Goal: Task Accomplishment & Management: Complete application form

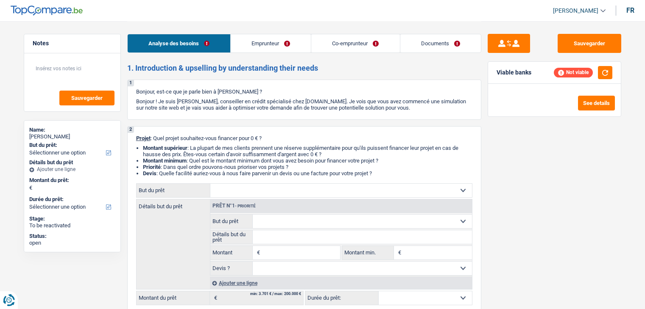
select select "worker"
select select "netSalary"
select select "rents"
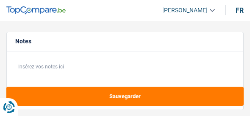
select select "independent"
select select "familyAllowances"
select select "netSalary"
select select "ownerWithMortgage"
select select "mortgage"
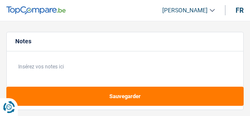
select select "240"
select select "personalLoan"
select select "homeFurnishingOrRelocation"
select select "60"
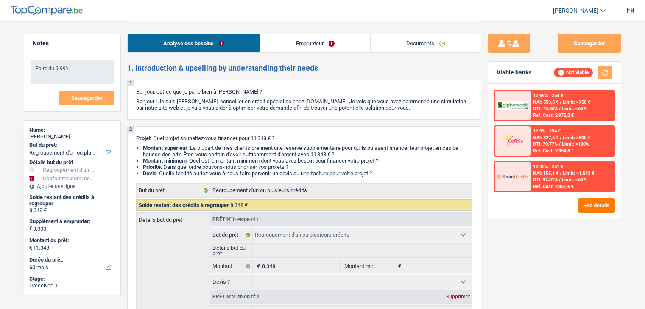
select select "refinancing"
select select "household"
select select "60"
select select "refinancing"
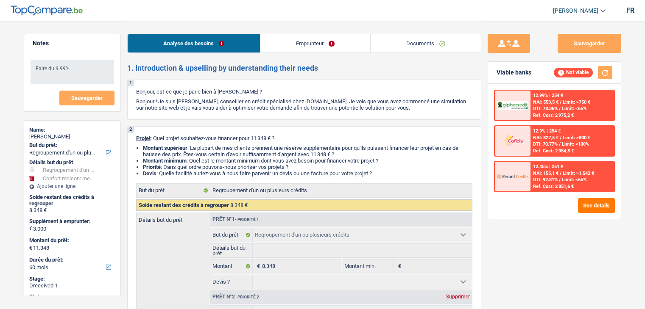
select select "refinancing"
select select "household"
select select "yes"
select select "60"
select select "independent"
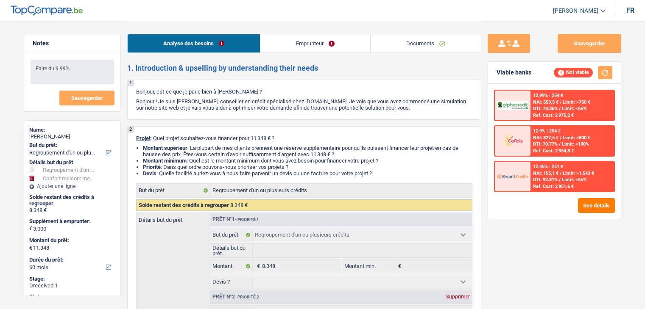
select select "familyAllowances"
select select "netSalary"
select select "ownerWithMortgage"
select select "mortgage"
select select "240"
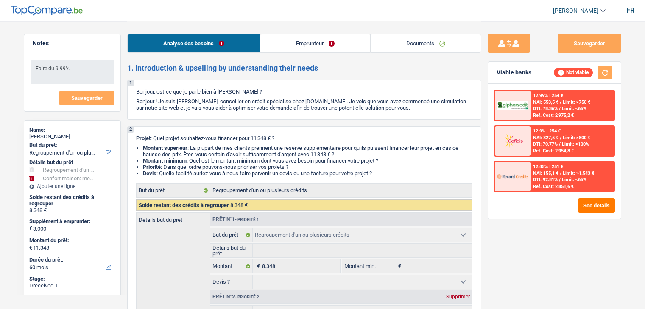
select select "personalLoan"
select select "homeFurnishingOrRelocation"
select select "60"
select select "refinancing"
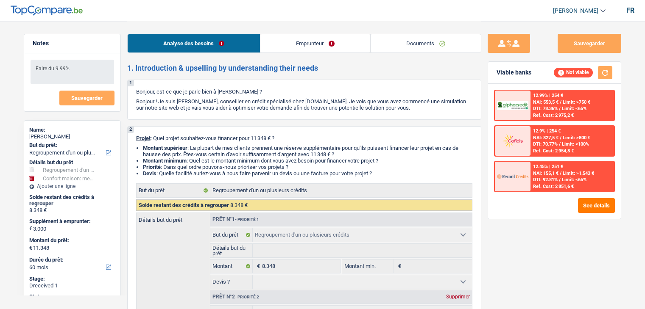
select select "household"
select select "yes"
select select "60"
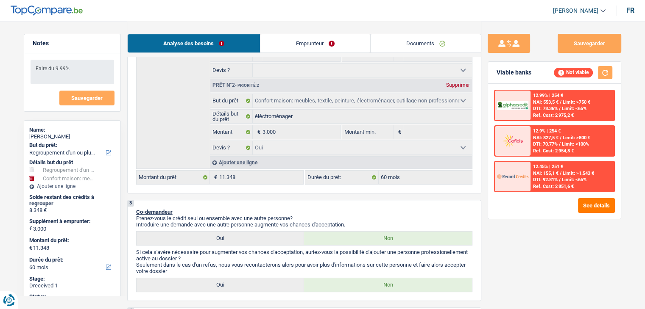
click at [459, 49] on link "Documents" at bounding box center [426, 43] width 110 height 18
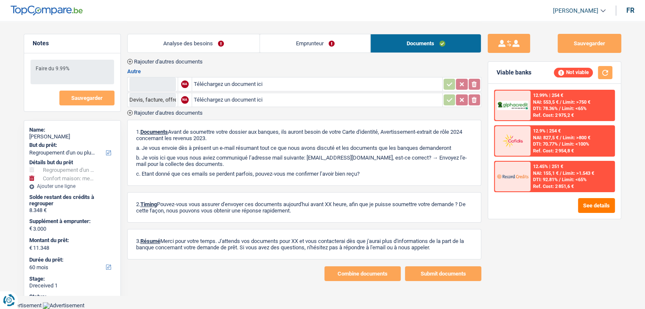
scroll to position [114, 0]
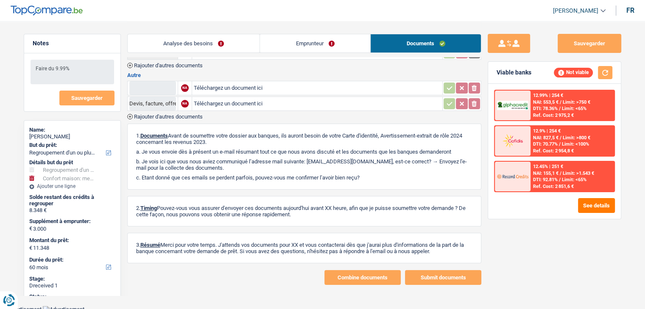
click at [298, 36] on link "Emprunteur" at bounding box center [315, 43] width 110 height 18
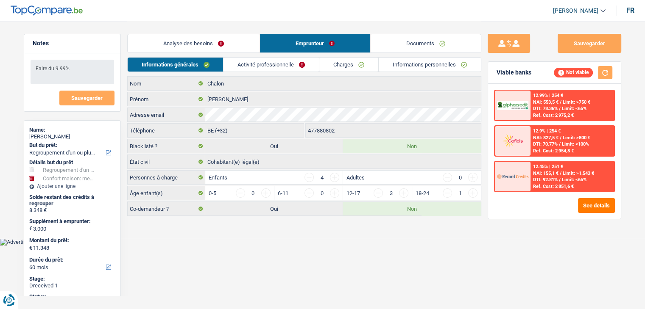
scroll to position [0, 0]
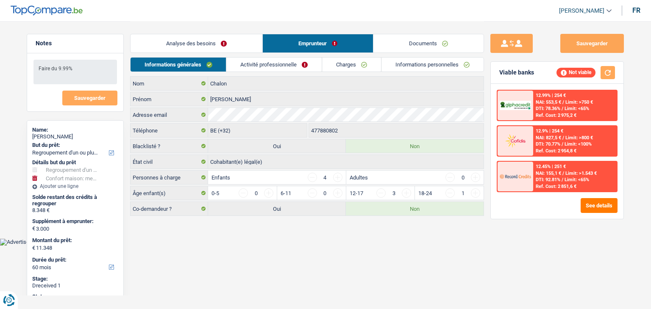
click at [420, 65] on link "Informations personnelles" at bounding box center [433, 65] width 102 height 14
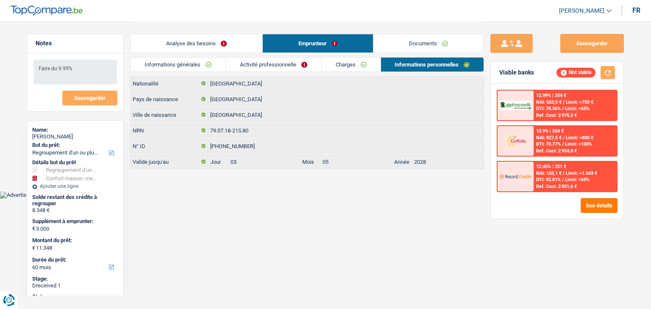
click at [346, 56] on div "Analyse des besoins Emprunteur Documents" at bounding box center [307, 39] width 354 height 36
click at [350, 65] on link "Charges" at bounding box center [351, 65] width 59 height 14
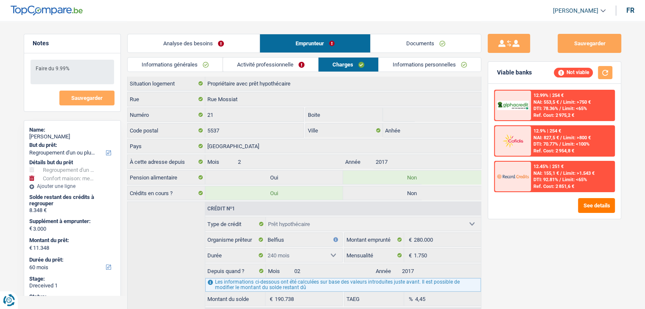
click at [285, 69] on link "Activité professionnelle" at bounding box center [270, 65] width 95 height 14
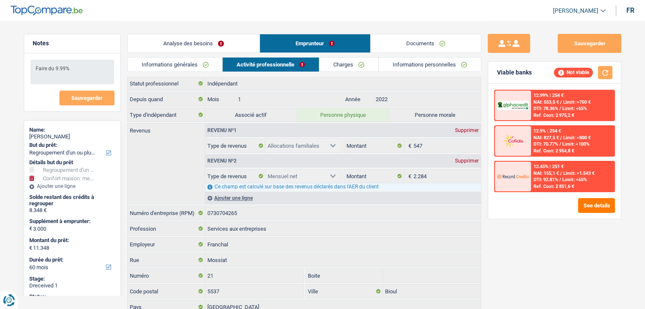
click at [188, 56] on div "Analyse des besoins Emprunteur Documents" at bounding box center [304, 39] width 354 height 36
click at [207, 47] on link "Analyse des besoins" at bounding box center [194, 43] width 132 height 18
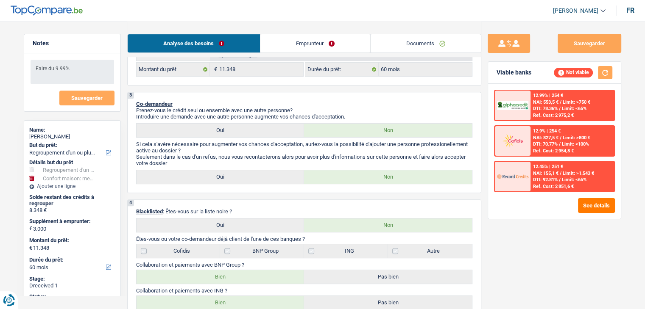
scroll to position [339, 0]
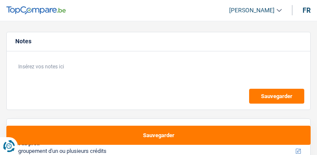
select select "refinancing"
select select "120"
select select "refinancing"
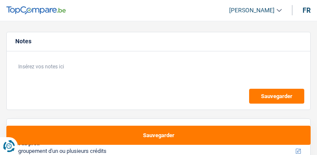
select select "120"
select select "publicEmployee"
select select "familyAllowances"
select select "netSalary"
select select "mealVouchers"
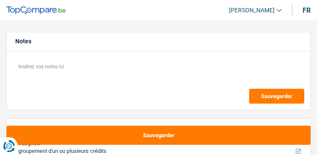
select select "rents"
select select "personalLoan"
select select "homeFurnishingOrRelocation"
select select "120"
select select "refinancing"
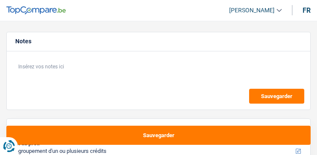
select select "refinancing"
select select "120"
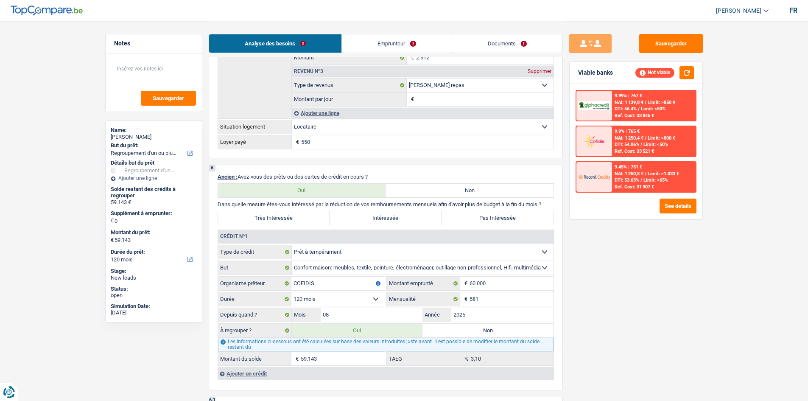
scroll to position [721, 0]
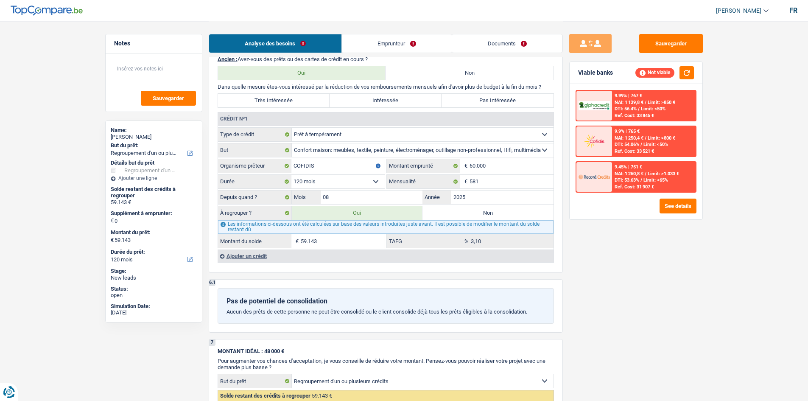
drag, startPoint x: 418, startPoint y: 47, endPoint x: 405, endPoint y: 54, distance: 15.0
click at [316, 47] on link "Emprunteur" at bounding box center [397, 43] width 110 height 18
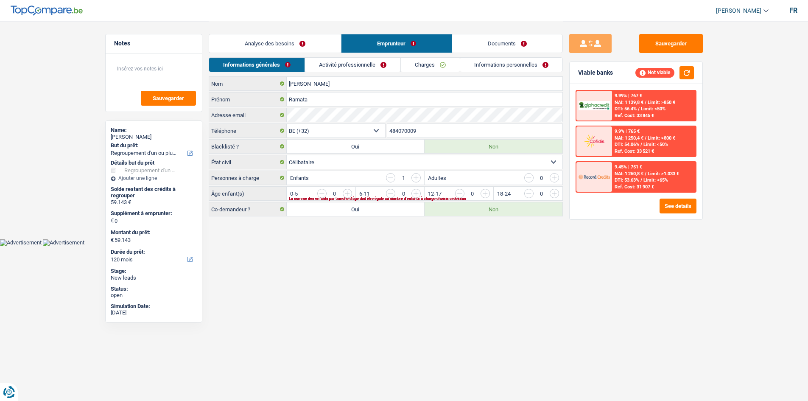
scroll to position [0, 0]
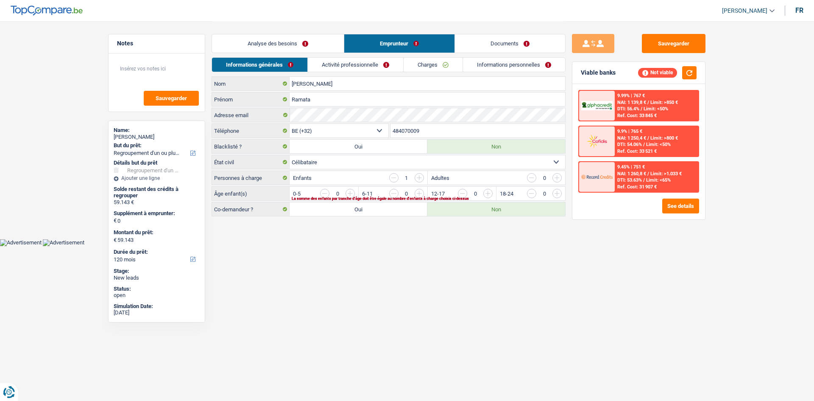
click at [316, 62] on link "Activité professionnelle" at bounding box center [355, 65] width 95 height 14
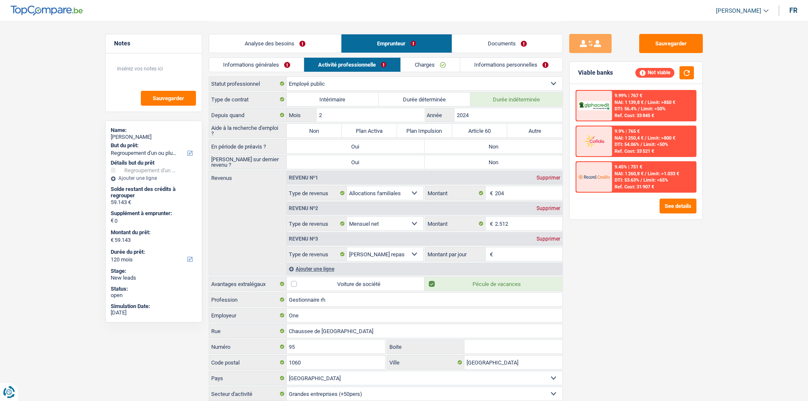
click at [307, 46] on link "Analyse des besoins" at bounding box center [275, 43] width 132 height 18
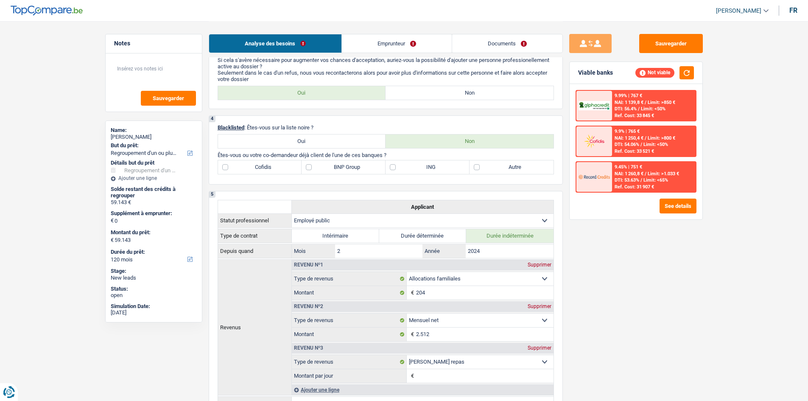
scroll to position [339, 0]
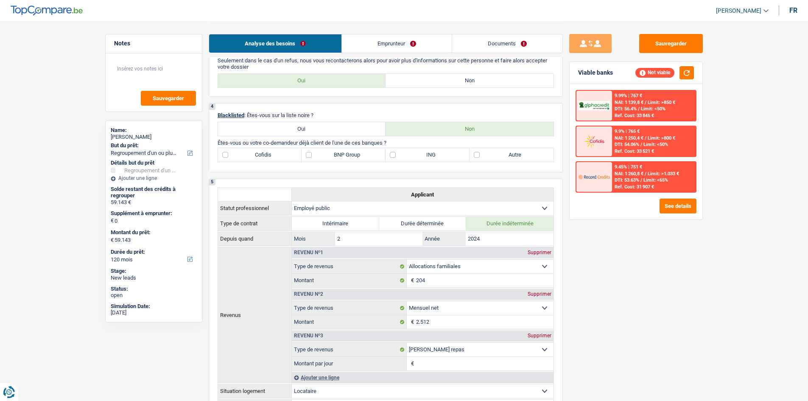
click at [316, 42] on link "Emprunteur" at bounding box center [397, 43] width 110 height 18
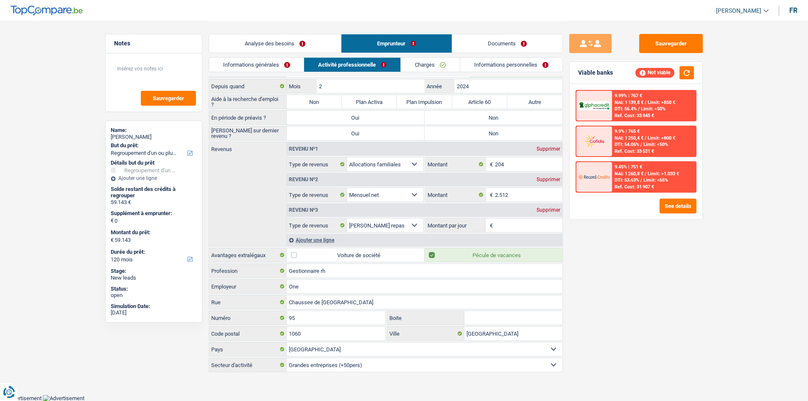
scroll to position [0, 0]
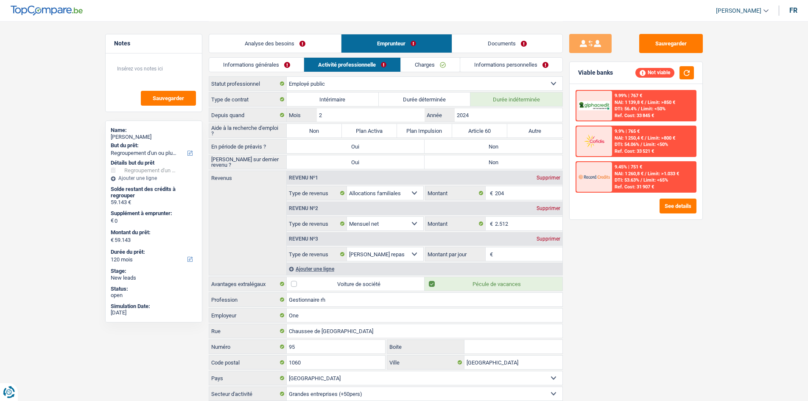
click at [316, 62] on link "Charges" at bounding box center [430, 65] width 59 height 14
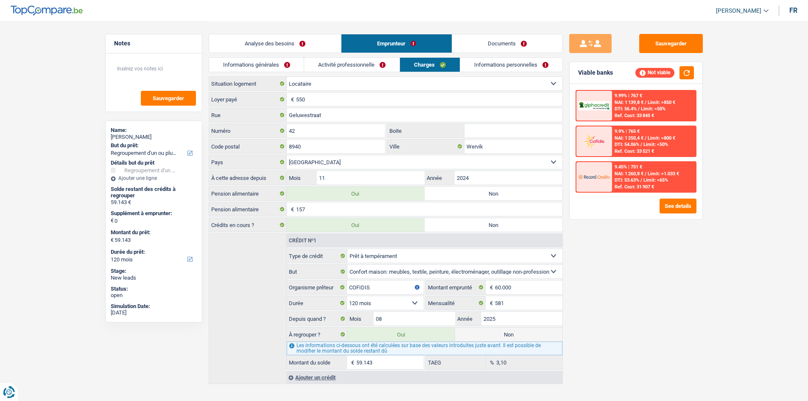
click at [316, 59] on link "Informations personnelles" at bounding box center [511, 65] width 102 height 14
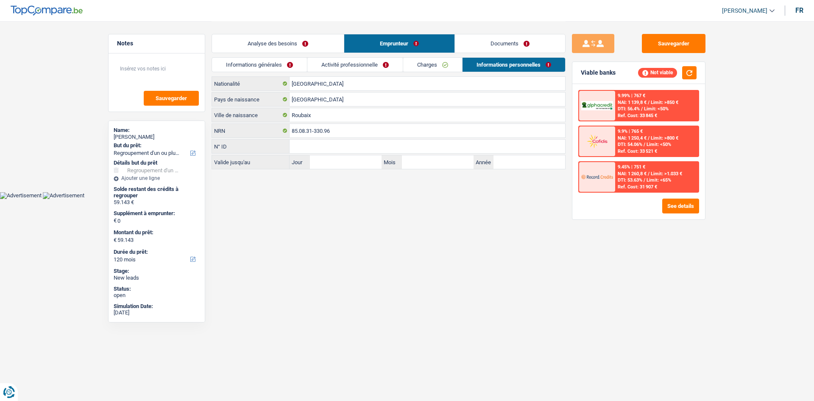
click at [272, 47] on link "Analyse des besoins" at bounding box center [278, 43] width 132 height 18
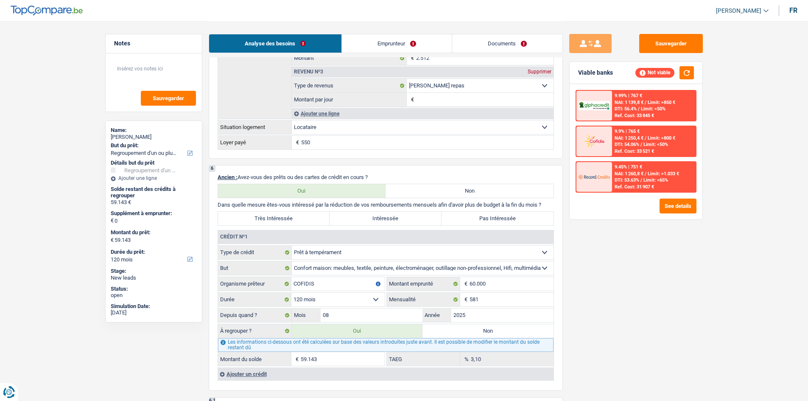
scroll to position [678, 0]
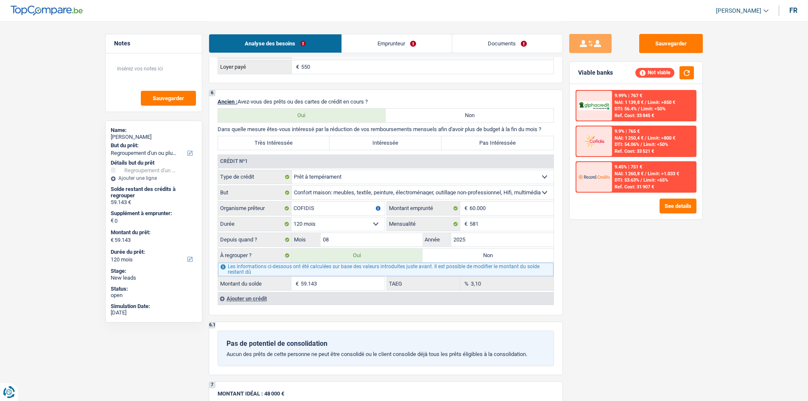
click at [316, 35] on link "Emprunteur" at bounding box center [397, 43] width 110 height 18
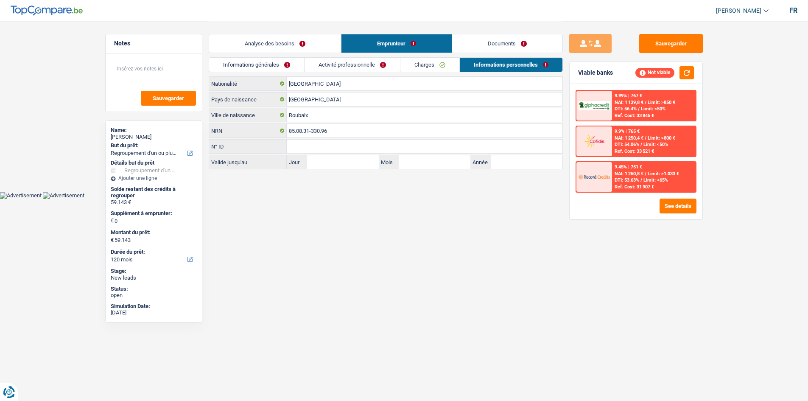
scroll to position [0, 0]
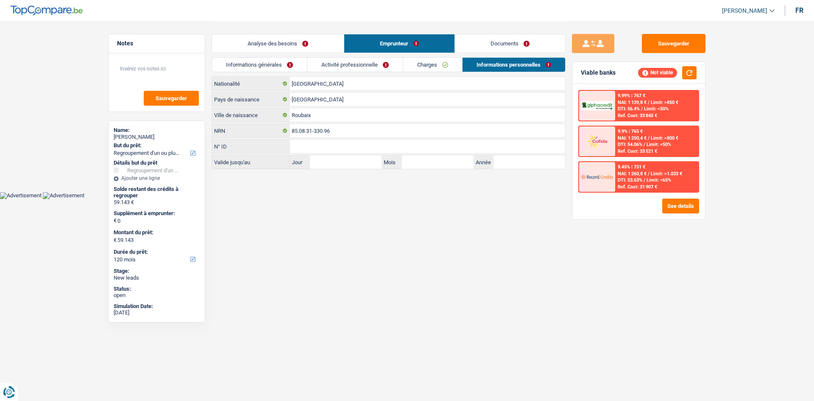
click at [316, 59] on link "Activité professionnelle" at bounding box center [354, 65] width 95 height 14
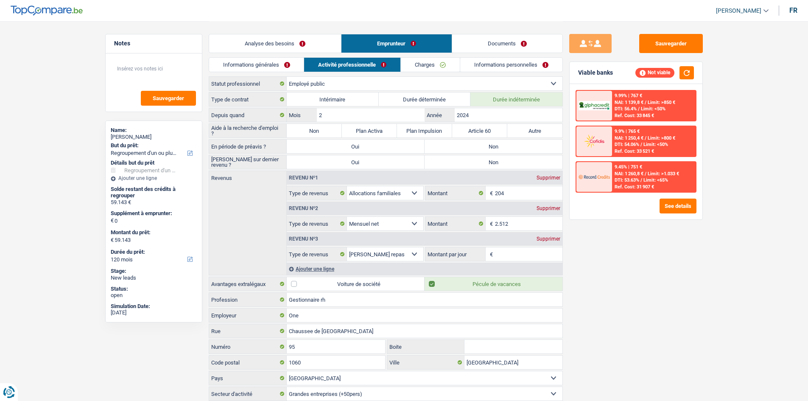
click at [316, 70] on link "Charges" at bounding box center [430, 65] width 59 height 14
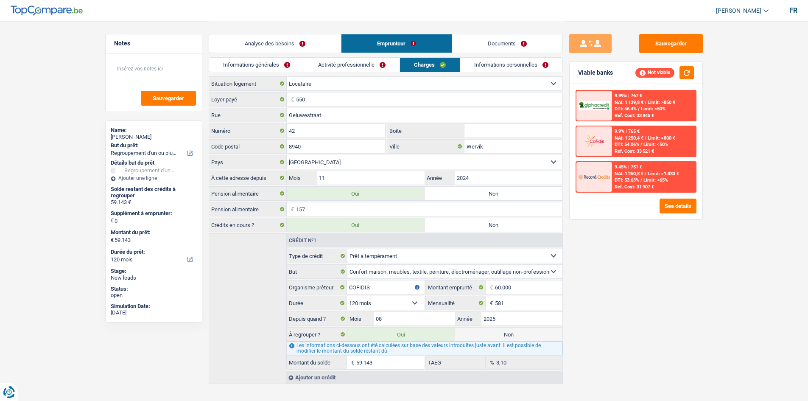
click at [316, 66] on link "Informations personnelles" at bounding box center [511, 65] width 102 height 14
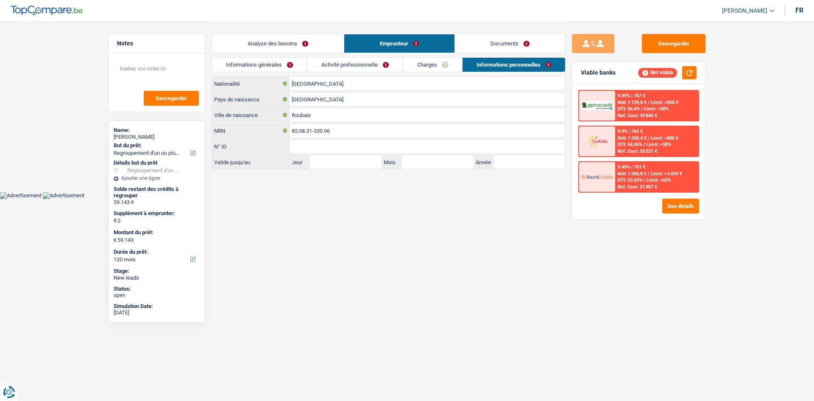
click at [316, 63] on link "Activité professionnelle" at bounding box center [354, 65] width 95 height 14
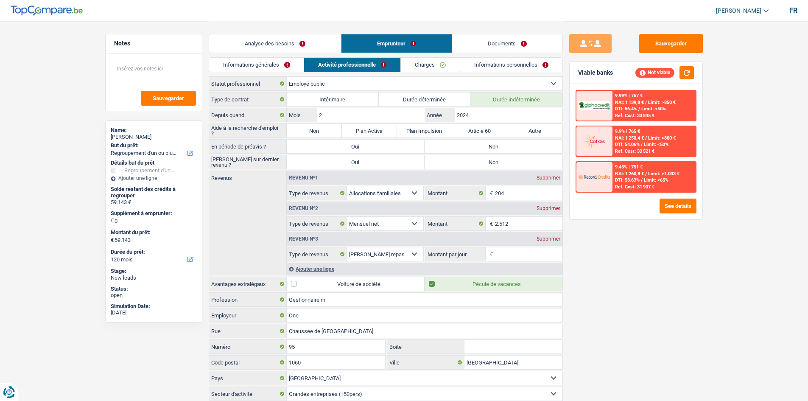
click at [265, 54] on div "Analyse des besoins Emprunteur Documents" at bounding box center [386, 39] width 354 height 36
click at [279, 70] on link "Informations générales" at bounding box center [256, 65] width 95 height 14
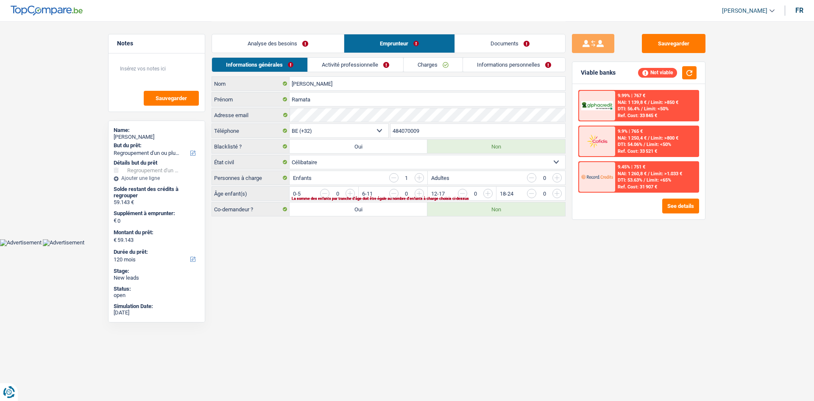
click at [303, 46] on link "Analyse des besoins" at bounding box center [278, 43] width 132 height 18
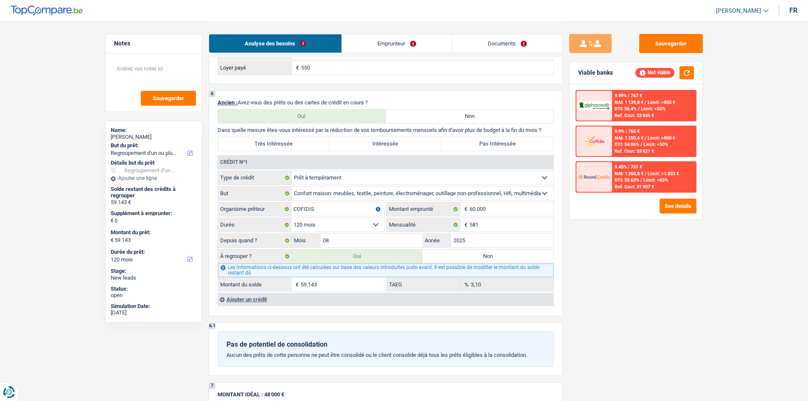
scroll to position [678, 0]
click at [316, 154] on input "2025" at bounding box center [502, 240] width 102 height 14
click at [316, 154] on div "Sauvegarder Viable banks Not viable 9.99% | 767 € NAI: 1 139,8 € / Limit: >850 …" at bounding box center [636, 210] width 146 height 353
click at [316, 154] on input "08" at bounding box center [371, 240] width 102 height 14
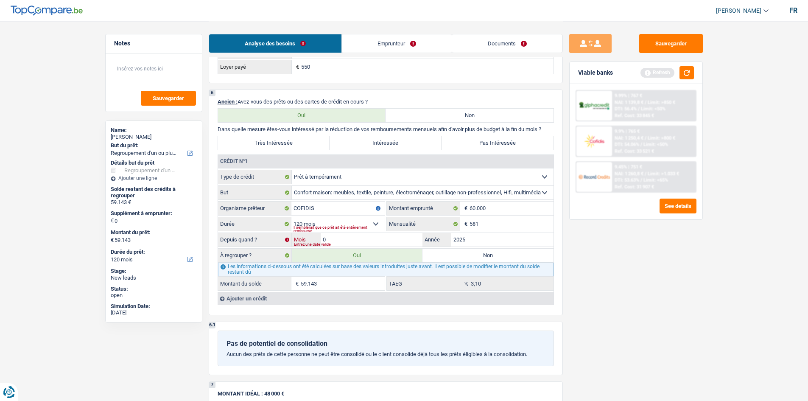
type input "07"
type input "58.713"
select select "144"
type input "58.713"
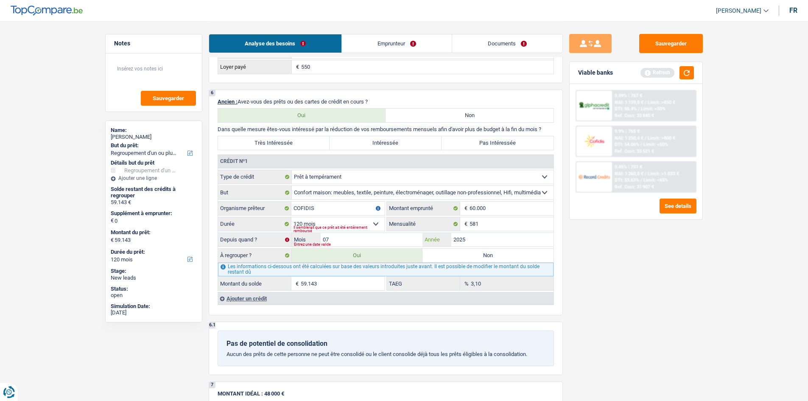
select select "144"
type input "58.713"
select select "144"
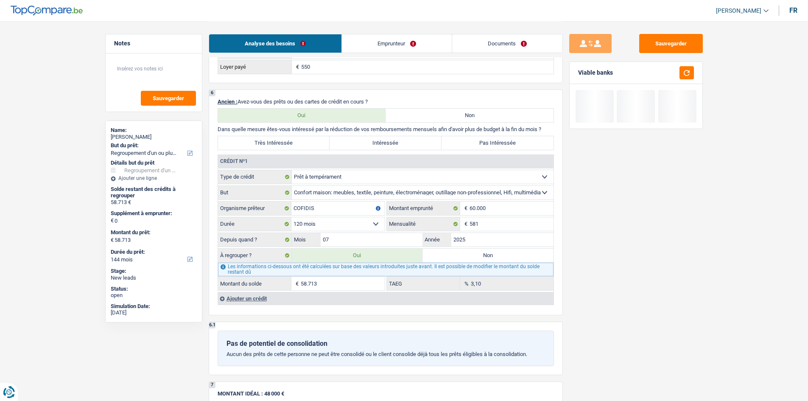
click at [316, 154] on div "Sauvegarder Viable banks" at bounding box center [636, 210] width 146 height 353
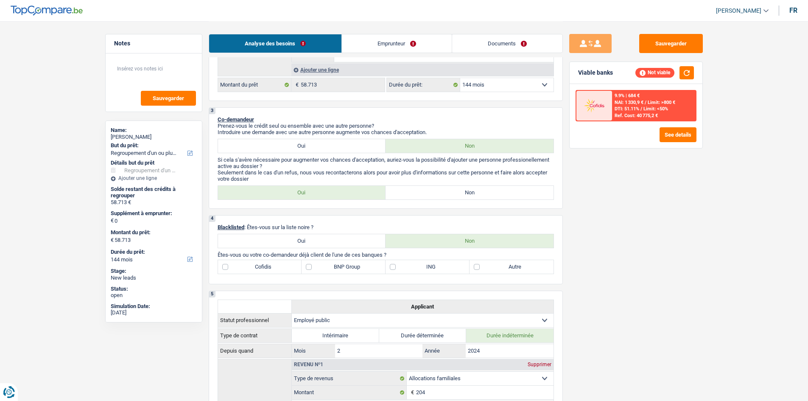
scroll to position [127, 0]
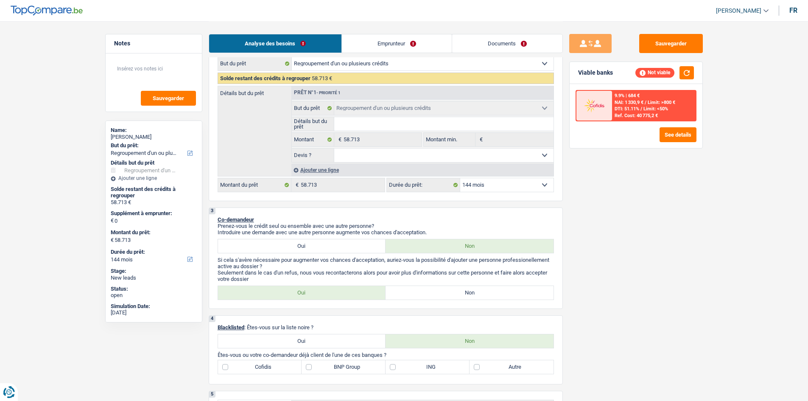
click at [316, 154] on select "12 mois 18 mois 24 mois 30 mois 36 mois 42 mois 48 mois 60 mois 72 mois 84 mois…" at bounding box center [506, 185] width 93 height 14
select select "120"
click at [316, 154] on select "12 mois 18 mois 24 mois 30 mois 36 mois 42 mois 48 mois 60 mois 72 mois 84 mois…" at bounding box center [506, 185] width 93 height 14
select select "120"
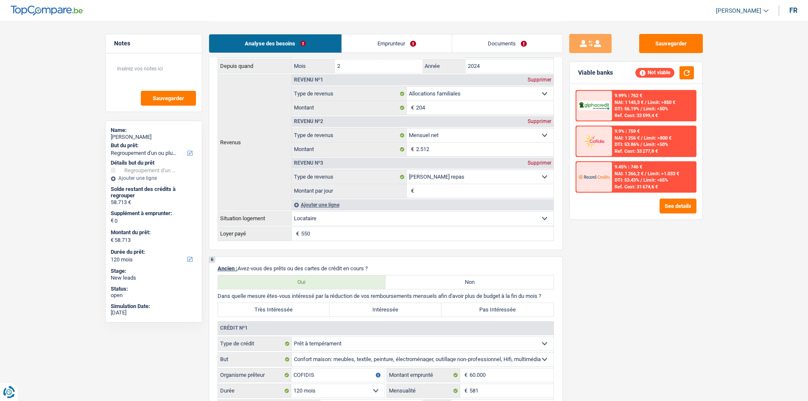
scroll to position [678, 0]
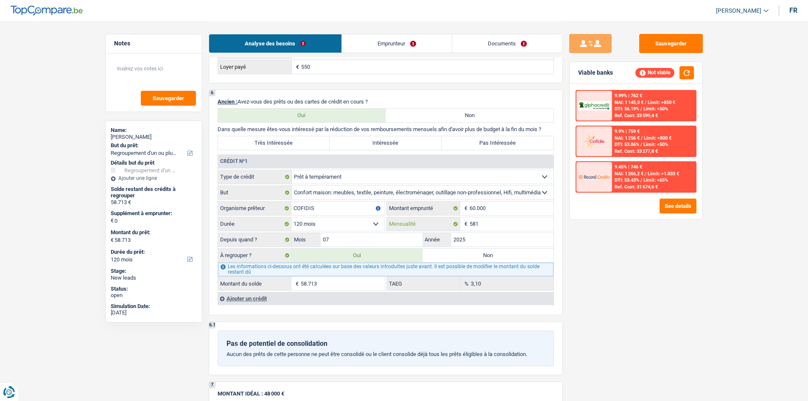
click at [316, 154] on input "581" at bounding box center [511, 224] width 84 height 14
click at [316, 154] on div "Sauvegarder Viable banks Not viable 9.99% | 762 € NAI: 1 145,3 € / Limit: >850 …" at bounding box center [636, 210] width 146 height 353
click at [316, 106] on span "DTI: 56.19%" at bounding box center [626, 109] width 25 height 6
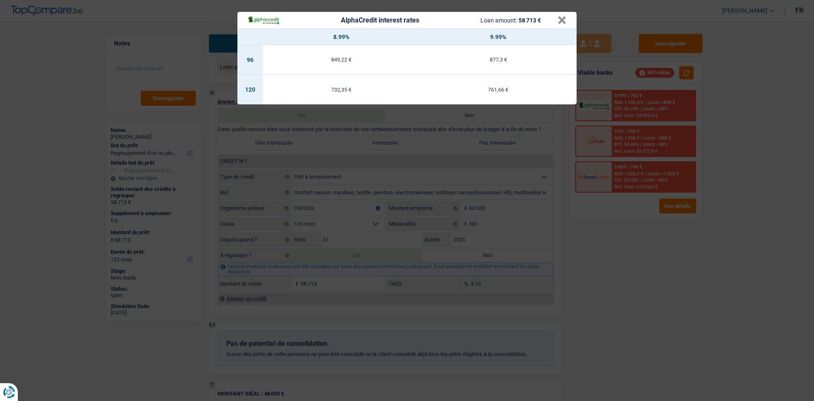
click at [316, 154] on div "AlphaCredit interest rates Loan amount: 58 713 € × 8.99% 9.99% 96 849,22 € 877,…" at bounding box center [407, 200] width 814 height 401
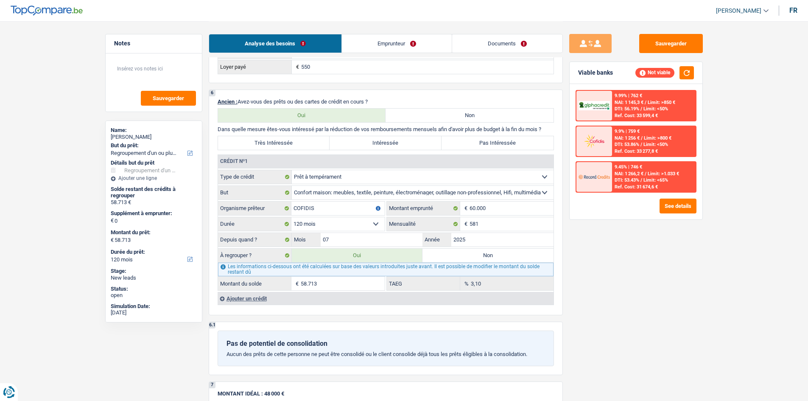
click at [316, 139] on div "9.9% | 759 € NAI: 1 256 € / Limit: >800 € DTI: 53.86% / Limit: <50% Ref. Cost: …" at bounding box center [654, 141] width 84 height 30
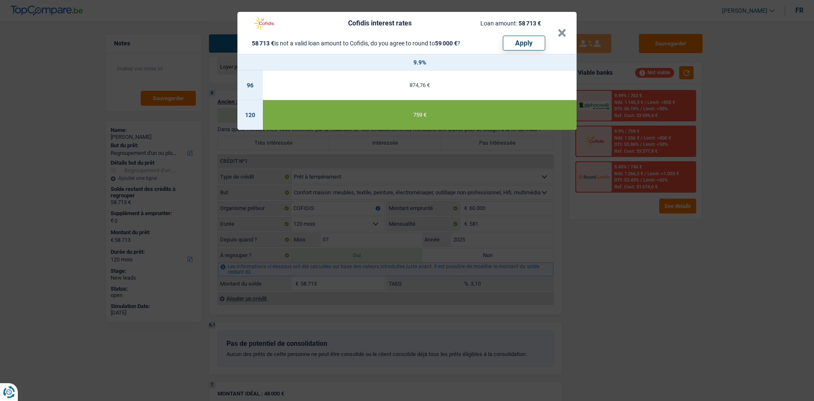
click at [316, 154] on div "Cofidis interest rates Loan amount: 58 713 € 58 713 € is not a valid loan amoun…" at bounding box center [407, 200] width 814 height 401
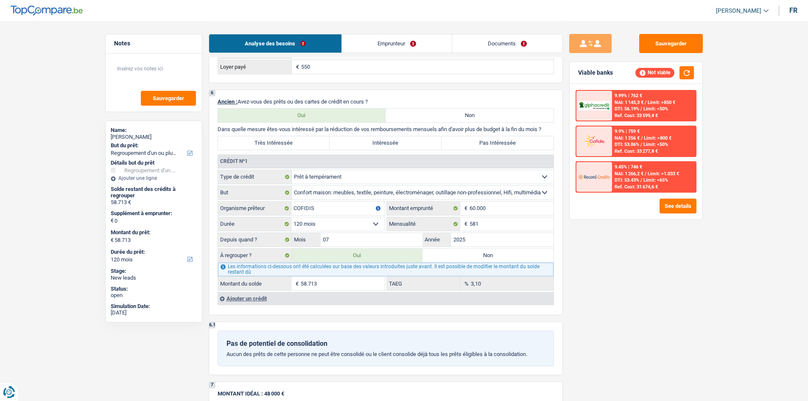
click at [316, 154] on div "9.45% | 746 € NAI: 1 266,2 € / Limit: >1.033 € DTI: 53.43% / Limit: <65% Ref. C…" at bounding box center [654, 177] width 84 height 30
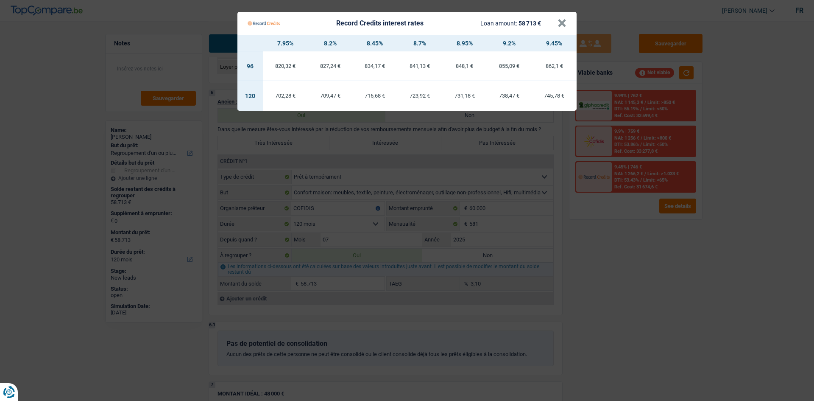
click at [316, 154] on Credits "Record Credits interest rates Loan amount: 58 713 € × 7.95% 8.2% 8.45% 8.7% 8.9…" at bounding box center [407, 200] width 814 height 401
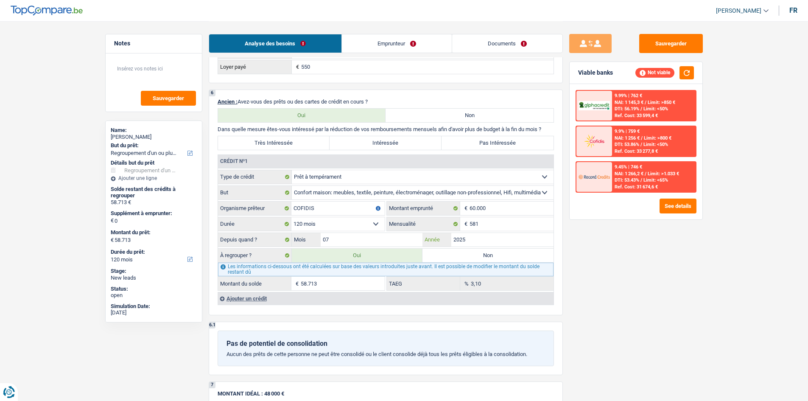
click at [316, 154] on input "2025" at bounding box center [502, 240] width 102 height 14
click at [316, 154] on div "Sauvegarder Viable banks Not viable 9.99% | 762 € NAI: 1 145,3 € / Limit: >850 …" at bounding box center [636, 210] width 146 height 353
click at [316, 154] on div "9.45% | 746 €" at bounding box center [628, 167] width 28 height 6
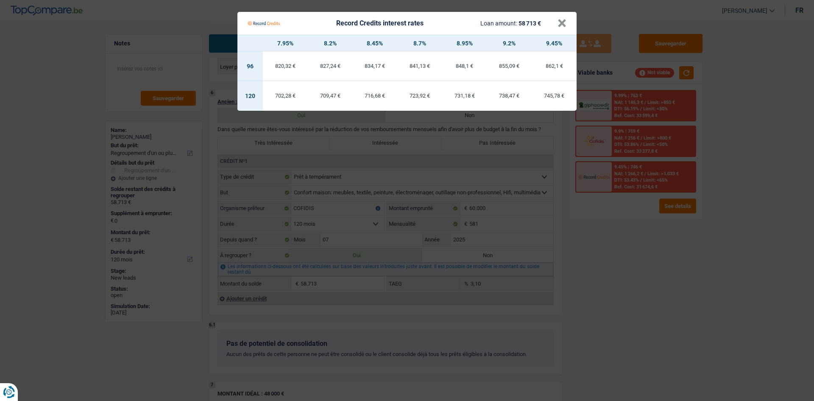
click at [316, 154] on Credits "Record Credits interest rates Loan amount: 58 713 € × 7.95% 8.2% 8.45% 8.7% 8.9…" at bounding box center [407, 200] width 814 height 401
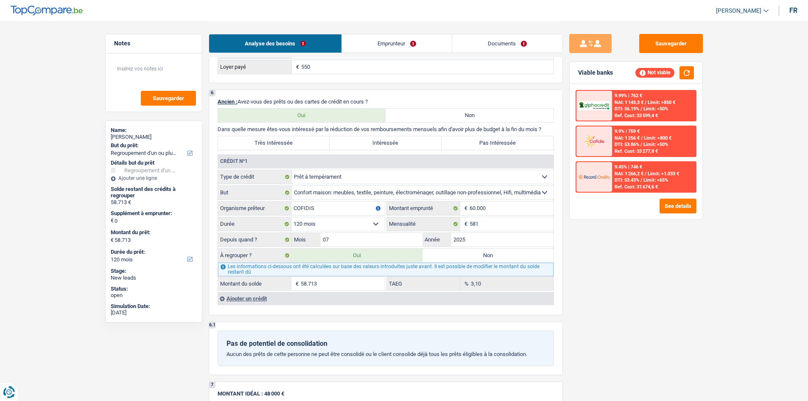
click at [316, 150] on div "Ref. Cost: 33 277,8 €" at bounding box center [635, 151] width 43 height 6
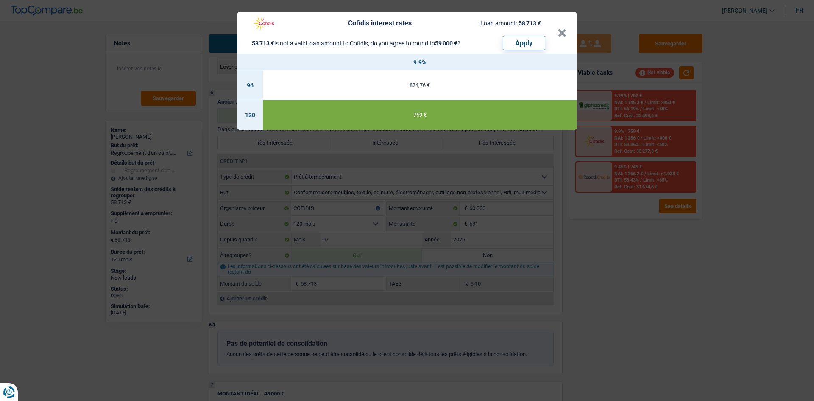
click at [316, 154] on div "Cofidis interest rates Loan amount: 58 713 € 58 713 € is not a valid loan amoun…" at bounding box center [407, 200] width 814 height 401
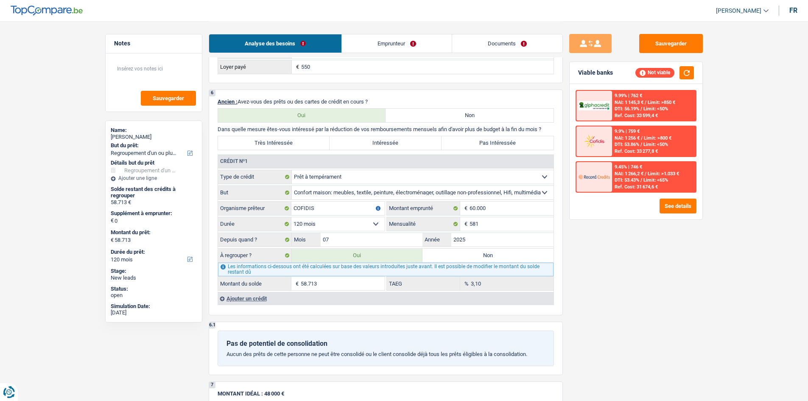
drag, startPoint x: 644, startPoint y: 106, endPoint x: 632, endPoint y: 113, distance: 12.7
click at [316, 113] on div "9.99% | 762 € NAI: 1 145,3 € / Limit: >850 € DTI: 56.19% / Limit: <50% Ref. Cos…" at bounding box center [654, 106] width 84 height 30
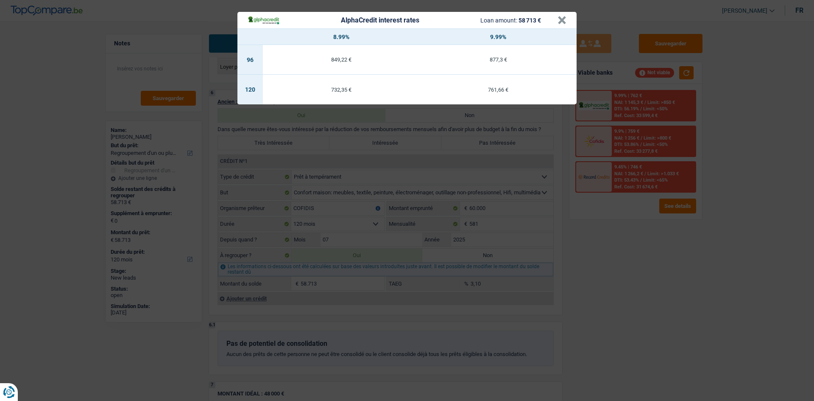
click at [316, 154] on div "AlphaCredit interest rates Loan amount: 58 713 € × 8.99% 9.99% 96 849,22 € 877,…" at bounding box center [407, 200] width 814 height 401
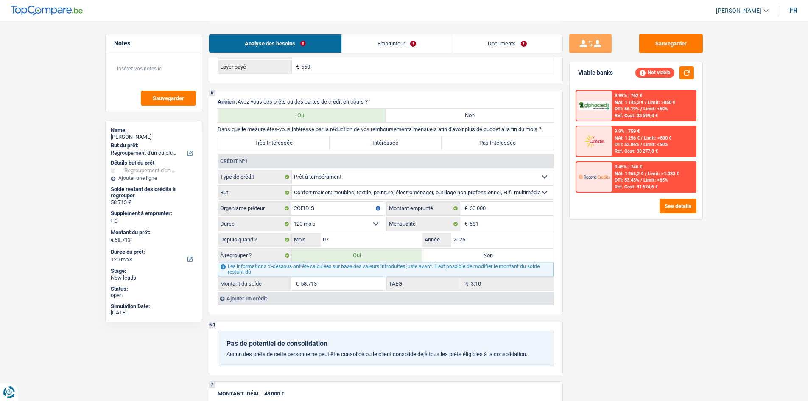
click at [316, 154] on span "DTI: 53.43%" at bounding box center [626, 180] width 25 height 6
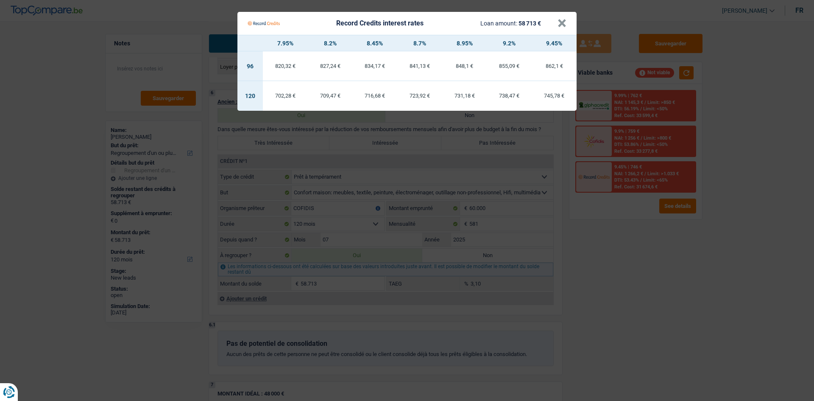
drag, startPoint x: 635, startPoint y: 251, endPoint x: 623, endPoint y: 109, distance: 142.5
click at [316, 154] on Credits "Record Credits interest rates Loan amount: 58 713 € × 7.95% 8.2% 8.45% 8.7% 8.9…" at bounding box center [407, 200] width 814 height 401
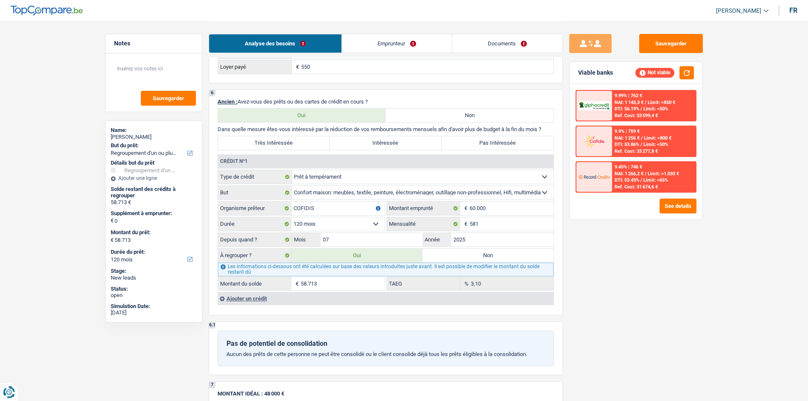
click at [316, 131] on div "9.9% | 759 € NAI: 1 256 € / Limit: >800 € DTI: 53.86% / Limit: <50% Ref. Cost: …" at bounding box center [654, 141] width 84 height 30
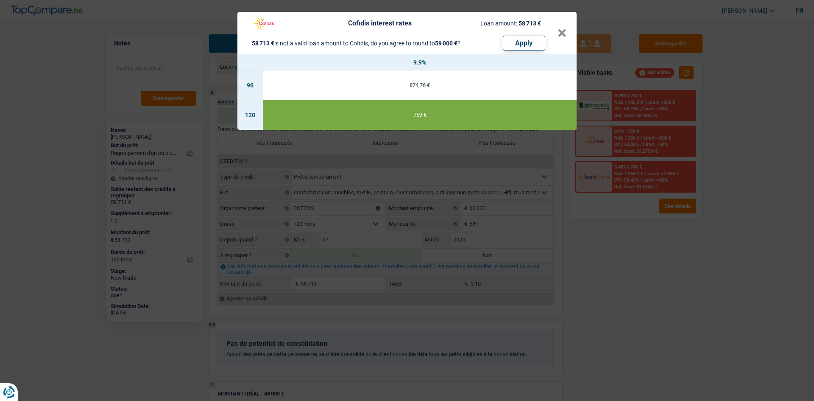
click at [316, 154] on div "Cofidis interest rates Loan amount: 58 713 € 58 713 € is not a valid loan amoun…" at bounding box center [407, 200] width 814 height 401
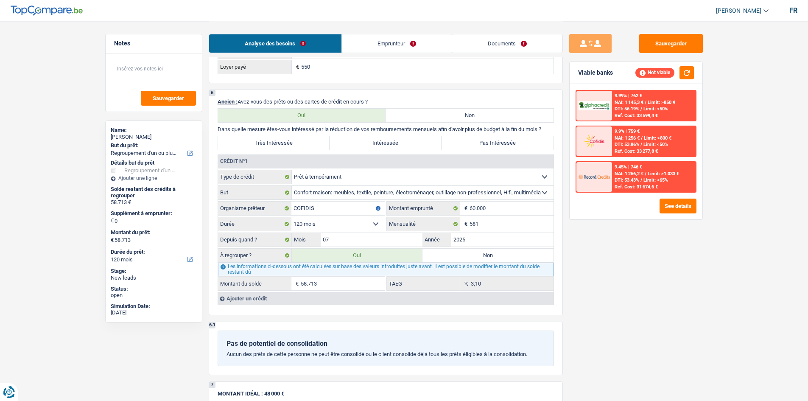
click at [316, 145] on span "Limit: <50%" at bounding box center [655, 145] width 25 height 6
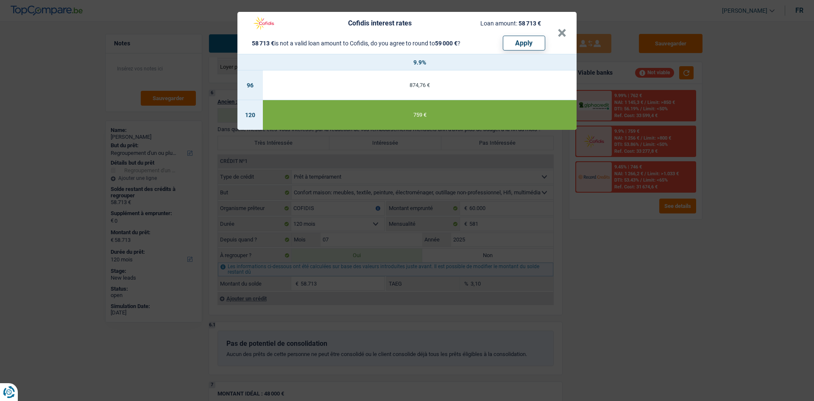
click at [316, 154] on div "Cofidis interest rates Loan amount: 58 713 € 58 713 € is not a valid loan amoun…" at bounding box center [407, 200] width 814 height 401
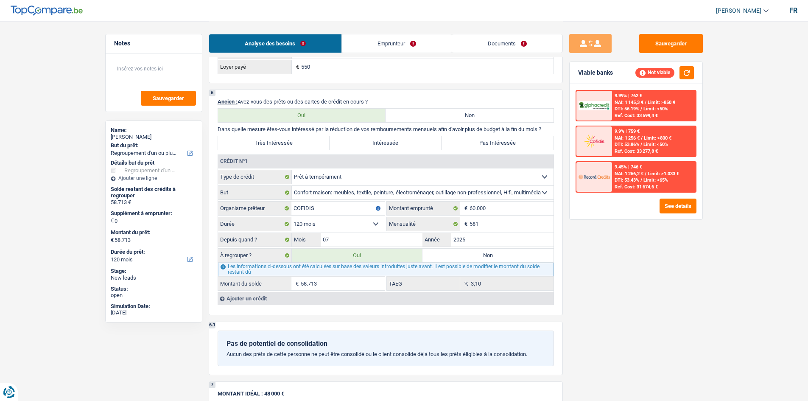
click at [316, 154] on span "DTI: 53.43%" at bounding box center [626, 180] width 25 height 6
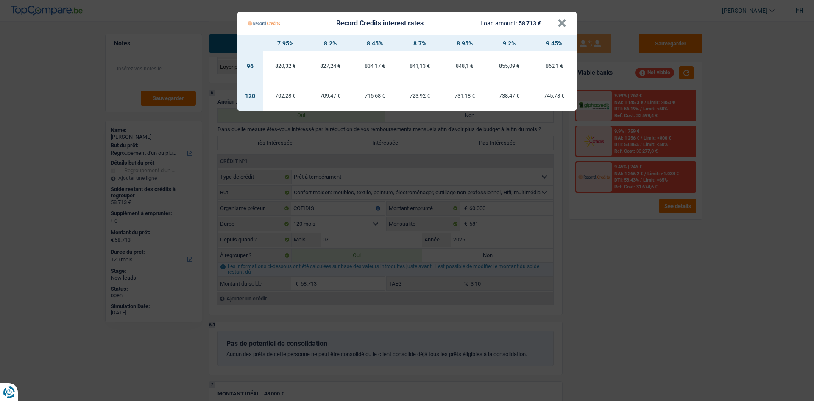
click at [316, 154] on Credits "Record Credits interest rates Loan amount: 58 713 € × 7.95% 8.2% 8.45% 8.7% 8.9…" at bounding box center [407, 200] width 814 height 401
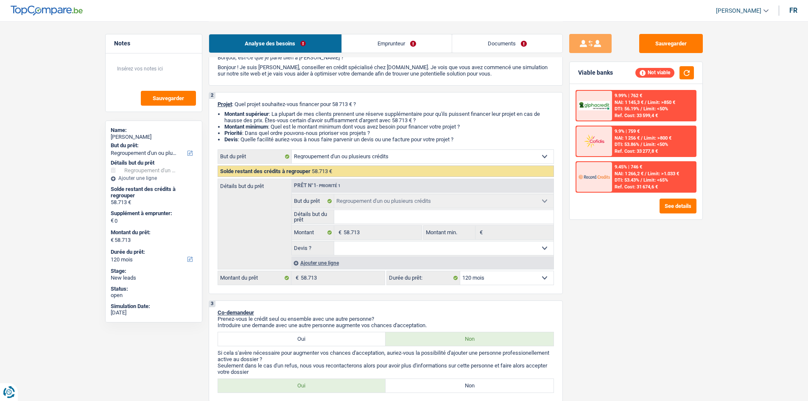
scroll to position [0, 0]
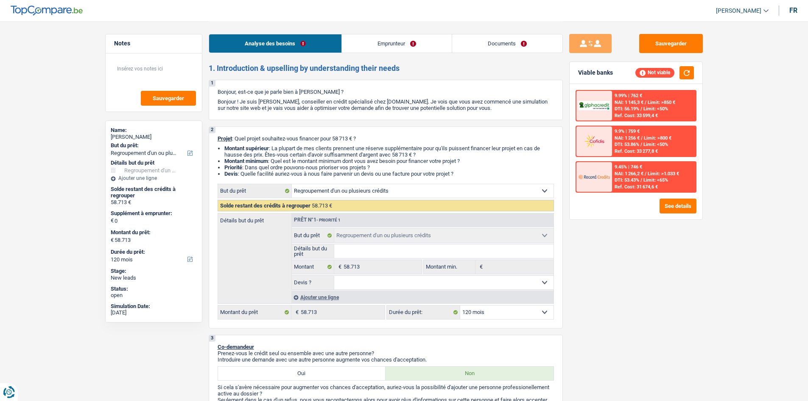
select select "refinancing"
select select "120"
select select "refinancing"
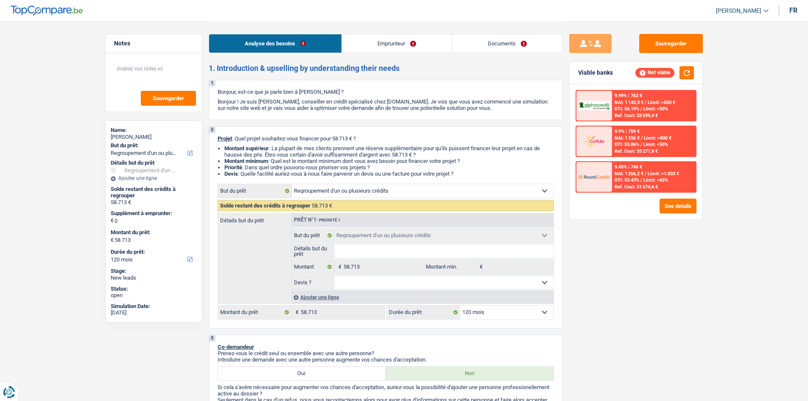
select select "120"
select select "publicEmployee"
select select "familyAllowances"
select select "netSalary"
select select "mealVouchers"
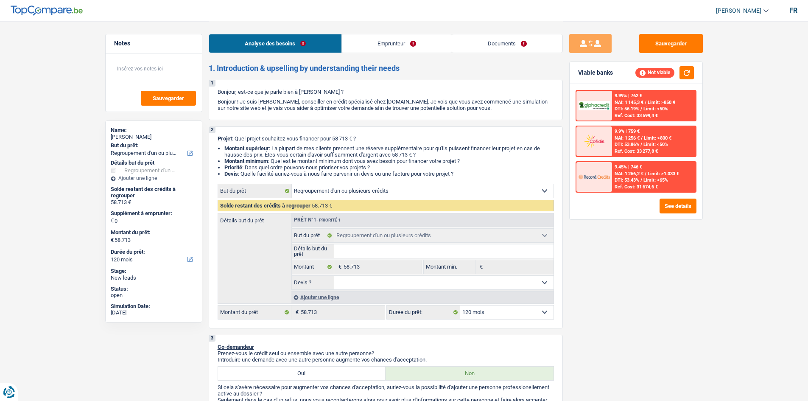
select select "rents"
select select "personalLoan"
select select "homeFurnishingOrRelocation"
select select "120"
select select "refinancing"
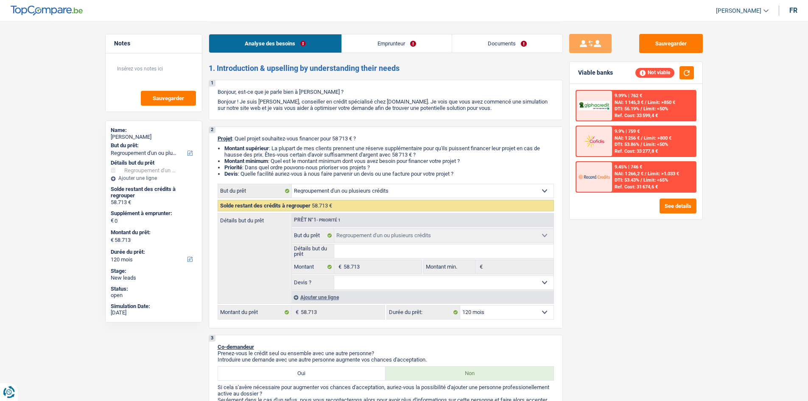
select select "refinancing"
select select "120"
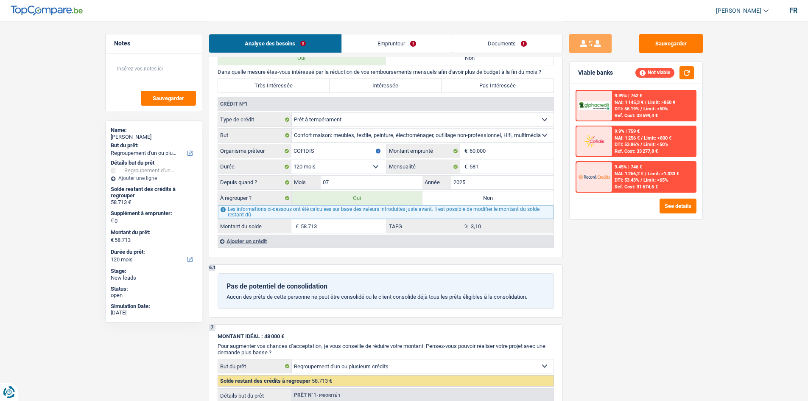
scroll to position [763, 0]
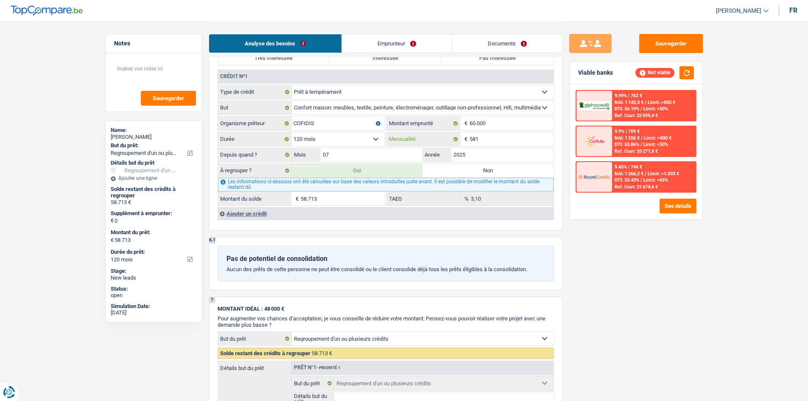
click at [500, 141] on input "581" at bounding box center [511, 139] width 84 height 14
click at [634, 175] on span "NAI: 1 266,2 €" at bounding box center [628, 174] width 29 height 6
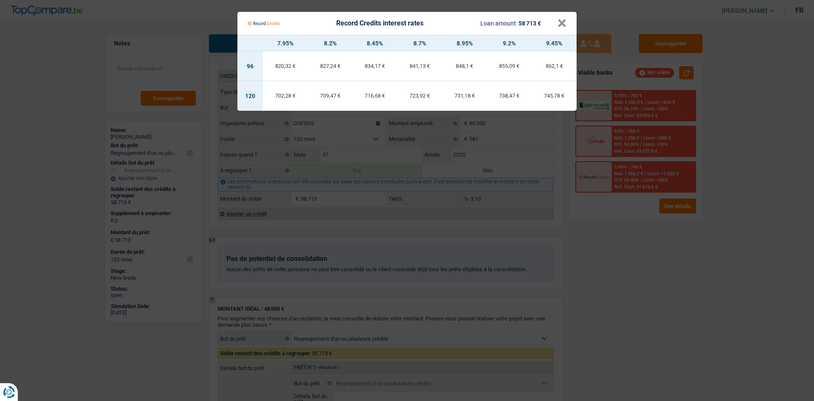
click at [602, 363] on Credits "Record Credits interest rates Loan amount: 58 713 € × 7.95% 8.2% 8.45% 8.7% 8.9…" at bounding box center [407, 200] width 814 height 401
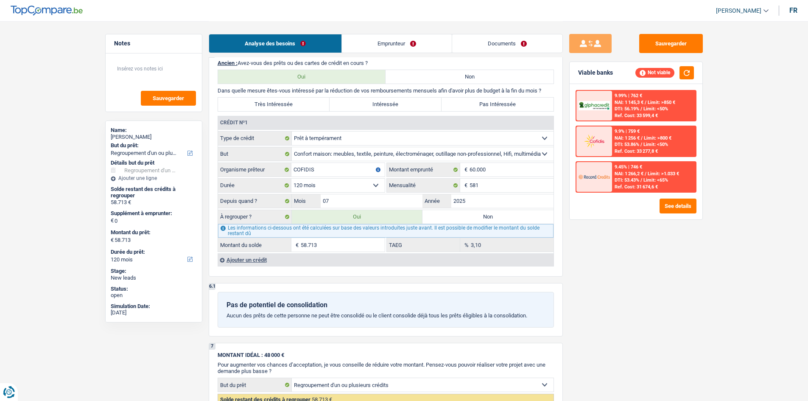
scroll to position [678, 0]
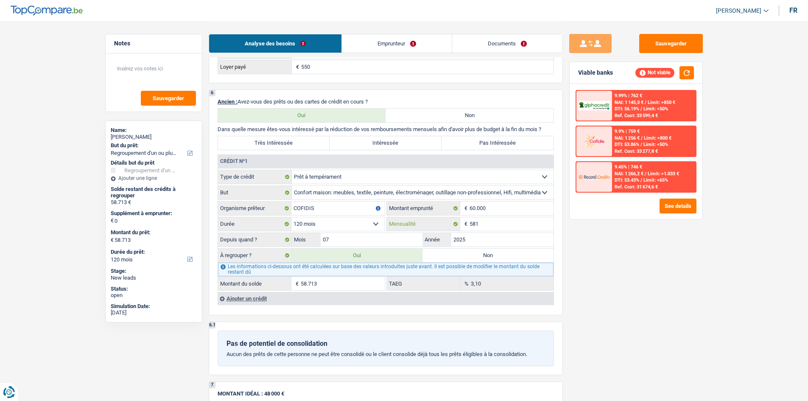
click at [486, 220] on input "581" at bounding box center [511, 224] width 84 height 14
click at [618, 187] on div "Ref. Cost: 31 674,6 €" at bounding box center [635, 187] width 43 height 6
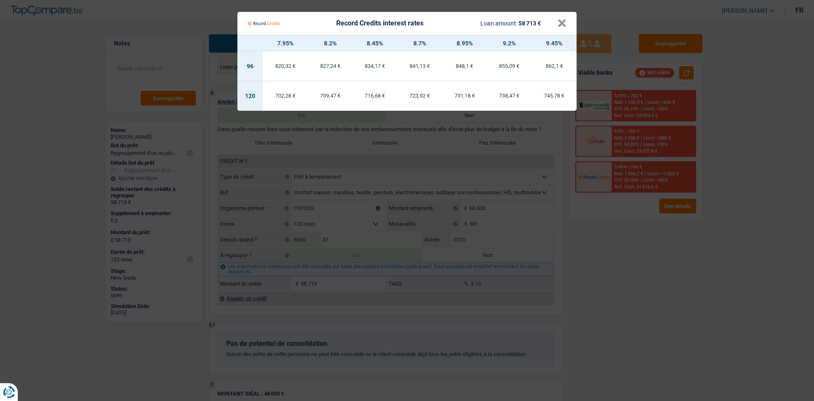
click at [602, 247] on Credits "Record Credits interest rates Loan amount: 58 713 € × 7.95% 8.2% 8.45% 8.7% 8.9…" at bounding box center [407, 200] width 814 height 401
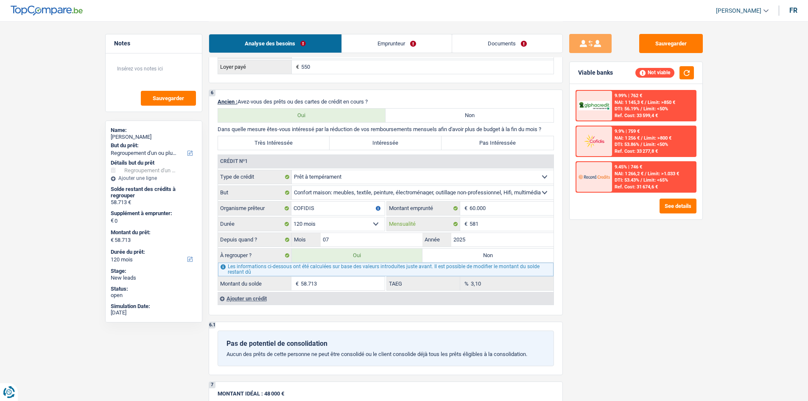
click at [525, 223] on input "581" at bounding box center [511, 224] width 84 height 14
click at [521, 211] on input "60.000" at bounding box center [511, 208] width 84 height 14
click at [651, 189] on div "Ref. Cost: 31 674,6 €" at bounding box center [635, 187] width 43 height 6
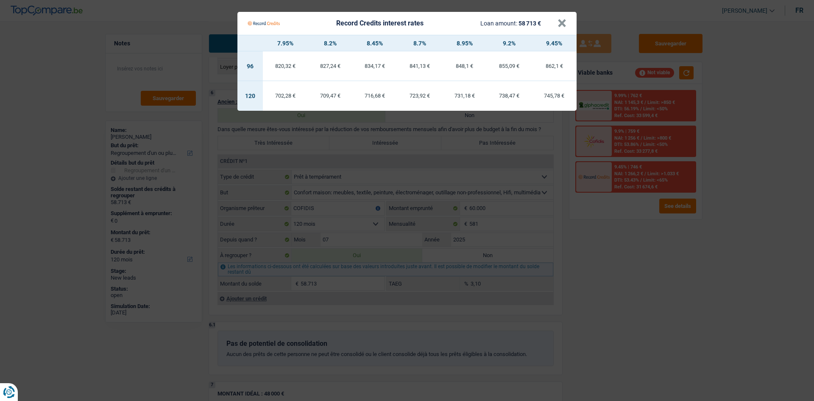
click at [600, 254] on Credits "Record Credits interest rates Loan amount: 58 713 € × 7.95% 8.2% 8.45% 8.7% 8.9…" at bounding box center [407, 200] width 814 height 401
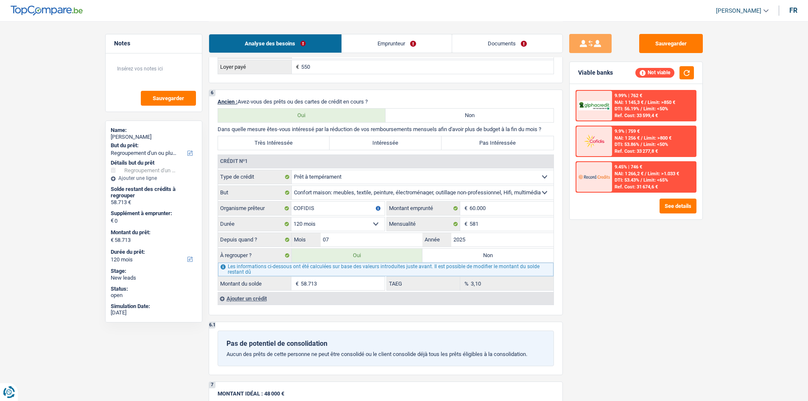
click at [457, 284] on div "3,10 % TAEG" at bounding box center [470, 283] width 167 height 14
click at [591, 296] on div "Sauvegarder Viable banks Not viable 9.99% | 762 € NAI: 1 145,3 € / Limit: >850 …" at bounding box center [636, 210] width 146 height 353
click at [506, 206] on input "60.000" at bounding box center [511, 208] width 84 height 14
click at [627, 176] on div "9.45% | 746 € NAI: 1 266,2 € / Limit: >1.033 € DTI: 53.43% / Limit: <65% Ref. C…" at bounding box center [654, 177] width 84 height 30
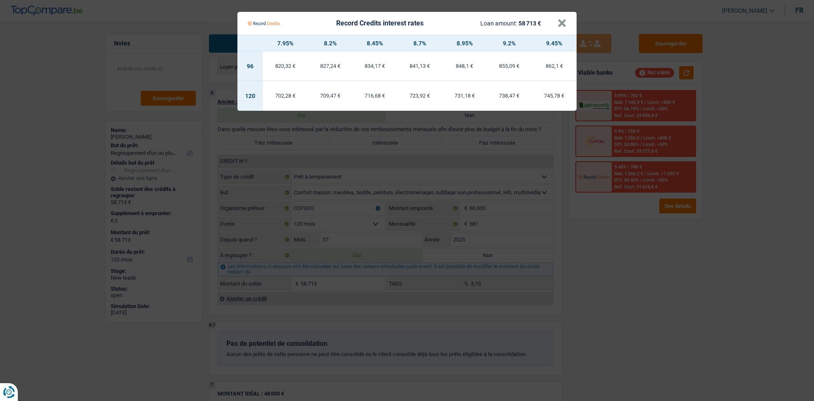
click at [611, 228] on Credits "Record Credits interest rates Loan amount: 58 713 € × 7.95% 8.2% 8.45% 8.7% 8.9…" at bounding box center [407, 200] width 814 height 401
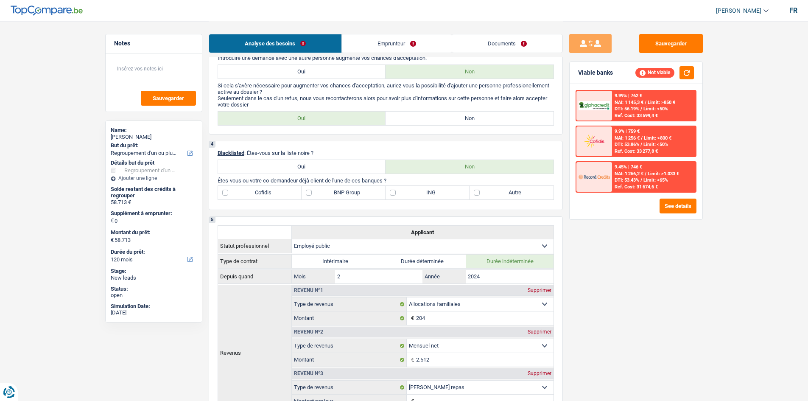
scroll to position [297, 0]
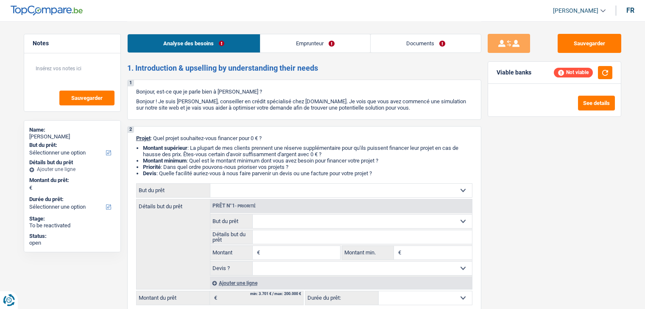
select select "independent"
select select "familyAllowances"
select select "netSalary"
select select "ownerWithMortgage"
select select "mortgage"
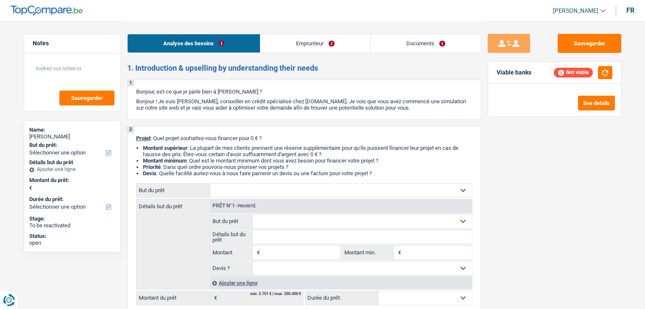
select select "240"
select select "personalLoan"
select select "homeFurnishingOrRelocation"
select select "60"
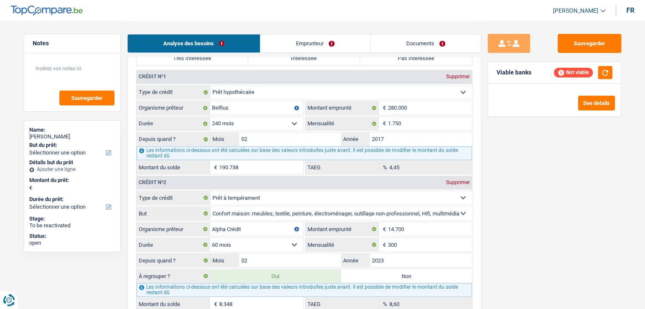
scroll to position [678, 0]
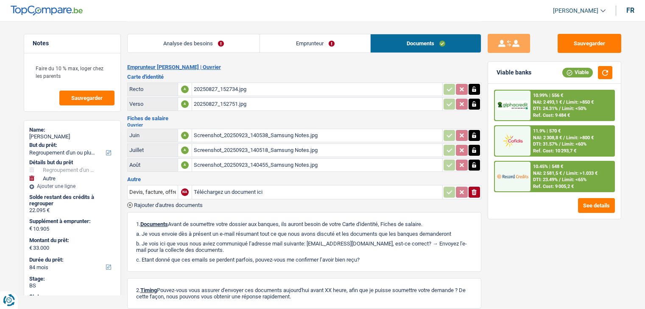
select select "refinancing"
select select "other"
select select "84"
click at [239, 144] on div "Screenshot_20250923_140518_Samsung Notes.jpg" at bounding box center [317, 150] width 247 height 13
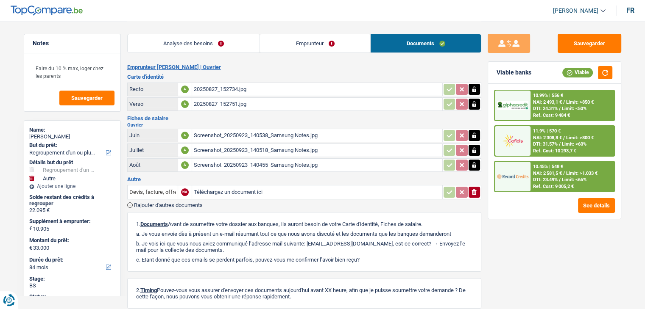
click at [259, 145] on div "Screenshot_20250923_140518_Samsung Notes.jpg" at bounding box center [317, 150] width 247 height 13
click at [276, 162] on div "Screenshot_20250923_140455_Samsung Notes.jpg" at bounding box center [317, 165] width 247 height 13
click at [234, 149] on div "Screenshot_20250923_140518_Samsung Notes.jpg" at bounding box center [317, 150] width 247 height 13
click at [241, 129] on div "Screenshot_20250923_140538_Samsung Notes.jpg" at bounding box center [317, 135] width 247 height 13
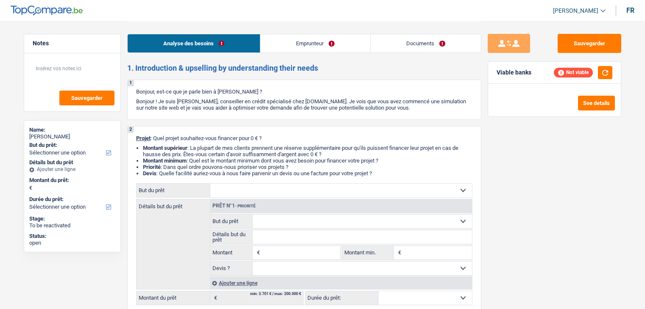
select select "worker"
select select "netSalary"
select select "rentalIncome"
select select "ownerWithMortgage"
select select "mortgage"
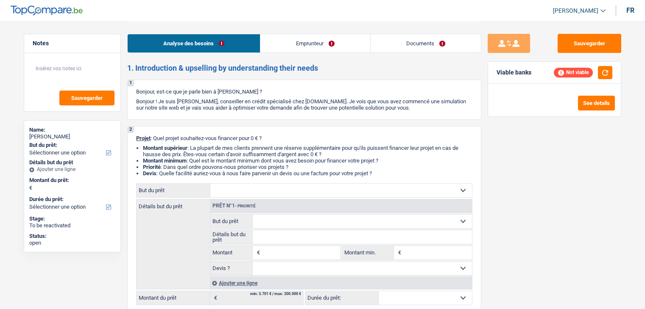
select select "300"
select select "renovationLoan"
select select "84"
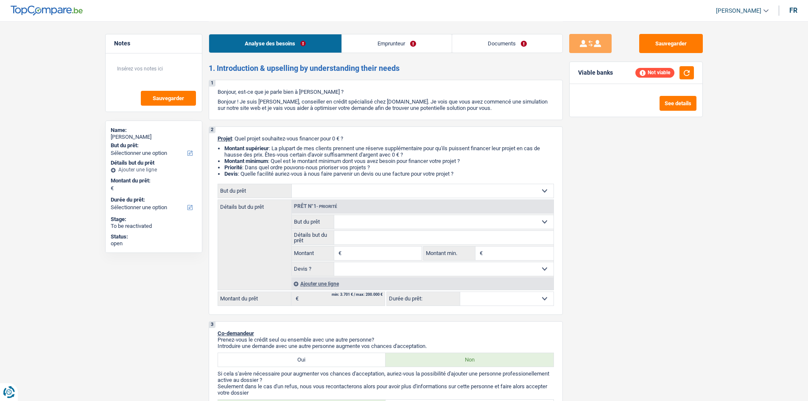
drag, startPoint x: 356, startPoint y: 37, endPoint x: 356, endPoint y: 46, distance: 8.5
click at [356, 37] on link "Emprunteur" at bounding box center [397, 43] width 110 height 18
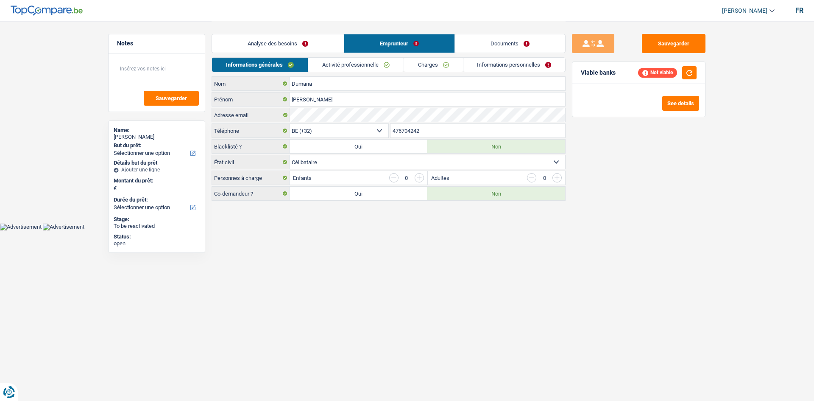
click at [358, 60] on link "Activité professionnelle" at bounding box center [355, 65] width 95 height 14
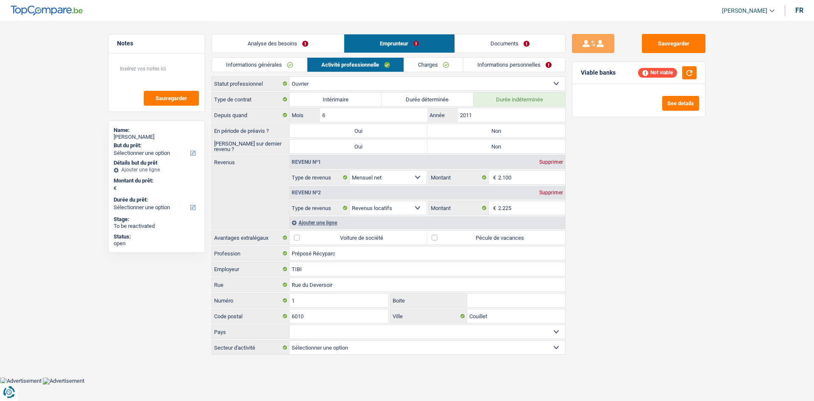
click at [435, 70] on link "Charges" at bounding box center [433, 65] width 59 height 14
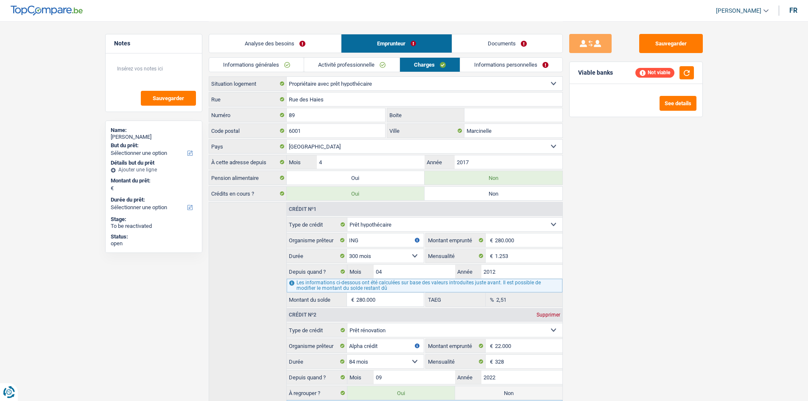
click at [515, 62] on link "Informations personnelles" at bounding box center [511, 65] width 102 height 14
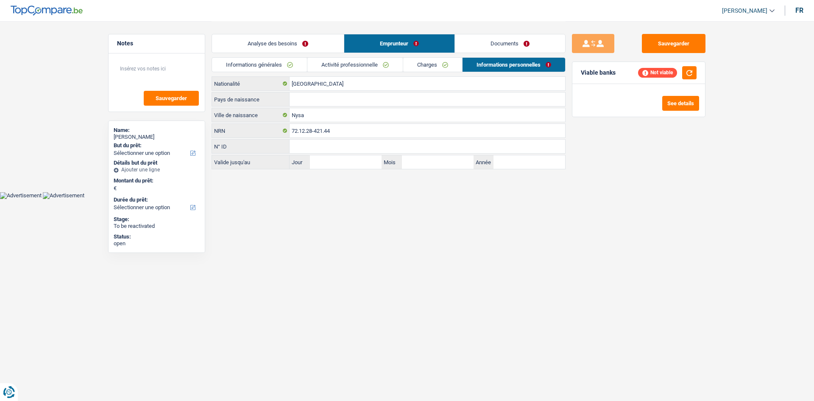
click at [315, 44] on link "Analyse des besoins" at bounding box center [278, 43] width 132 height 18
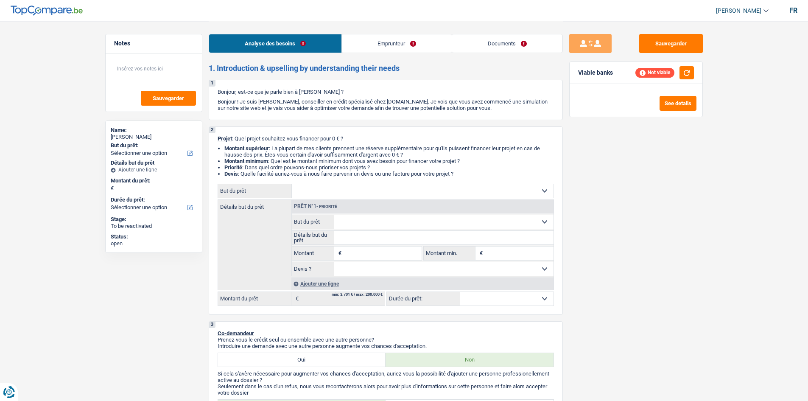
click at [368, 34] on li "Emprunteur" at bounding box center [396, 43] width 110 height 19
click at [408, 46] on link "Emprunteur" at bounding box center [397, 43] width 110 height 18
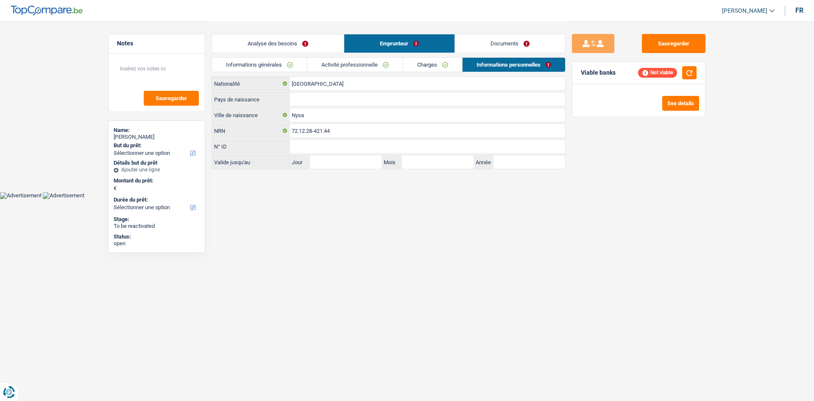
click at [435, 72] on div "Informations générales Activité professionnelle Charges Informations personnell…" at bounding box center [389, 66] width 354 height 19
click at [442, 66] on link "Charges" at bounding box center [432, 65] width 59 height 14
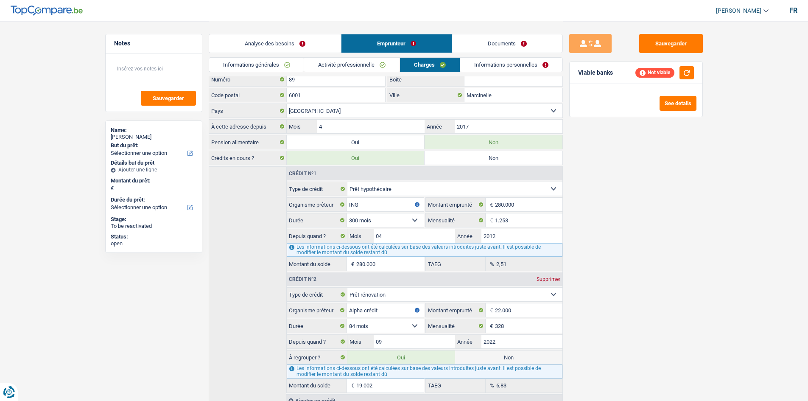
scroll to position [71, 0]
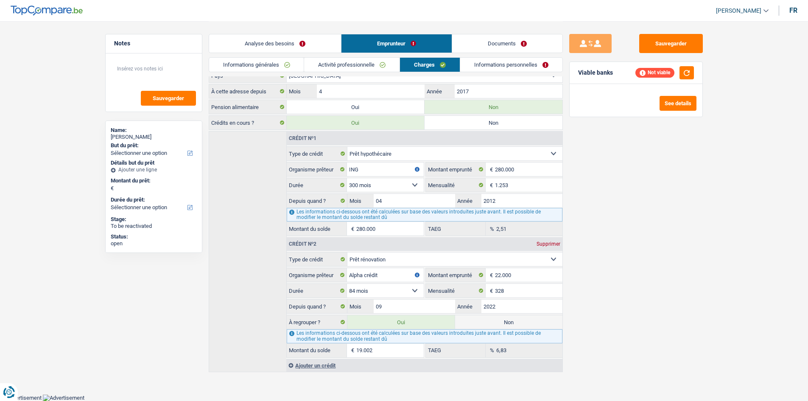
click at [301, 43] on link "Analyse des besoins" at bounding box center [275, 43] width 132 height 18
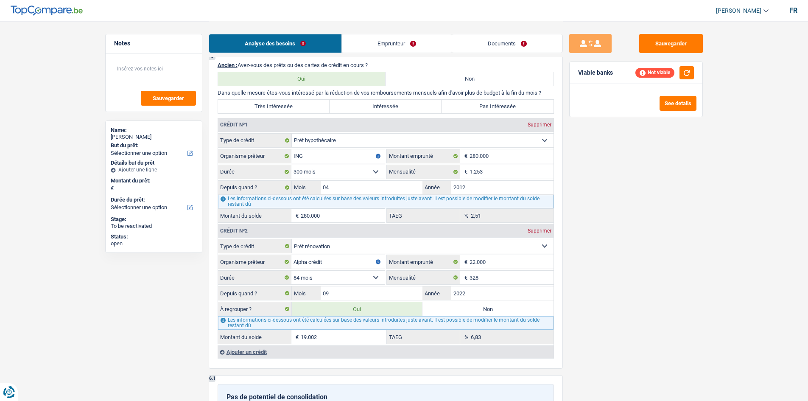
scroll to position [707, 0]
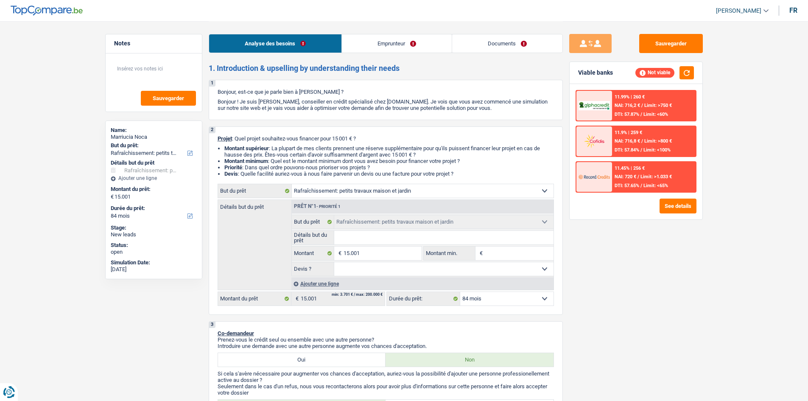
select select "houseOrGarden"
select select "84"
select select "houseOrGarden"
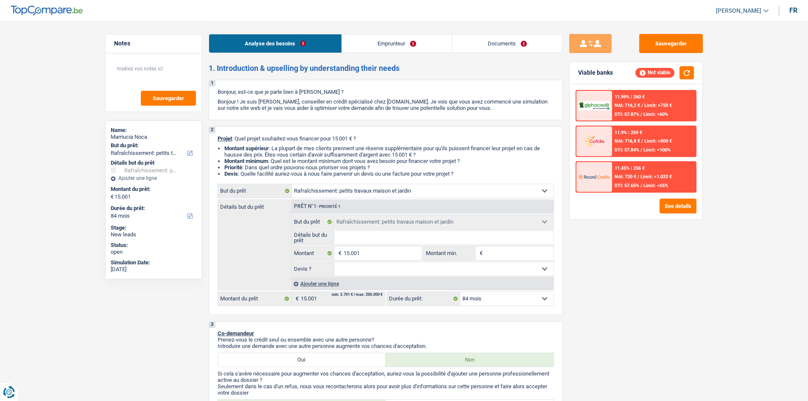
select select "84"
select select "mutuality"
select select "mutualityIndemnity"
select select "ownerWithMortgage"
select select "mortgage"
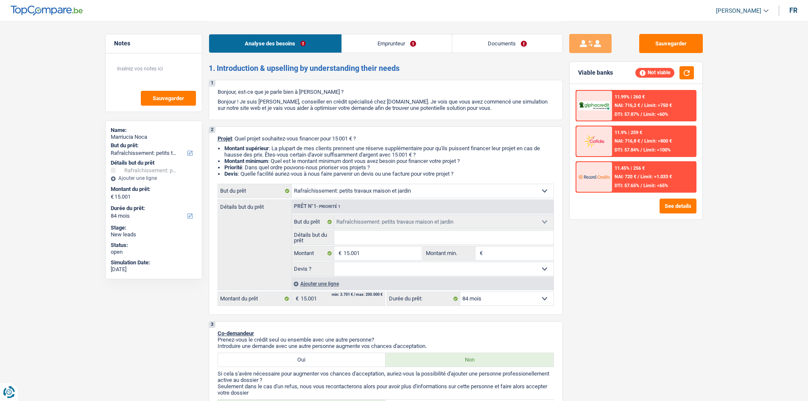
select select "420"
select select "houseOrGarden"
select select "84"
select select "32"
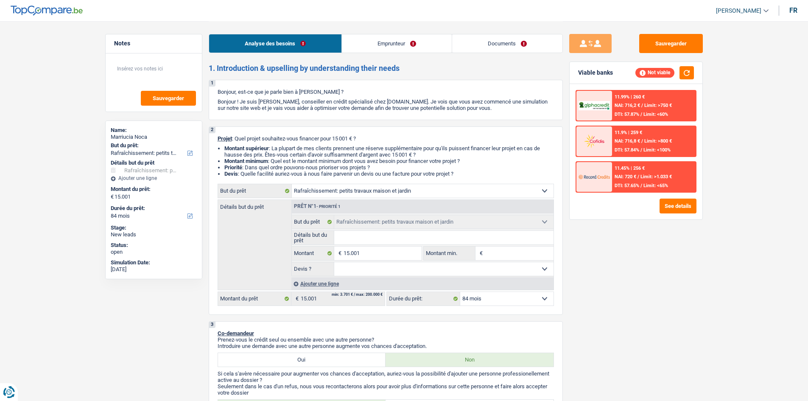
select select "single"
click at [421, 42] on link "Emprunteur" at bounding box center [397, 43] width 110 height 18
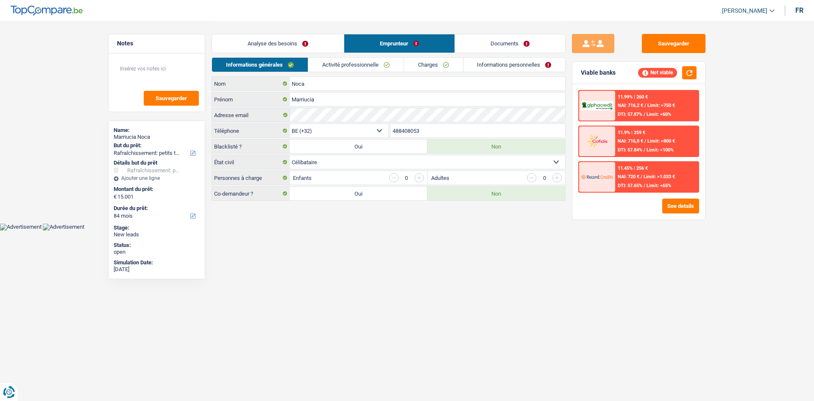
click at [385, 72] on div "Informations générales Activité professionnelle Charges Informations personnell…" at bounding box center [389, 66] width 354 height 19
click at [415, 64] on link "Charges" at bounding box center [433, 65] width 59 height 14
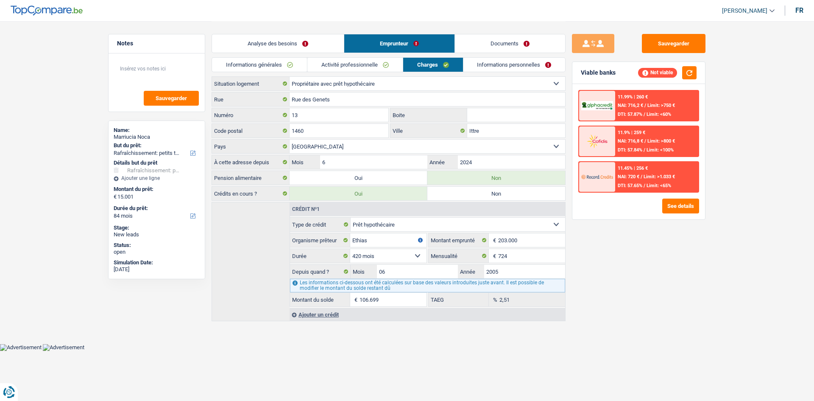
click at [571, 81] on div "Sauvegarder Viable banks Not viable 11.99% | 260 € NAI: 716,2 € / Limit: >750 €…" at bounding box center [639, 210] width 146 height 353
click at [499, 67] on link "Informations personnelles" at bounding box center [514, 65] width 102 height 14
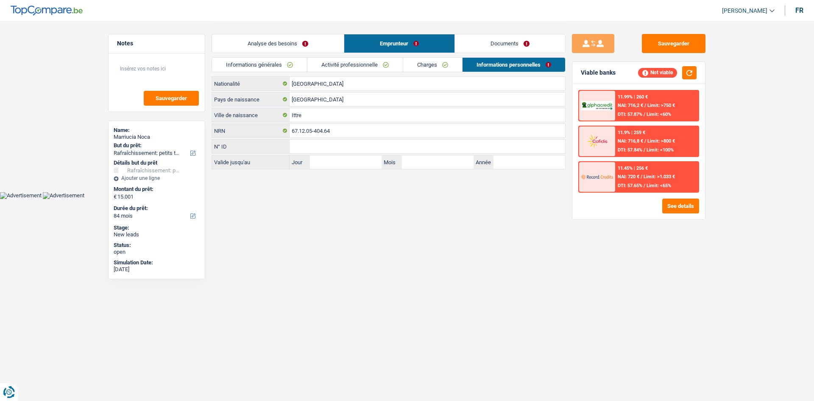
click at [446, 68] on link "Charges" at bounding box center [432, 65] width 59 height 14
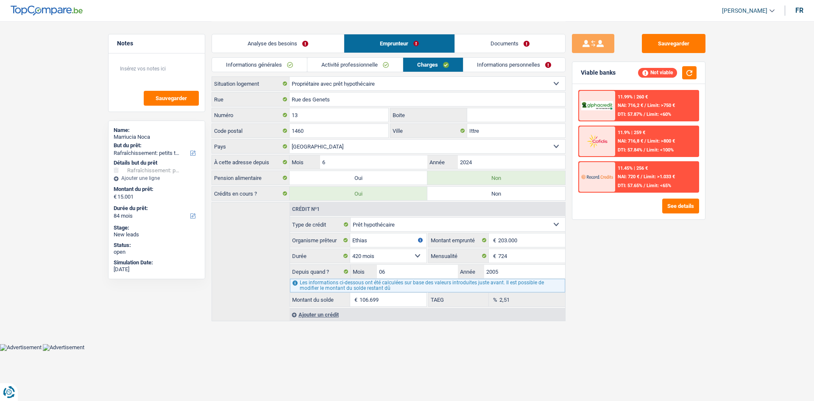
click at [341, 67] on link "Activité professionnelle" at bounding box center [354, 65] width 95 height 14
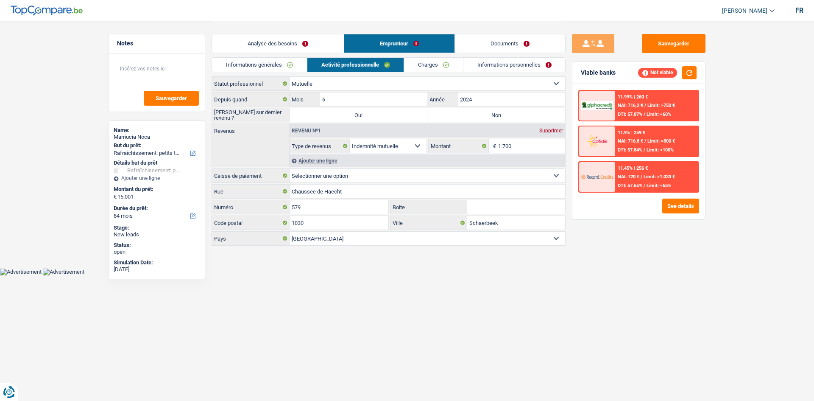
drag, startPoint x: 285, startPoint y: 69, endPoint x: 309, endPoint y: 50, distance: 31.4
click at [285, 69] on link "Informations générales" at bounding box center [259, 65] width 95 height 14
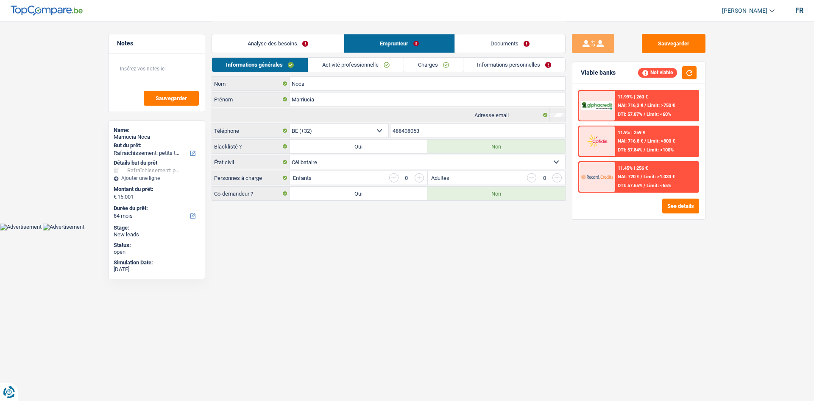
click at [309, 50] on link "Analyse des besoins" at bounding box center [278, 43] width 132 height 18
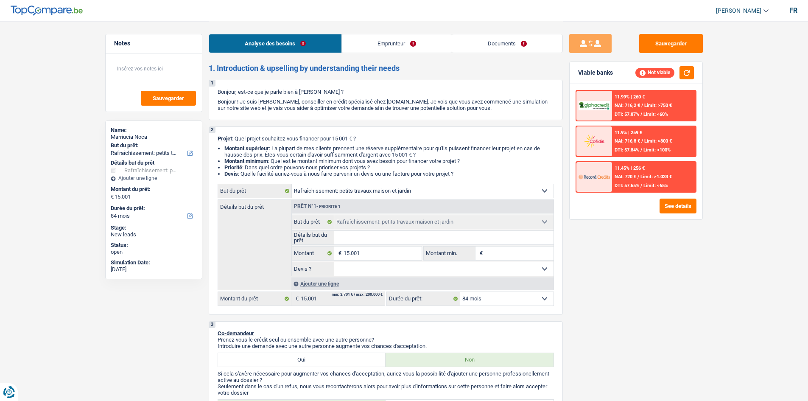
click at [420, 45] on link "Emprunteur" at bounding box center [397, 43] width 110 height 18
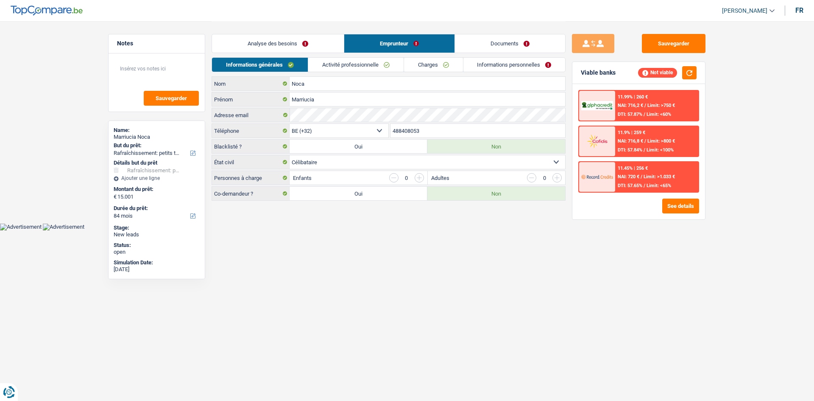
click at [483, 67] on link "Informations personnelles" at bounding box center [514, 65] width 102 height 14
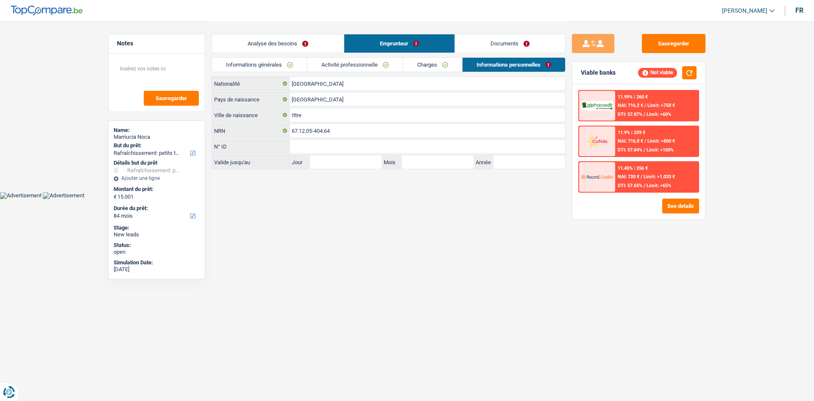
click at [421, 68] on link "Charges" at bounding box center [432, 65] width 59 height 14
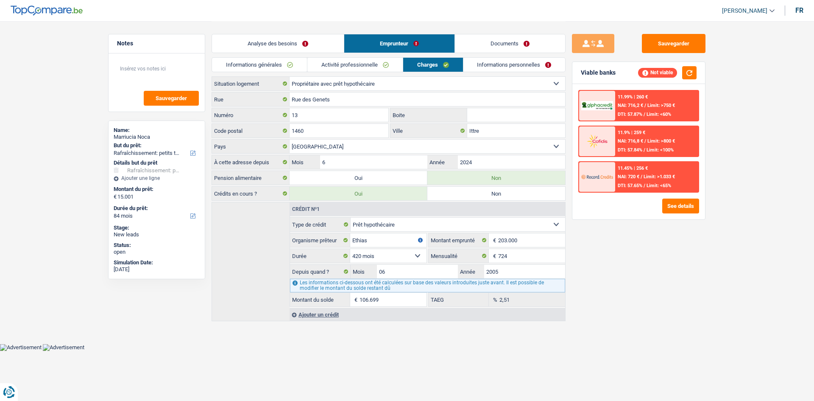
click at [278, 67] on link "Informations générales" at bounding box center [259, 65] width 95 height 14
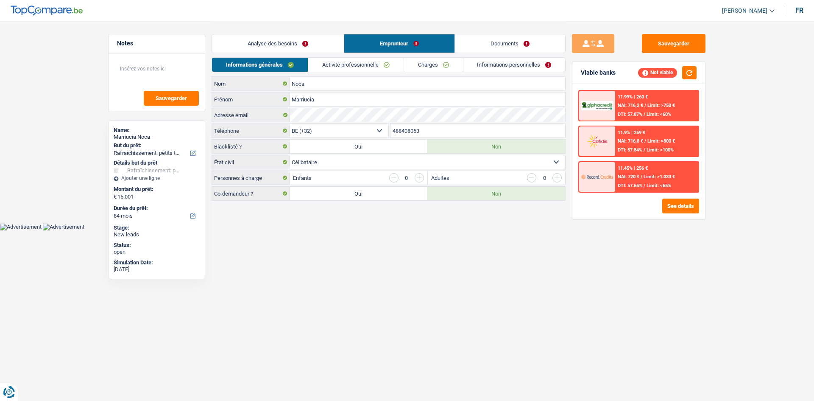
click at [303, 46] on link "Analyse des besoins" at bounding box center [278, 43] width 132 height 18
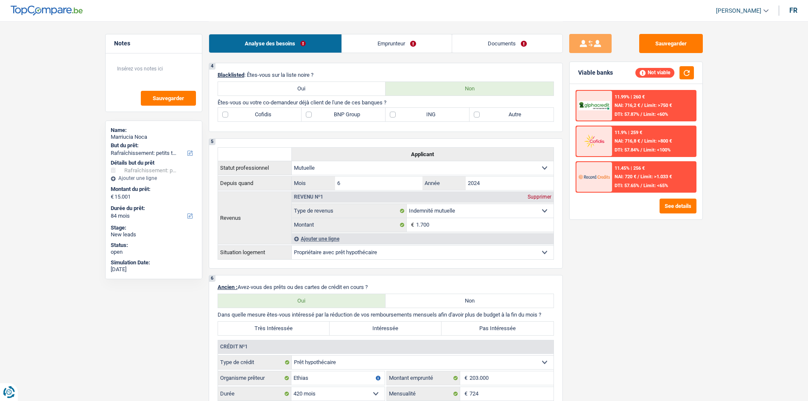
scroll to position [466, 0]
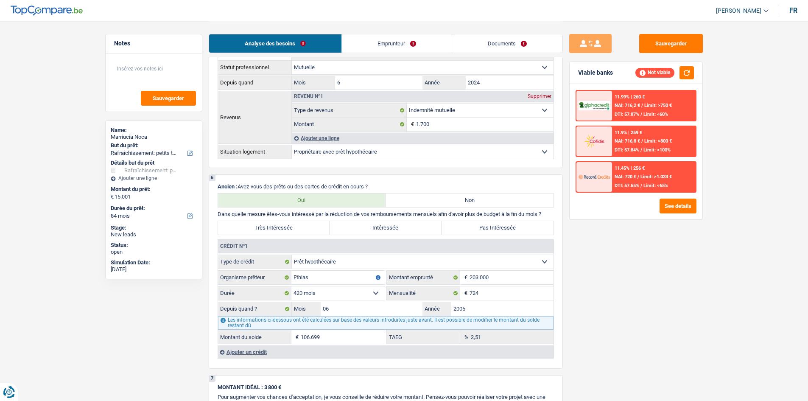
click at [533, 224] on label "Pas Intéressée" at bounding box center [497, 228] width 112 height 14
click at [533, 224] on input "Pas Intéressée" at bounding box center [497, 228] width 112 height 14
radio input "true"
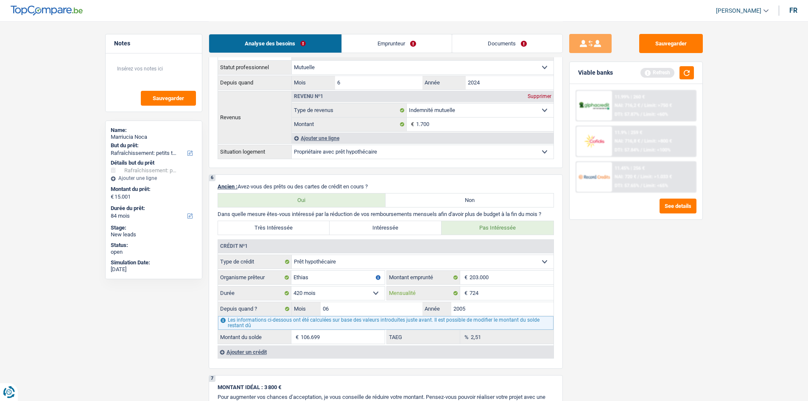
click at [516, 293] on input "724" at bounding box center [511, 293] width 84 height 14
click at [526, 297] on input "724" at bounding box center [511, 293] width 84 height 14
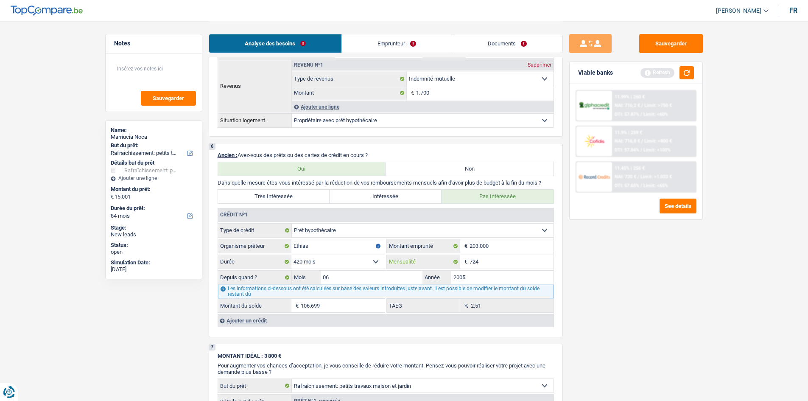
scroll to position [551, 0]
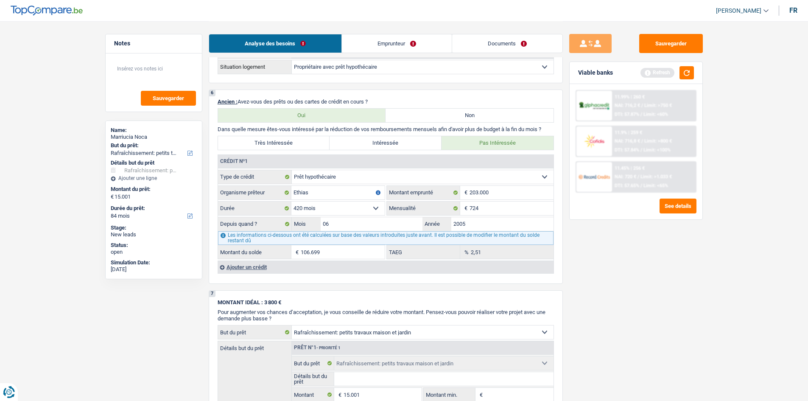
click at [248, 268] on div "Ajouter un crédit" at bounding box center [385, 266] width 336 height 13
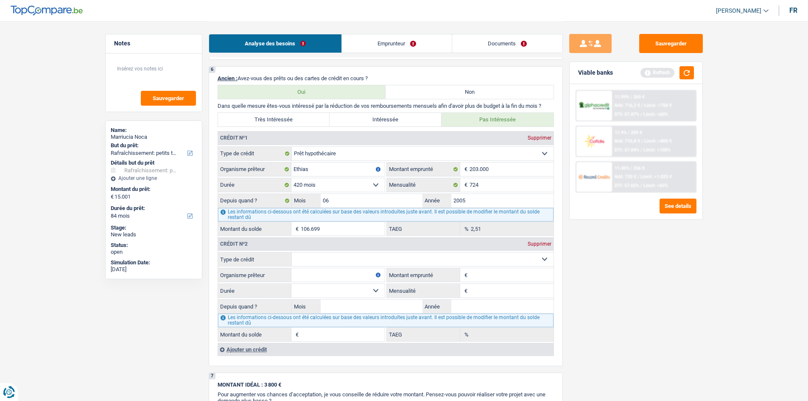
scroll to position [593, 0]
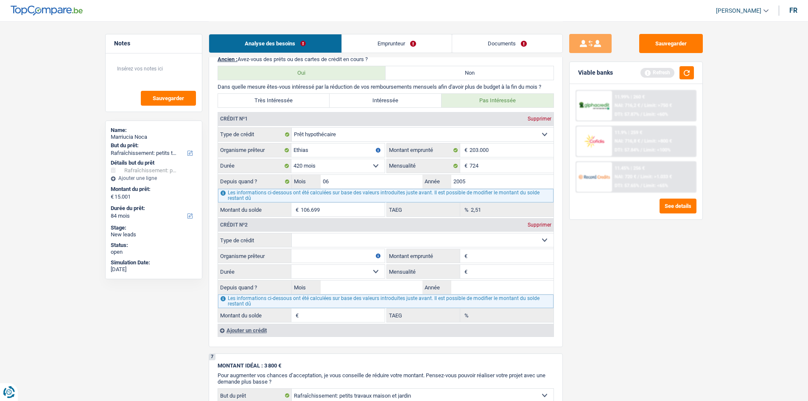
click at [328, 240] on select "Carte ou ouverture de crédit Prêt hypothécaire Vente à tempérament Prêt à tempé…" at bounding box center [423, 240] width 262 height 14
select select "personalLoan"
type input "0"
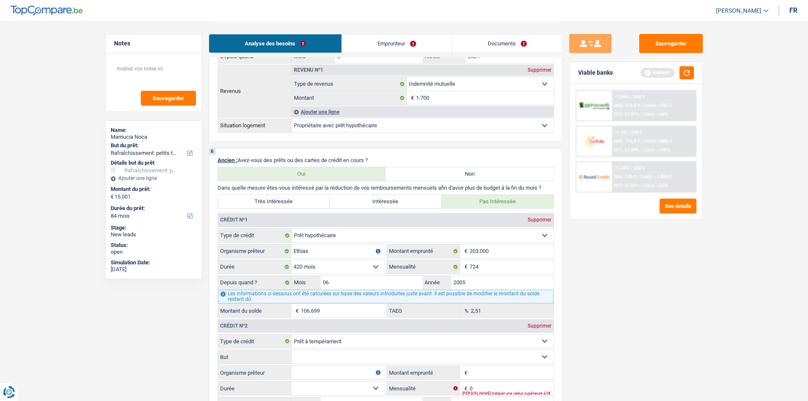
scroll to position [382, 0]
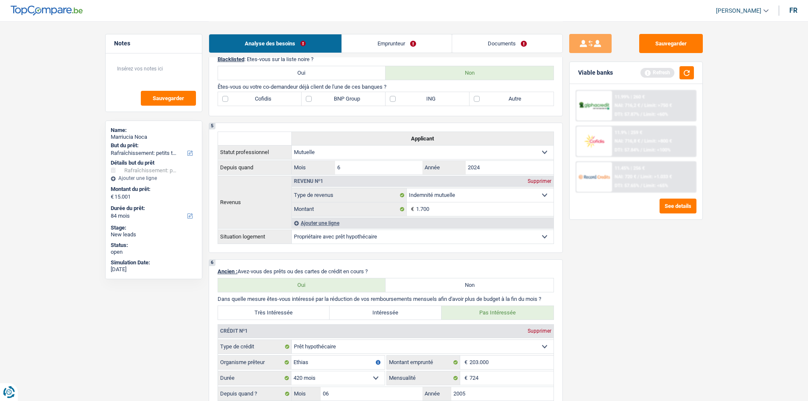
click at [406, 46] on link "Emprunteur" at bounding box center [397, 43] width 110 height 18
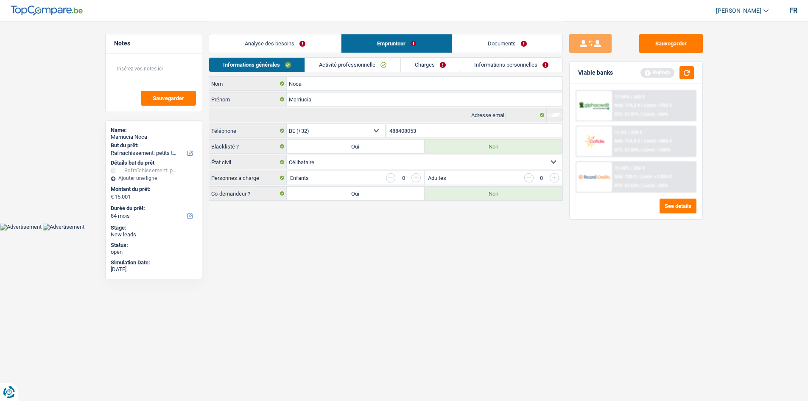
scroll to position [0, 0]
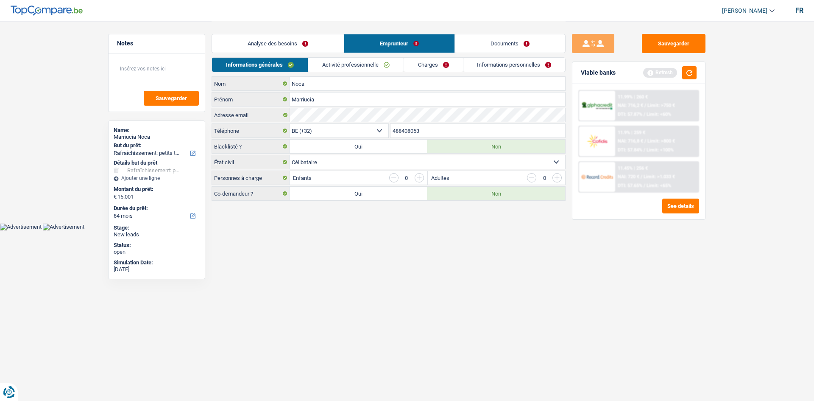
click at [335, 166] on select "Célibataire Marié(e) Cohabitant(e) légal(e) Divorcé(e) Veuf(ve) Séparé (de fait…" at bounding box center [428, 162] width 276 height 14
click at [282, 52] on link "Analyse des besoins" at bounding box center [278, 43] width 132 height 18
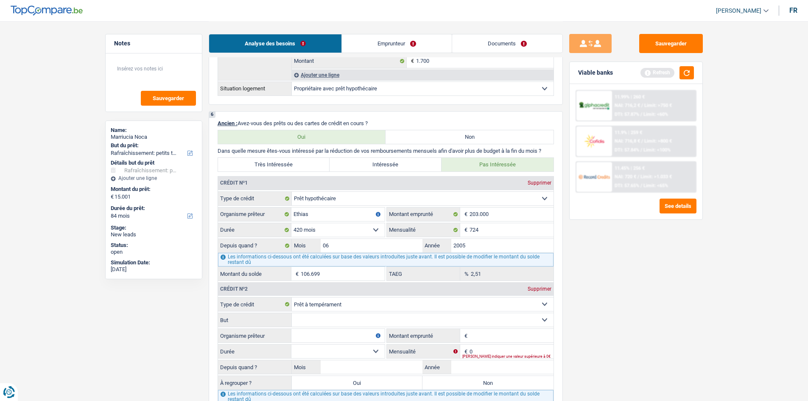
scroll to position [593, 0]
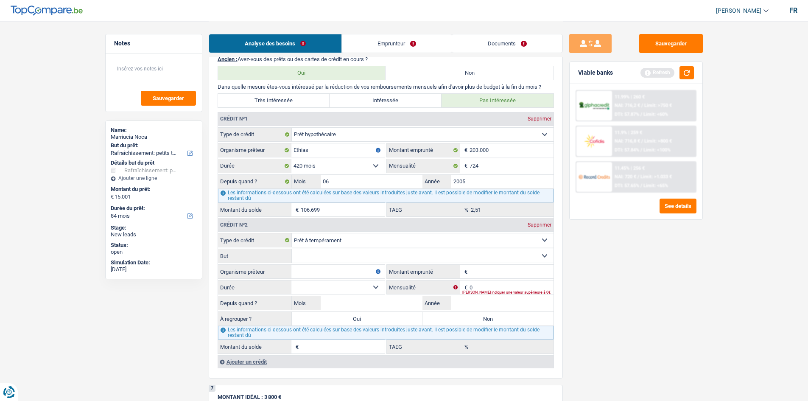
click at [529, 272] on input "Montant emprunté" at bounding box center [511, 272] width 84 height 14
type input "15.001"
click at [322, 283] on select "12 mois 18 mois 24 mois 30 mois 36 mois 42 mois 48 mois 60 mois 72 mois 84 mois…" at bounding box center [337, 287] width 93 height 14
select select "84"
click at [291, 280] on select "12 mois 18 mois 24 mois 30 mois 36 mois 42 mois 48 mois 60 mois 72 mois 84 mois…" at bounding box center [337, 287] width 93 height 14
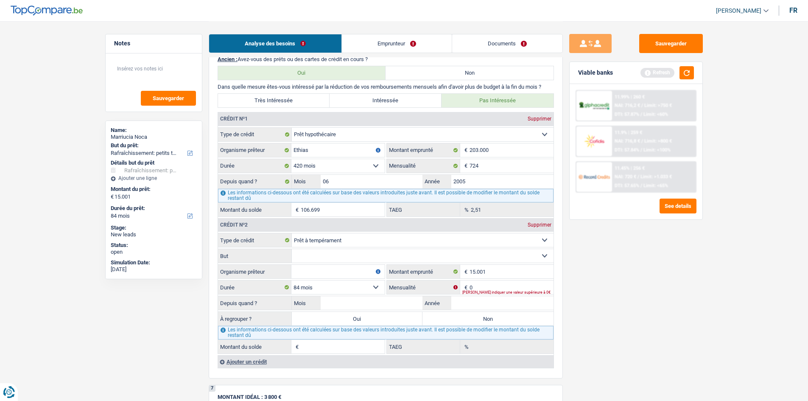
click at [326, 264] on fieldset "Carte ou ouverture de crédit Prêt hypothécaire Vente à tempérament Prêt à tempé…" at bounding box center [385, 293] width 335 height 121
click at [325, 265] on input "Organisme prêteur" at bounding box center [337, 272] width 93 height 14
click at [368, 46] on link "Emprunteur" at bounding box center [397, 43] width 110 height 18
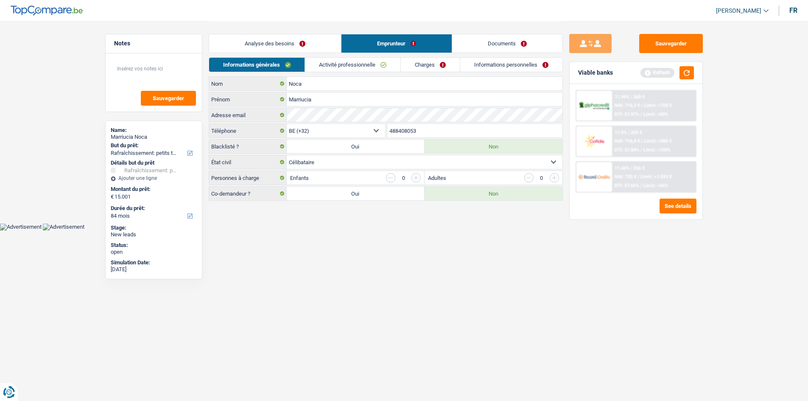
scroll to position [0, 0]
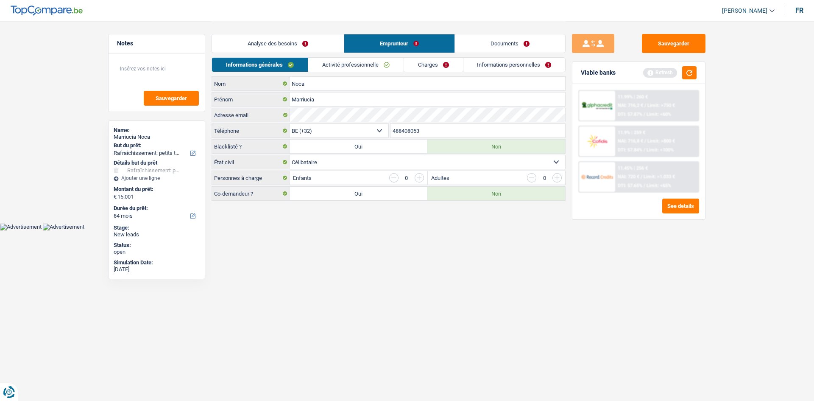
click at [359, 69] on link "Activité professionnelle" at bounding box center [355, 65] width 95 height 14
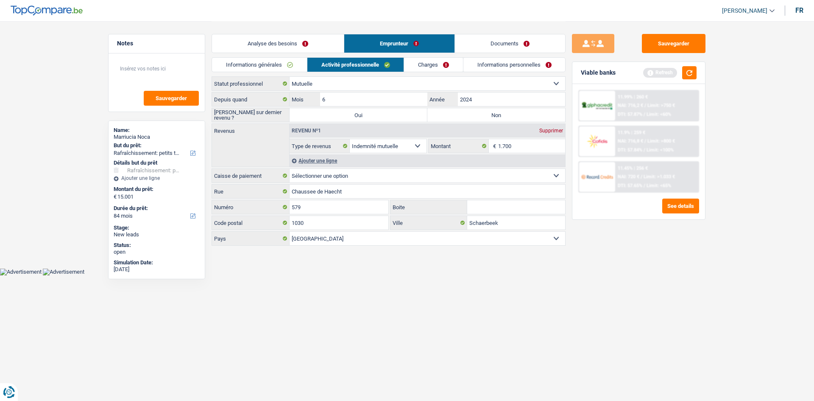
drag, startPoint x: 432, startPoint y: 63, endPoint x: 525, endPoint y: 64, distance: 93.3
click at [432, 63] on link "Charges" at bounding box center [433, 65] width 59 height 14
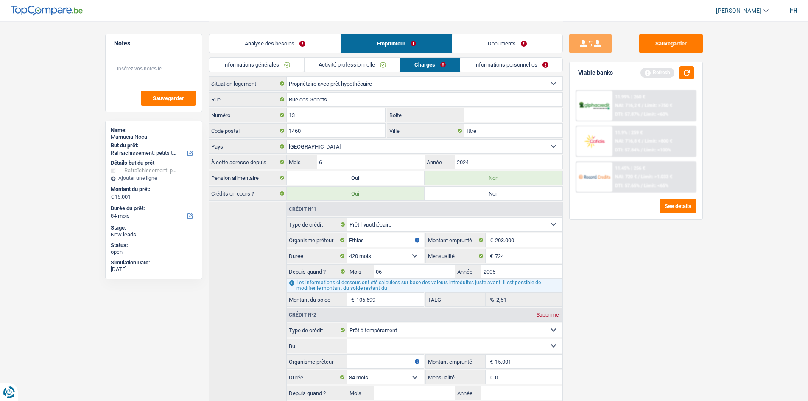
click at [515, 56] on div "Analyse des besoins Emprunteur Documents" at bounding box center [386, 39] width 354 height 36
click at [507, 61] on link "Informations personnelles" at bounding box center [511, 65] width 102 height 14
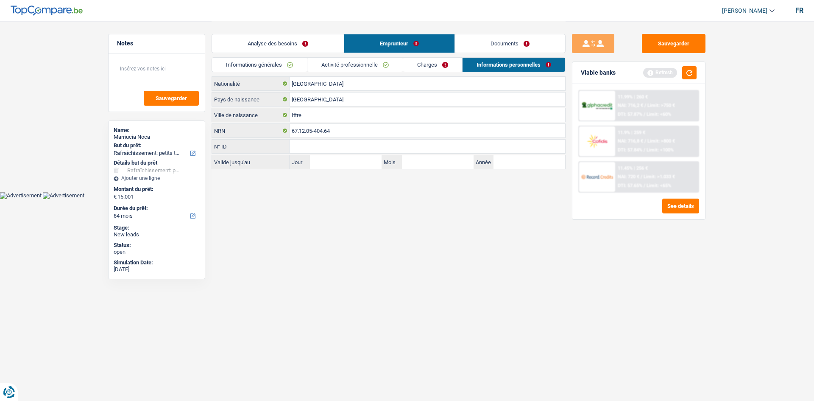
click at [302, 47] on link "Analyse des besoins" at bounding box center [278, 43] width 132 height 18
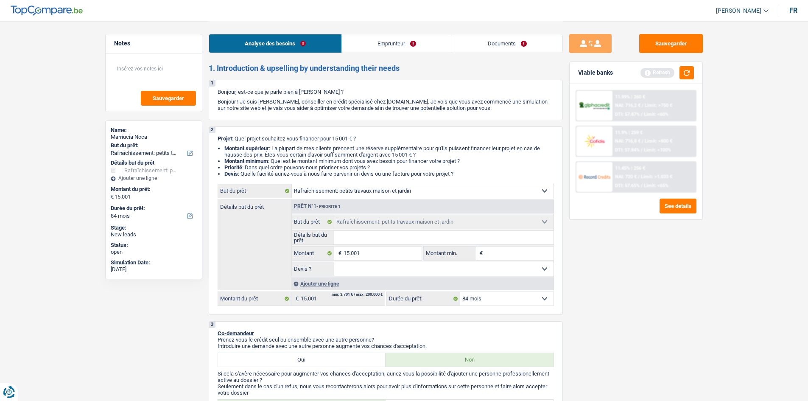
click at [395, 49] on link "Emprunteur" at bounding box center [397, 43] width 110 height 18
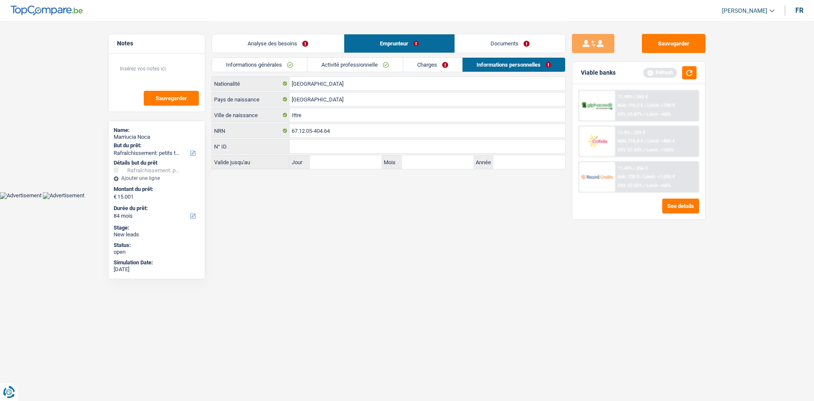
click at [423, 64] on link "Charges" at bounding box center [432, 65] width 59 height 14
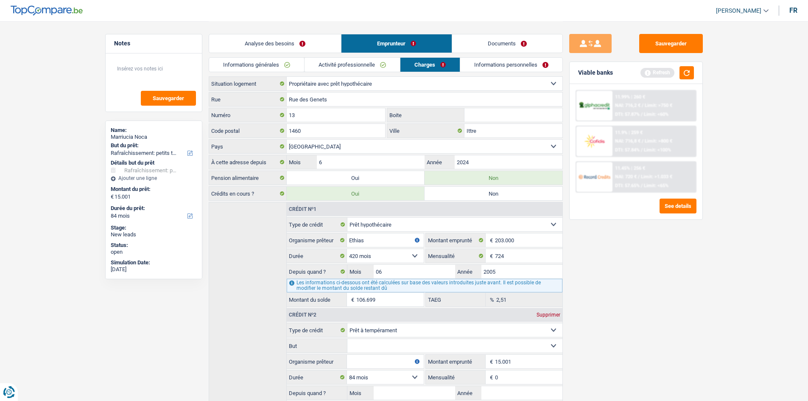
click at [369, 65] on link "Activité professionnelle" at bounding box center [351, 65] width 95 height 14
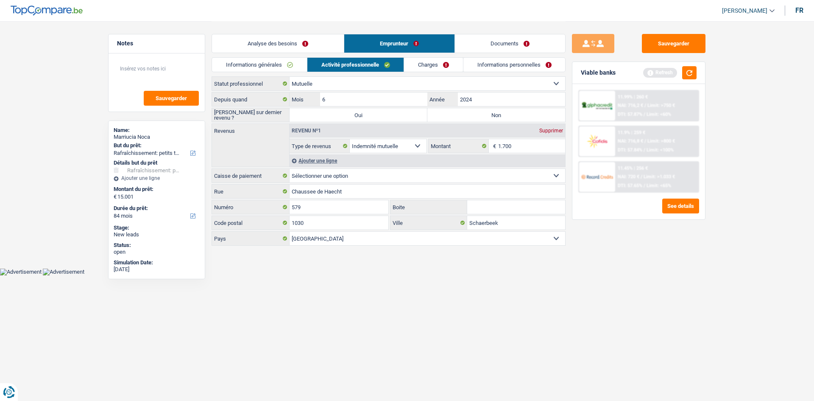
click at [270, 61] on link "Informations générales" at bounding box center [259, 65] width 95 height 14
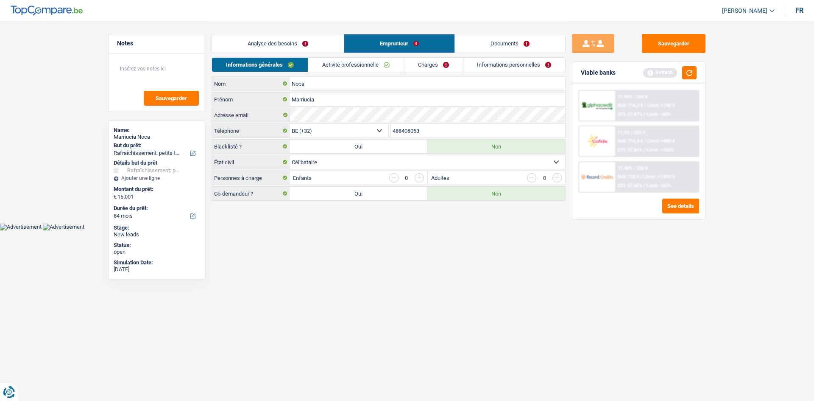
click at [291, 46] on link "Analyse des besoins" at bounding box center [278, 43] width 132 height 18
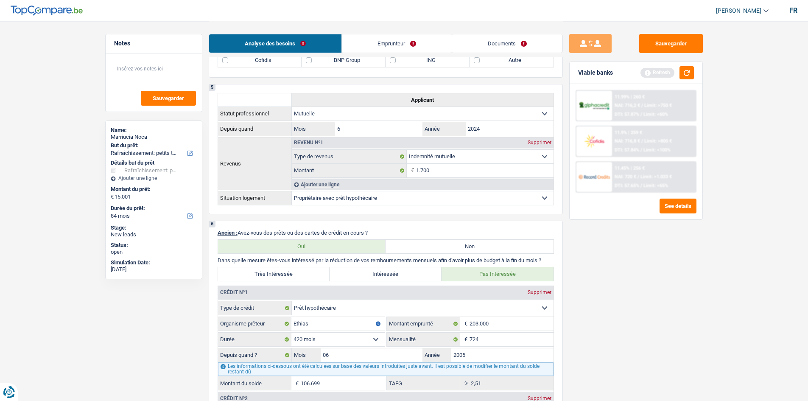
scroll to position [593, 0]
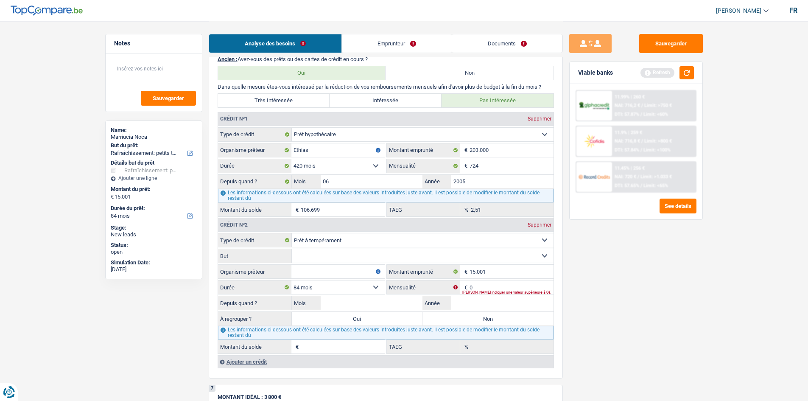
click at [370, 41] on link "Emprunteur" at bounding box center [397, 43] width 110 height 18
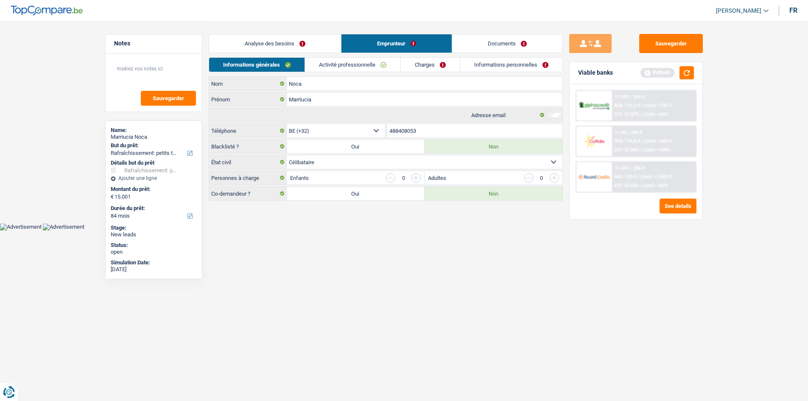
scroll to position [0, 0]
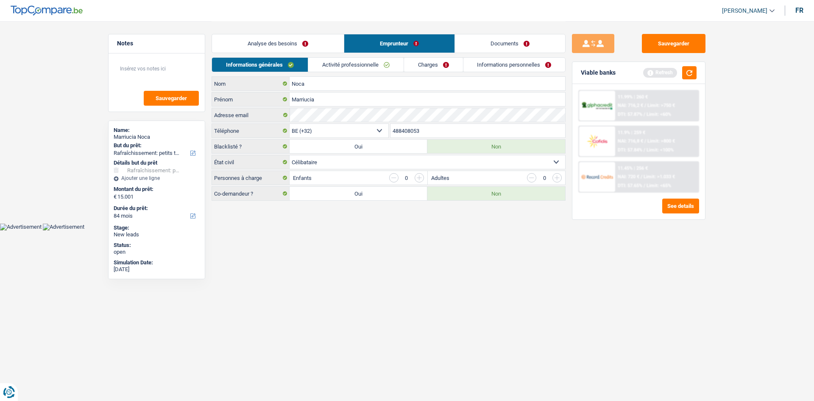
click at [312, 38] on link "Analyse des besoins" at bounding box center [278, 43] width 132 height 18
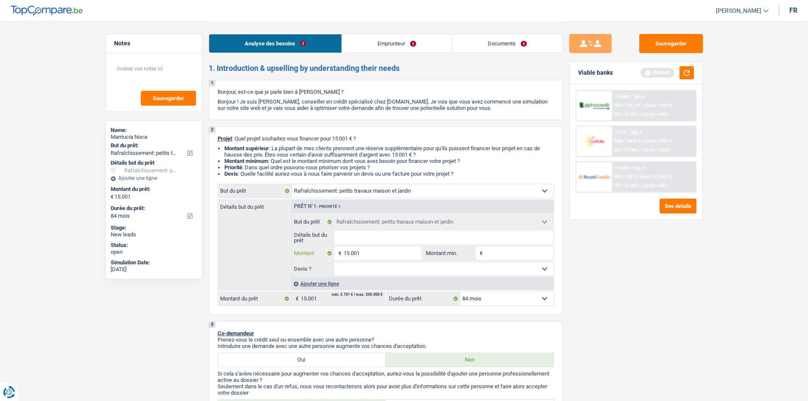
click at [397, 254] on input "15.001" at bounding box center [382, 253] width 78 height 14
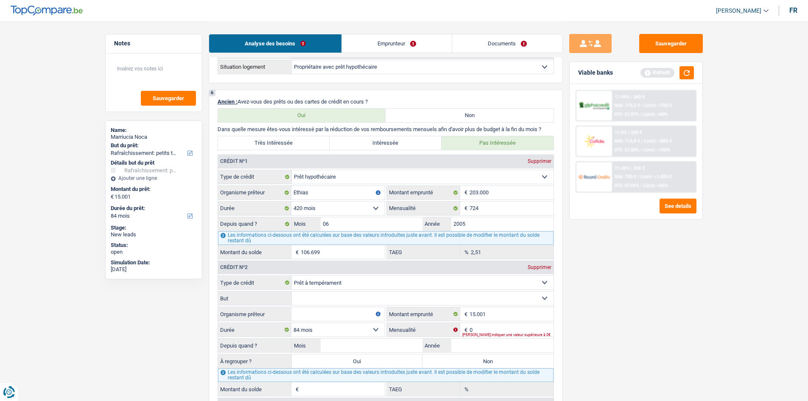
scroll to position [678, 0]
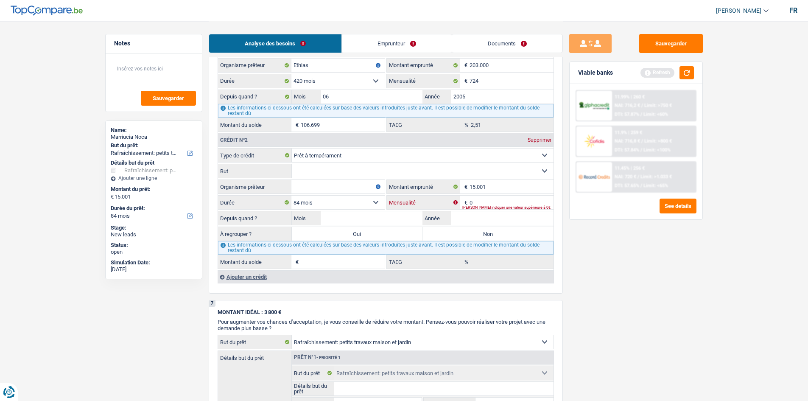
click at [485, 197] on input "0" at bounding box center [511, 202] width 84 height 14
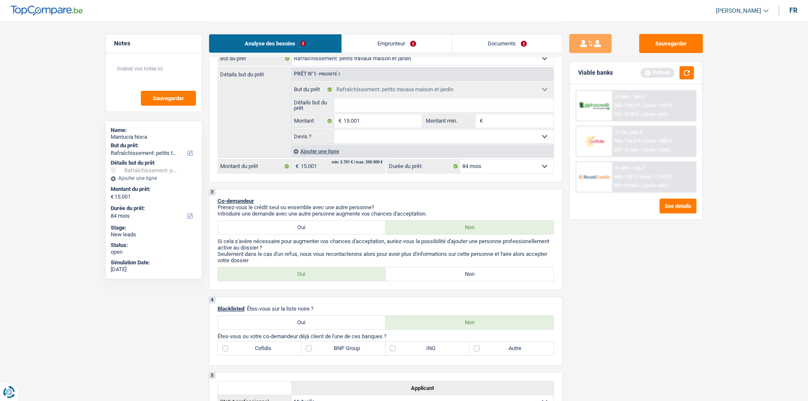
scroll to position [0, 0]
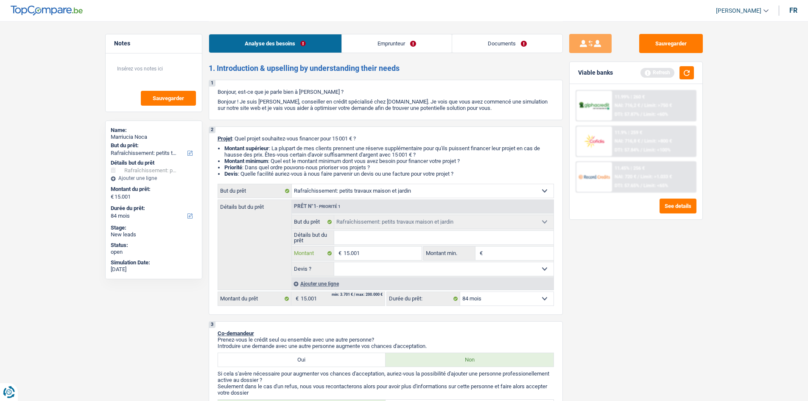
click at [377, 250] on input "15.001" at bounding box center [382, 253] width 78 height 14
type input "1.500"
type input "150"
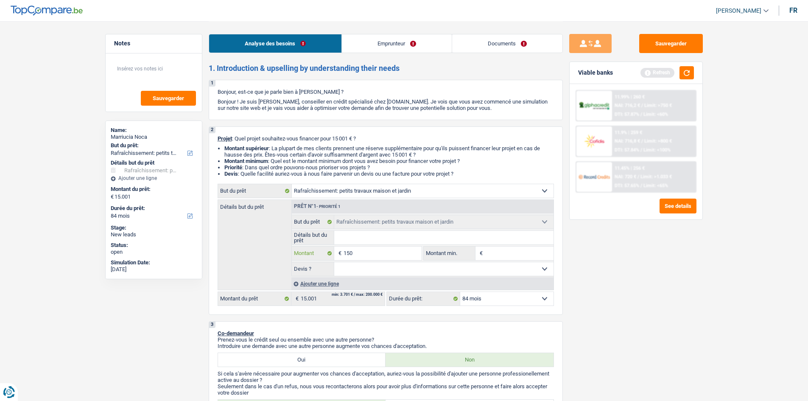
type input "15"
type input "1"
type input "5"
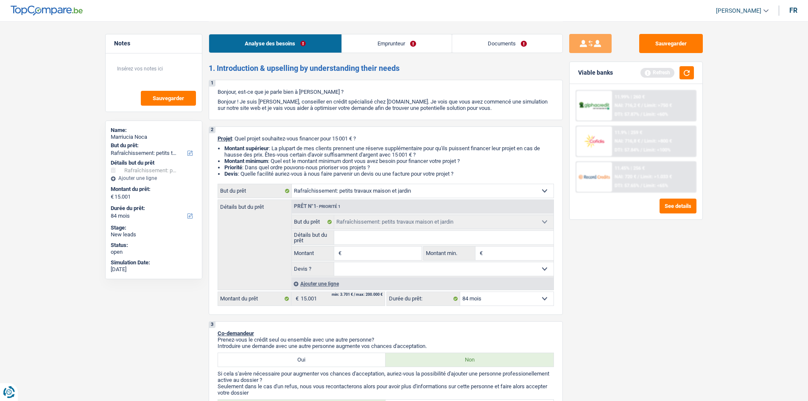
type input "5"
type input "50"
type input "500"
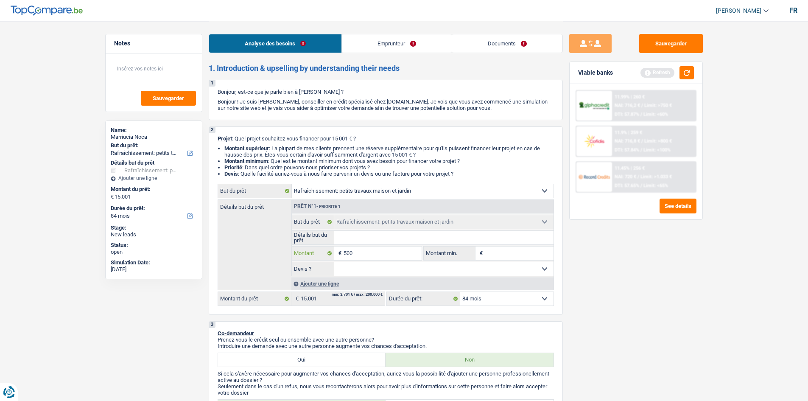
type input "5.000"
type input "50.000"
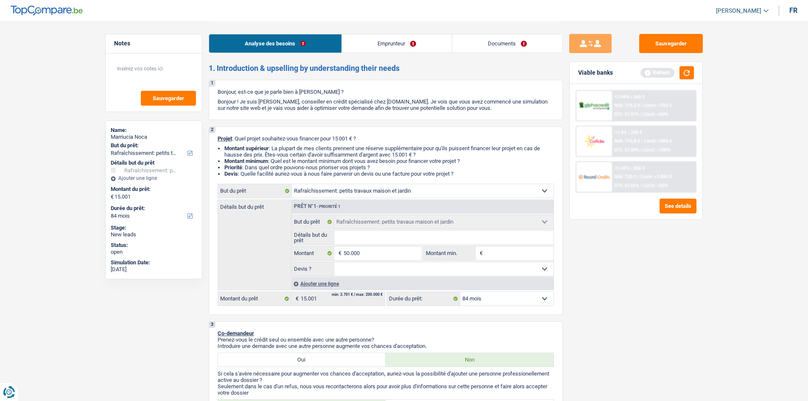
click at [370, 235] on input "Détails but du prêt" at bounding box center [443, 238] width 219 height 14
type input "50.000"
select select "144"
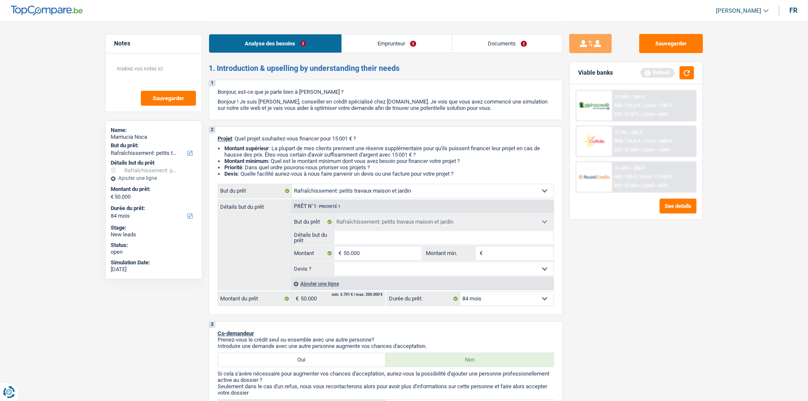
select select "144"
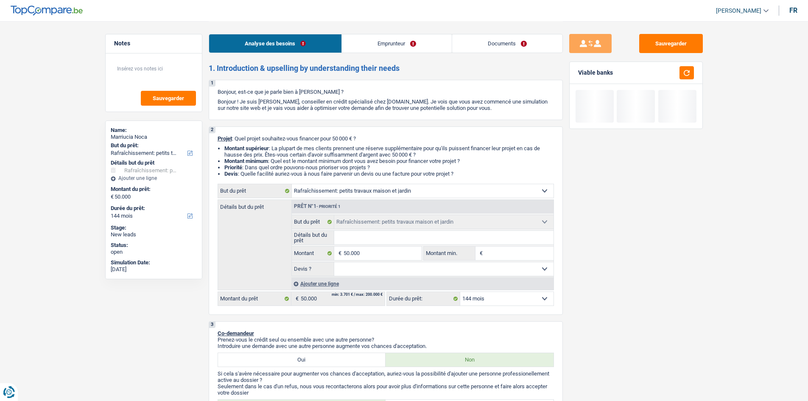
type input "t"
type input "to"
type input "toi"
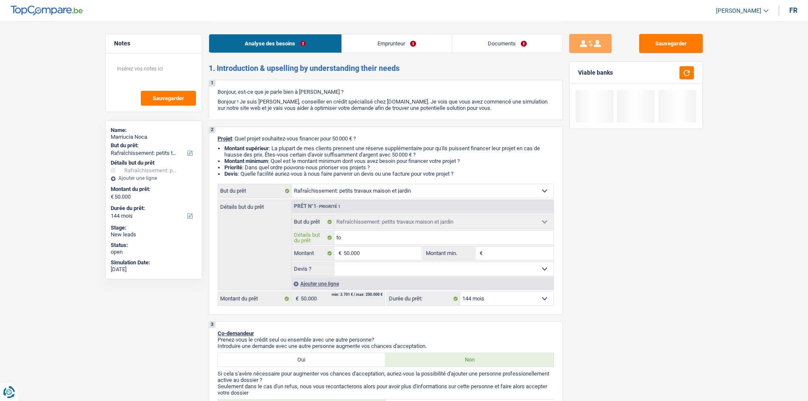
type input "toi"
type input "toir"
type input "toi"
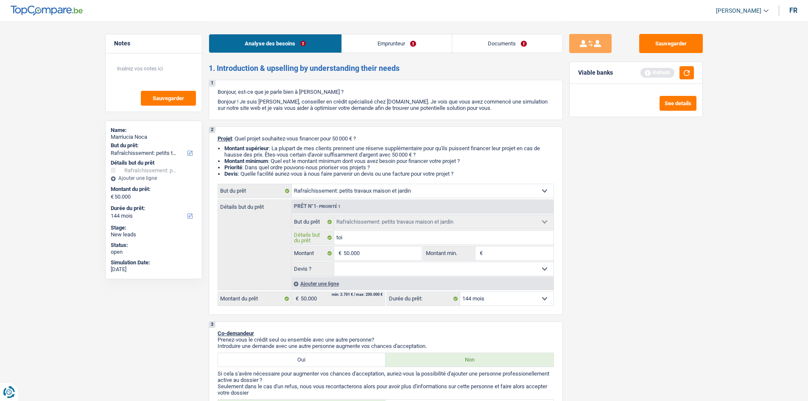
type input "toit"
type input "toitu"
type input "toitur"
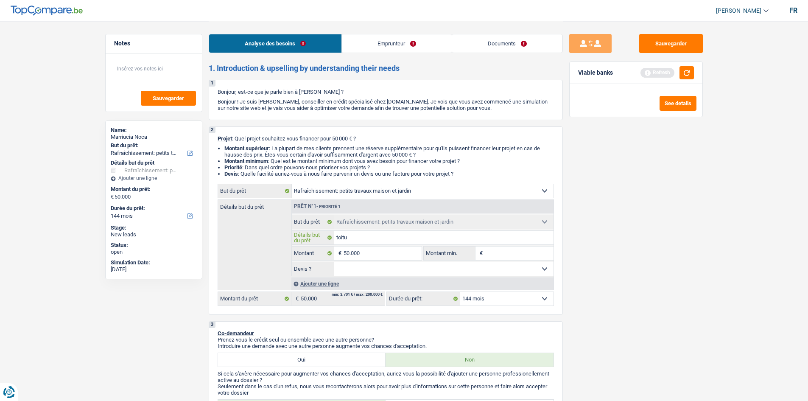
type input "toitur"
type input "toiture"
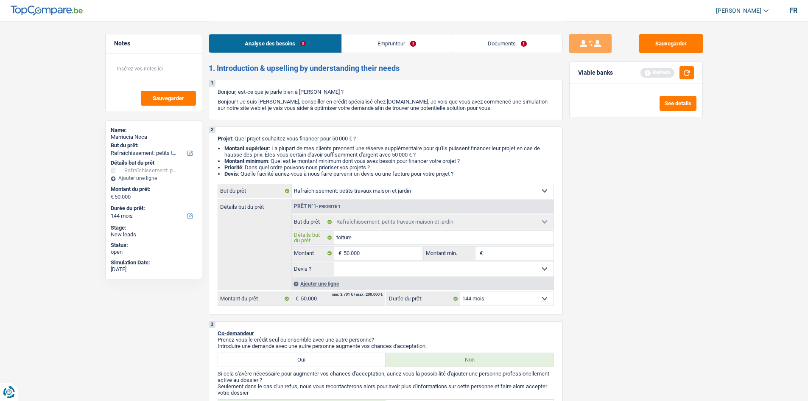
type input "toiture"
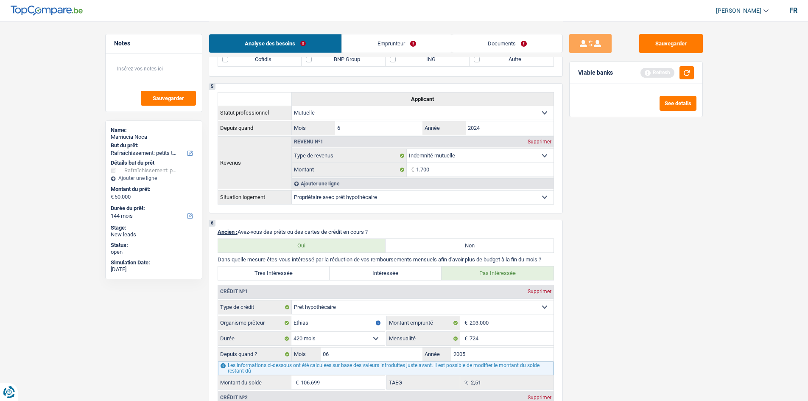
scroll to position [593, 0]
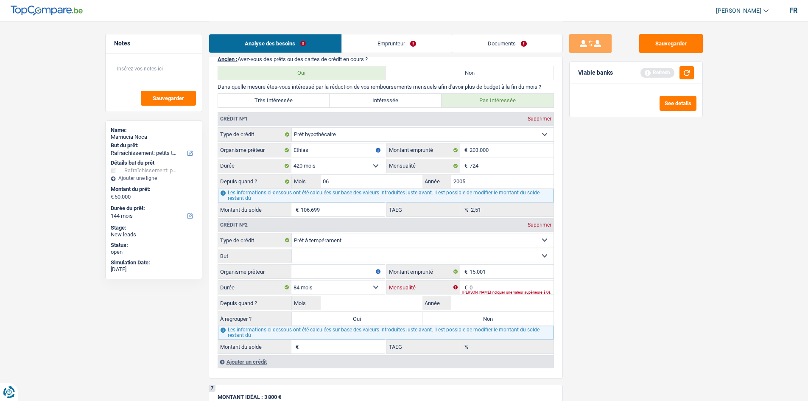
click at [518, 281] on input "0" at bounding box center [511, 287] width 84 height 14
click at [488, 285] on input "0" at bounding box center [511, 287] width 84 height 14
click at [491, 287] on input "0" at bounding box center [511, 287] width 84 height 14
click at [618, 276] on div "Sauvegarder Viable banks Refresh See details" at bounding box center [636, 210] width 146 height 353
click at [538, 303] on input "Année" at bounding box center [502, 303] width 102 height 14
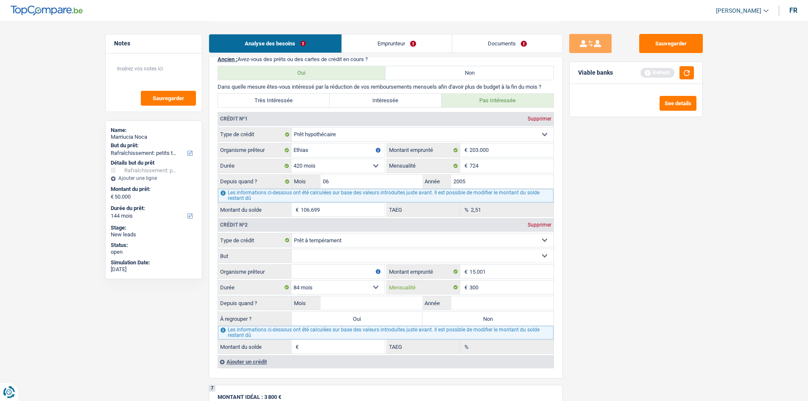
drag, startPoint x: 498, startPoint y: 285, endPoint x: 500, endPoint y: 278, distance: 8.0
click at [500, 278] on fieldset "Carte ou ouverture de crédit Prêt hypothécaire Vente à tempérament Prêt à tempé…" at bounding box center [385, 293] width 335 height 121
type input "3"
type input "265"
click at [497, 303] on input "Année" at bounding box center [502, 303] width 102 height 14
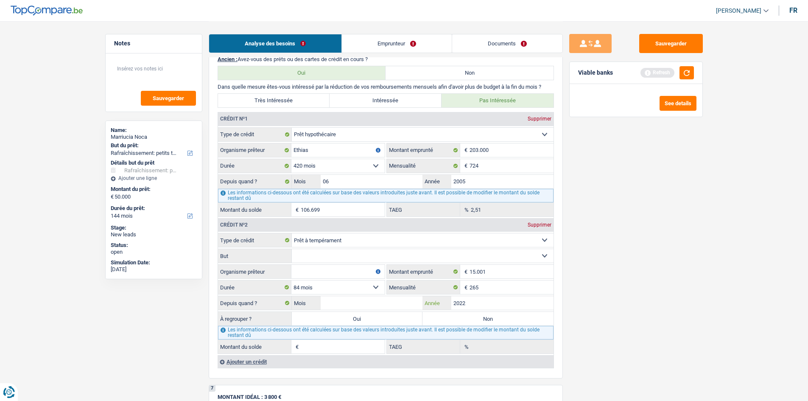
type input "2022"
drag, startPoint x: 346, startPoint y: 301, endPoint x: 345, endPoint y: 297, distance: 4.7
click at [345, 297] on input "Mois" at bounding box center [371, 303] width 102 height 14
type input "10"
type input "10.059"
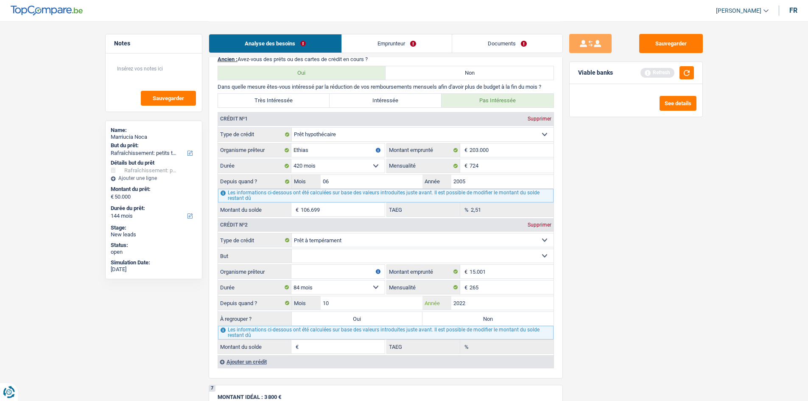
type input "12,71"
click at [358, 270] on input "Organisme prêteur" at bounding box center [337, 272] width 93 height 14
type input "cofidis"
click at [375, 251] on select "Confort maison: meubles, textile, peinture, électroménager, outillage non-profe…" at bounding box center [423, 256] width 262 height 14
select select "other"
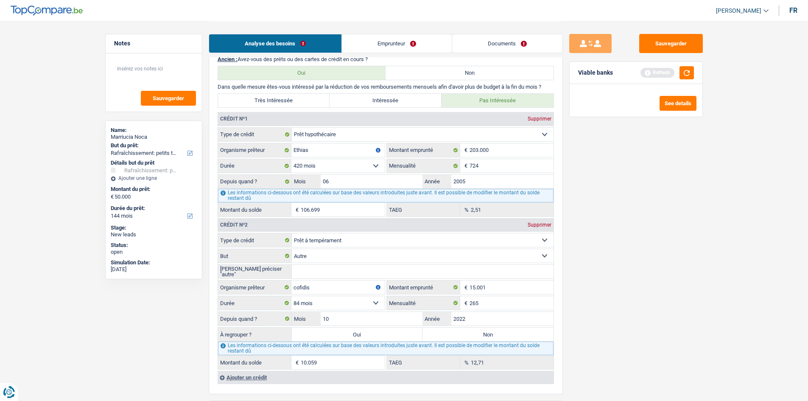
drag, startPoint x: 327, startPoint y: 263, endPoint x: 321, endPoint y: 270, distance: 9.3
click at [321, 270] on fieldset "Carte ou ouverture de crédit Prêt hypothécaire Vente à tempérament Prêt à tempé…" at bounding box center [385, 301] width 335 height 137
click at [321, 270] on input "[PERSON_NAME] préciser "autre"" at bounding box center [423, 272] width 262 height 14
type input "panneaux solaire"
drag, startPoint x: 605, startPoint y: 333, endPoint x: 546, endPoint y: 308, distance: 64.4
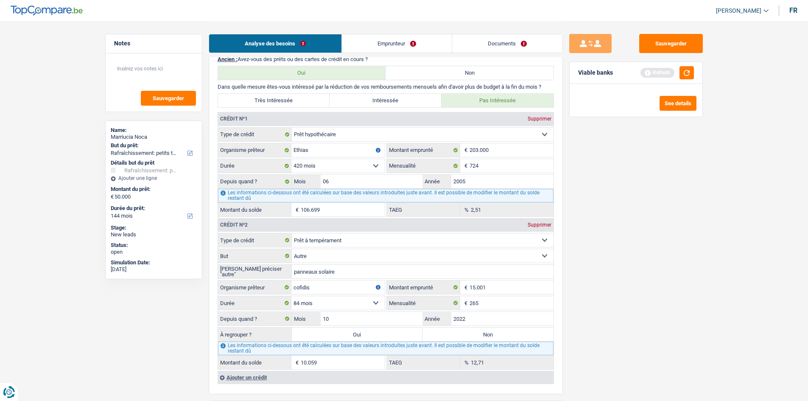
click at [602, 337] on div "Sauvegarder Viable banks Refresh See details" at bounding box center [636, 210] width 146 height 353
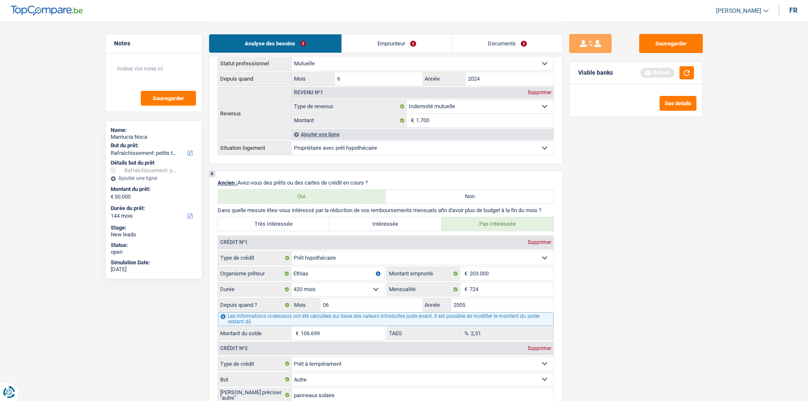
scroll to position [339, 0]
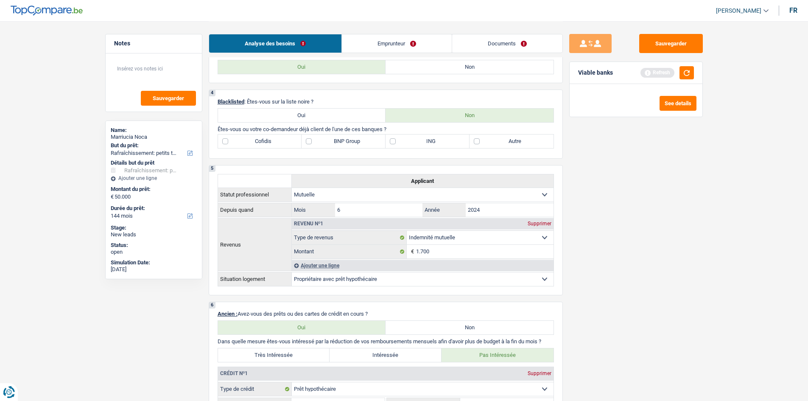
drag, startPoint x: 400, startPoint y: 37, endPoint x: 420, endPoint y: 36, distance: 19.9
click at [400, 37] on link "Emprunteur" at bounding box center [397, 43] width 110 height 18
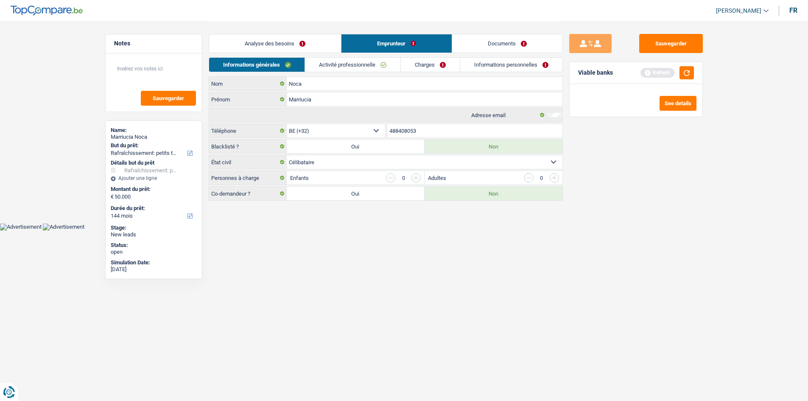
scroll to position [0, 0]
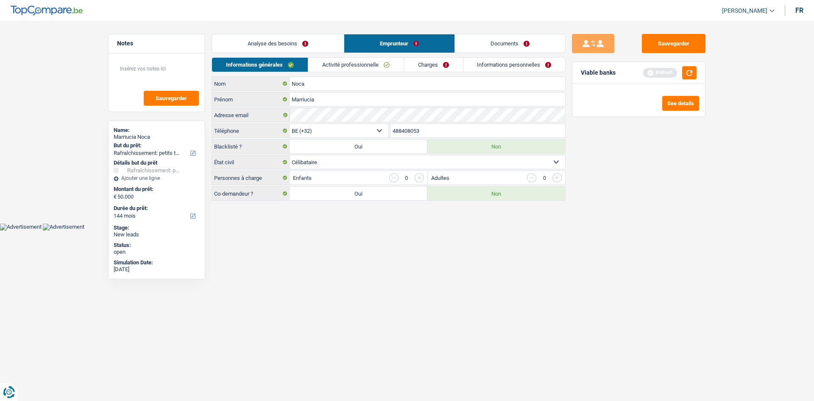
click at [355, 161] on select "Célibataire Marié(e) Cohabitant(e) légal(e) Divorcé(e) Veuf(ve) Séparé (de fait…" at bounding box center [428, 162] width 276 height 14
select select "married"
click at [290, 155] on select "Célibataire Marié(e) Cohabitant(e) légal(e) Divorcé(e) Veuf(ve) Séparé (de fait…" at bounding box center [428, 162] width 276 height 14
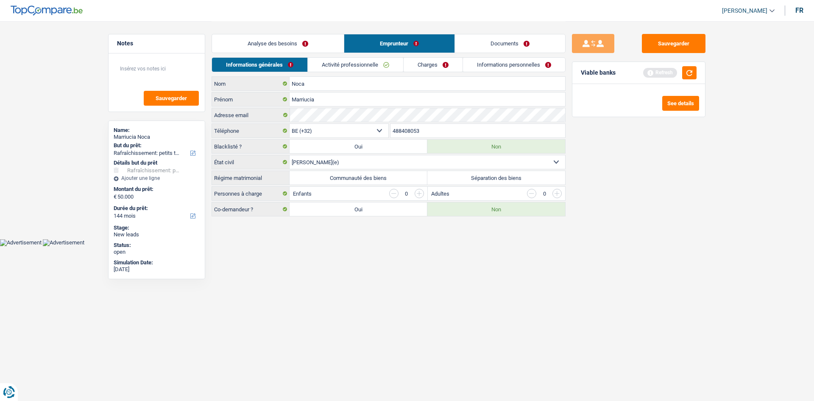
click at [363, 182] on label "Communauté des biens" at bounding box center [359, 178] width 138 height 14
click at [363, 182] on input "Communauté des biens" at bounding box center [359, 178] width 138 height 14
radio input "true"
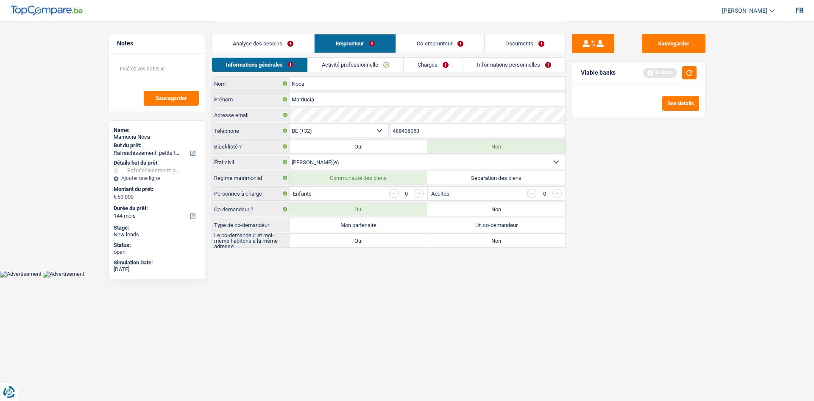
drag, startPoint x: 348, startPoint y: 226, endPoint x: 479, endPoint y: 218, distance: 131.7
click at [347, 227] on label "Mon partenaire" at bounding box center [359, 225] width 138 height 14
click at [347, 227] on input "Mon partenaire" at bounding box center [359, 225] width 138 height 14
radio input "true"
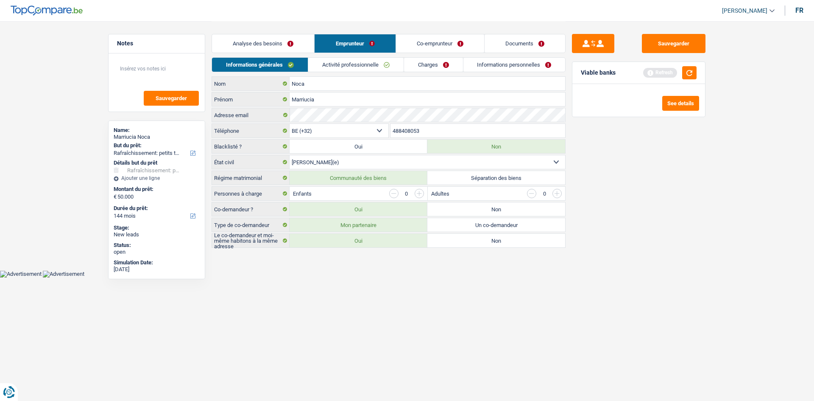
radio input "true"
click at [499, 181] on label "Séparation des biens" at bounding box center [496, 178] width 138 height 14
click at [499, 181] on input "Séparation des biens" at bounding box center [496, 178] width 138 height 14
radio input "true"
click at [485, 206] on label "Non" at bounding box center [496, 209] width 138 height 14
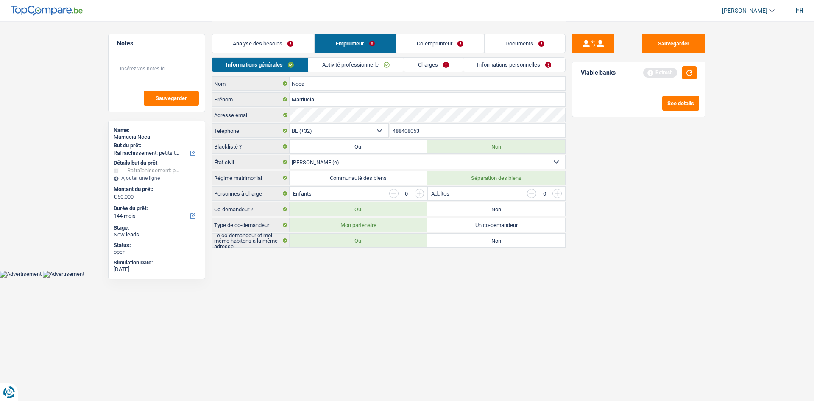
click at [485, 206] on input "Non" at bounding box center [496, 209] width 138 height 14
radio input "true"
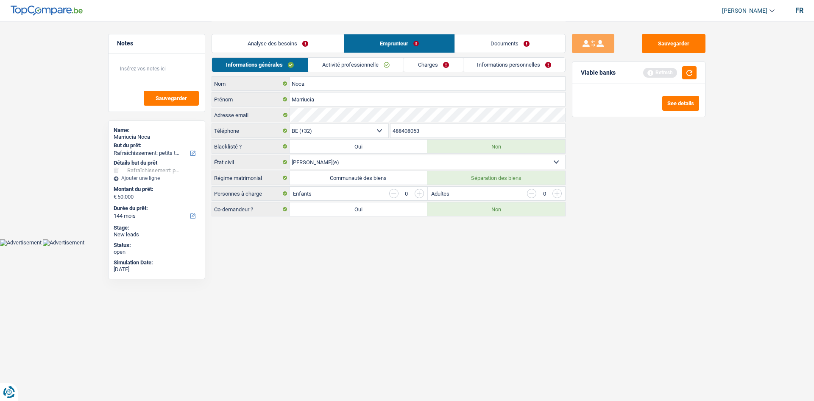
click at [304, 43] on link "Analyse des besoins" at bounding box center [278, 43] width 132 height 18
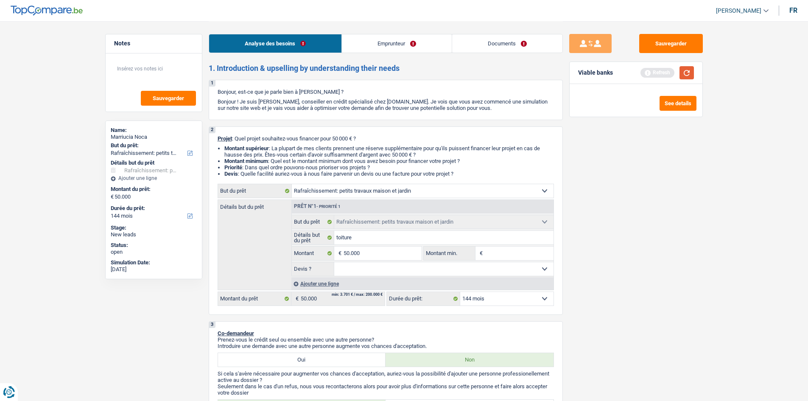
click at [693, 70] on button "button" at bounding box center [686, 72] width 14 height 13
click at [390, 42] on link "Emprunteur" at bounding box center [397, 43] width 110 height 18
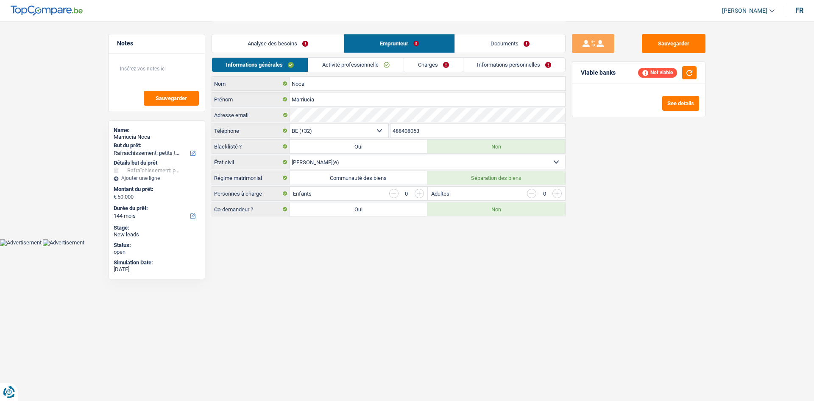
click at [387, 68] on link "Activité professionnelle" at bounding box center [355, 65] width 95 height 14
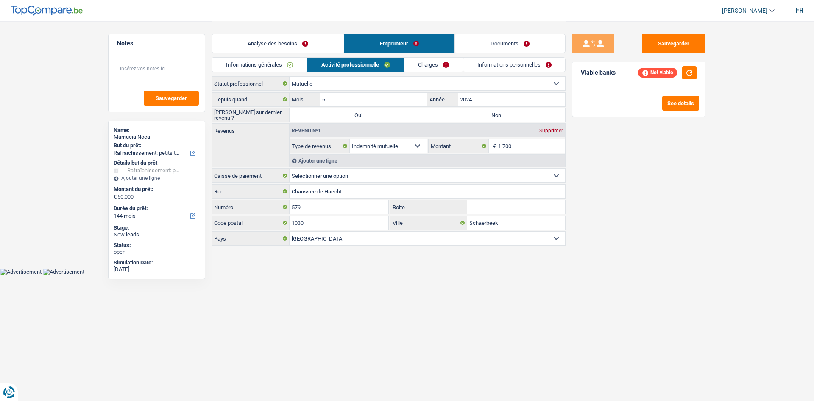
click at [483, 116] on label "Non" at bounding box center [496, 115] width 138 height 14
click at [483, 116] on input "Non" at bounding box center [496, 115] width 138 height 14
radio input "true"
click at [274, 44] on link "Analyse des besoins" at bounding box center [278, 43] width 132 height 18
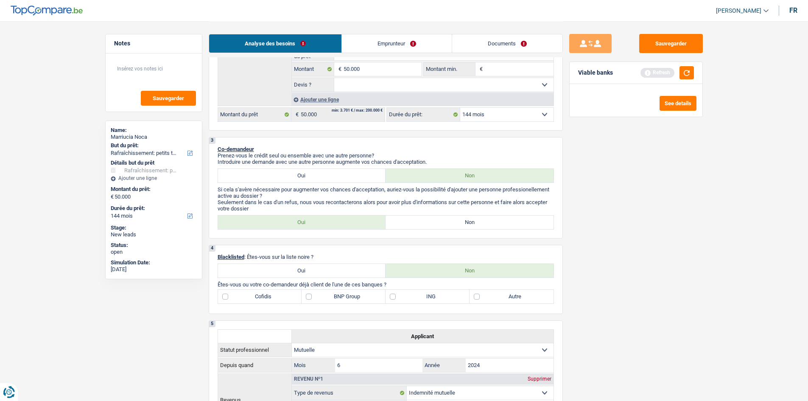
scroll to position [85, 0]
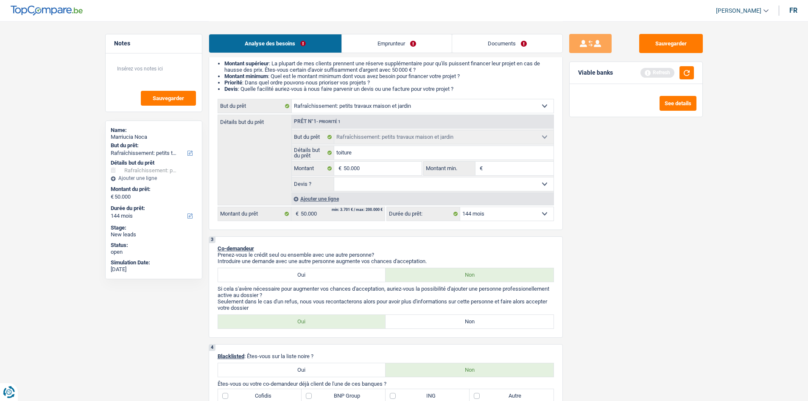
click at [497, 218] on select "12 mois 18 mois 24 mois 30 mois 36 mois 42 mois 48 mois 60 mois 72 mois 84 mois…" at bounding box center [506, 214] width 93 height 14
select select "120"
click at [460, 207] on select "12 mois 18 mois 24 mois 30 mois 36 mois 42 mois 48 mois 60 mois 72 mois 84 mois…" at bounding box center [506, 214] width 93 height 14
select select "120"
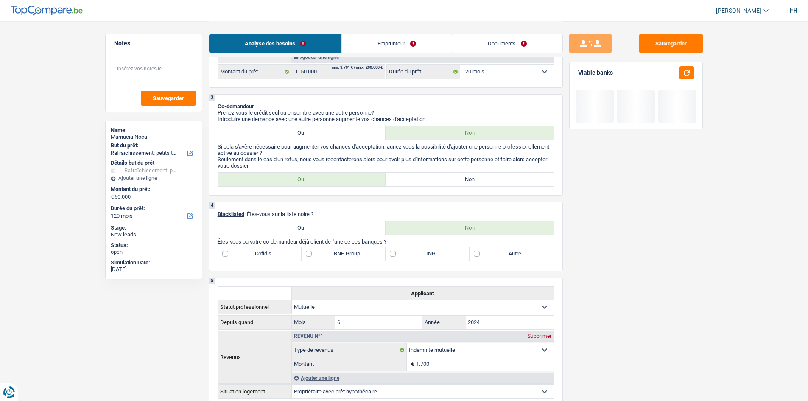
scroll to position [212, 0]
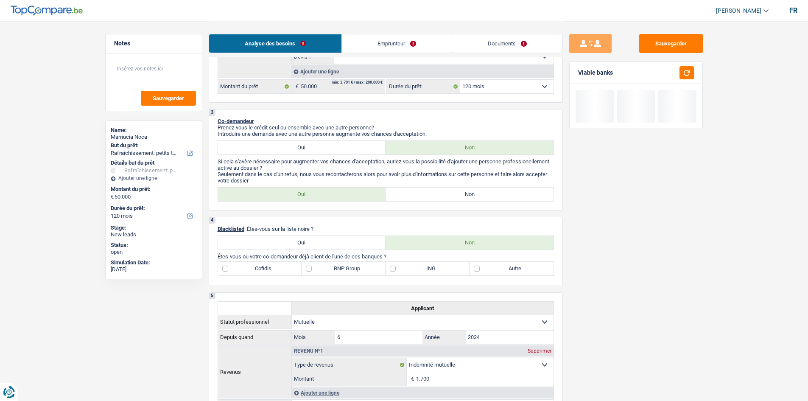
click at [403, 36] on link "Emprunteur" at bounding box center [397, 43] width 110 height 18
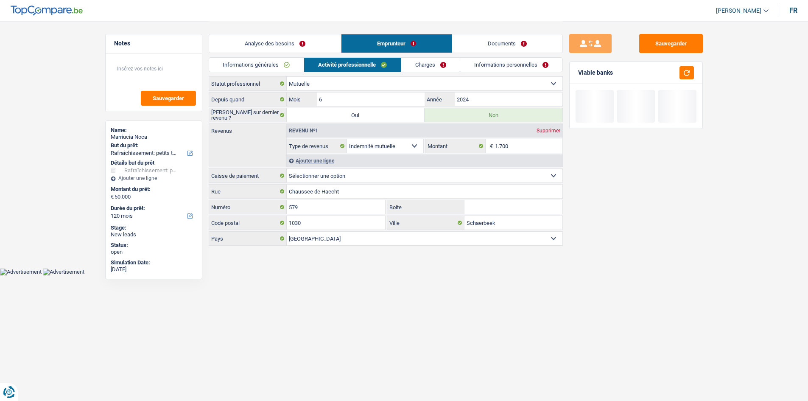
scroll to position [0, 0]
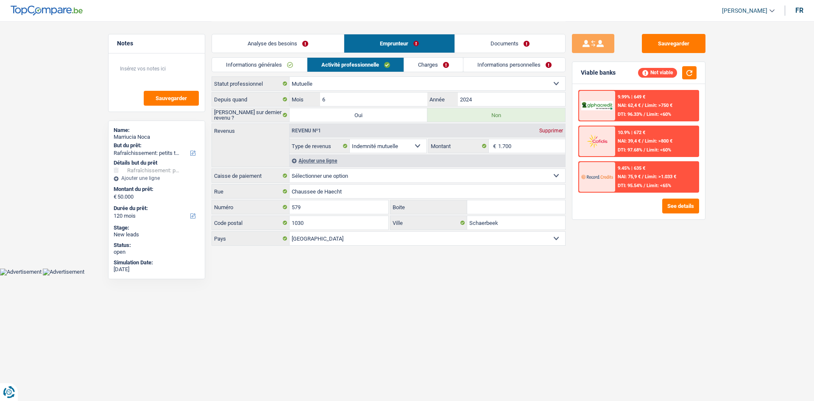
click at [284, 61] on link "Informations générales" at bounding box center [259, 65] width 95 height 14
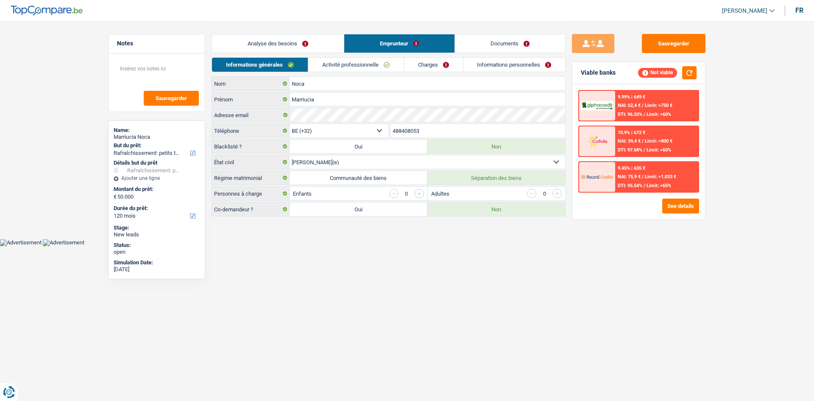
click at [363, 207] on label "Oui" at bounding box center [359, 209] width 138 height 14
click at [363, 207] on input "Oui" at bounding box center [359, 209] width 138 height 14
radio input "true"
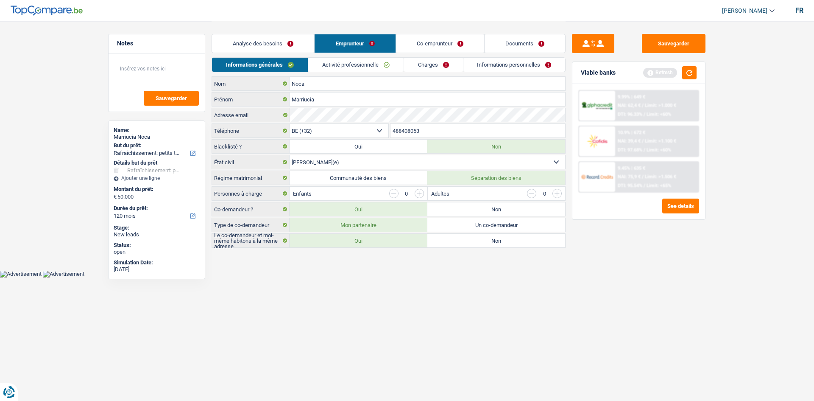
drag, startPoint x: 449, startPoint y: 45, endPoint x: 363, endPoint y: 62, distance: 87.5
click at [449, 45] on link "Co-emprunteur" at bounding box center [440, 43] width 88 height 18
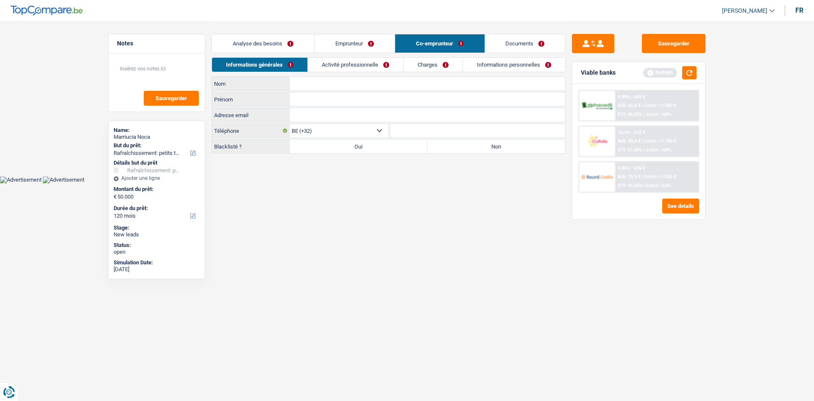
click at [362, 62] on link "Activité professionnelle" at bounding box center [355, 65] width 95 height 14
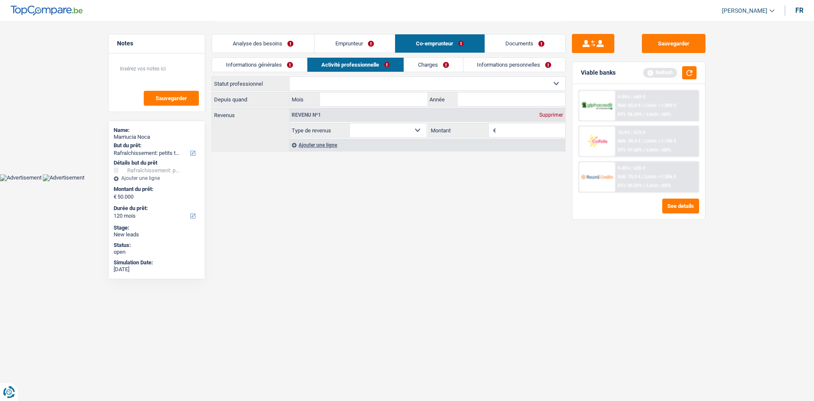
click at [409, 84] on select "Ouvrier Employé privé Employé public Invalide Indépendant Pensionné Chômeur Mut…" at bounding box center [428, 84] width 276 height 14
select select "retired"
click at [290, 77] on select "Ouvrier Employé privé Employé public Invalide Indépendant Pensionné Chômeur Mut…" at bounding box center [428, 84] width 276 height 14
select select "pension"
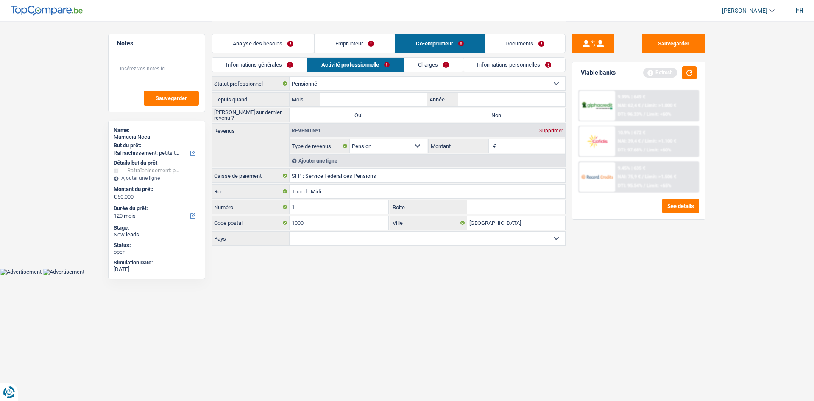
click at [505, 113] on label "Non" at bounding box center [496, 115] width 138 height 14
click at [505, 113] on input "Non" at bounding box center [496, 115] width 138 height 14
radio input "true"
click at [507, 148] on input "Montant" at bounding box center [531, 146] width 67 height 14
type input "1.575"
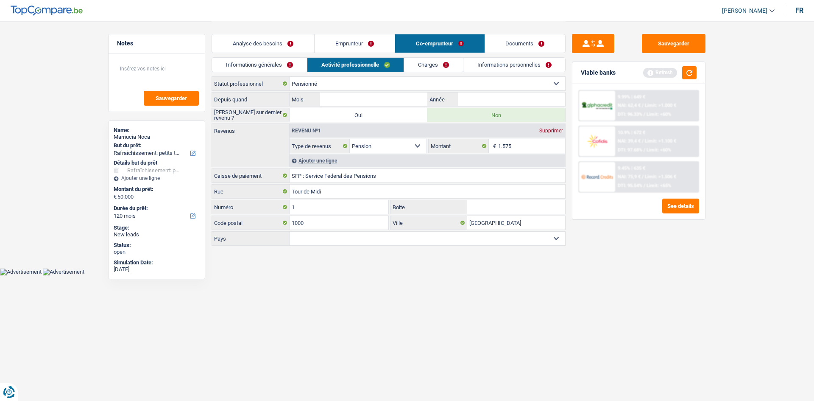
click at [600, 347] on div "Sauvegarder Viable banks Refresh 9.99% | 649 € NAI: 62,4 € / Limit: >1.000 € DT…" at bounding box center [639, 210] width 146 height 353
click at [333, 162] on div "Ajouter une ligne" at bounding box center [428, 160] width 276 height 12
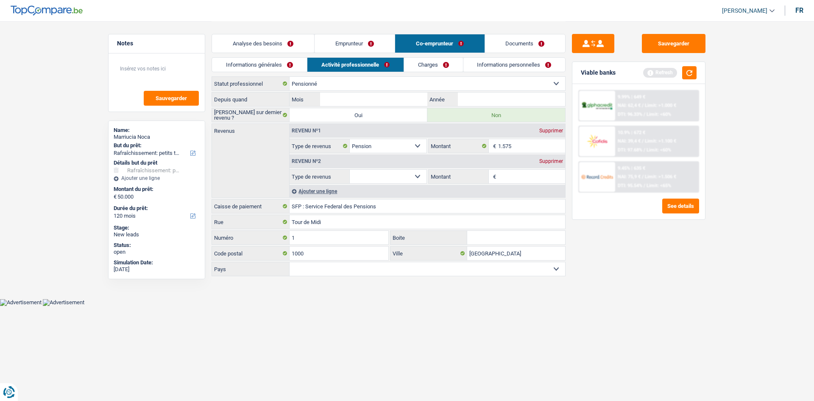
click at [401, 180] on select "Allocation d'handicap Allocations chômage Allocations familiales Chèques repas …" at bounding box center [388, 177] width 77 height 14
click at [365, 47] on link "Emprunteur" at bounding box center [355, 43] width 80 height 18
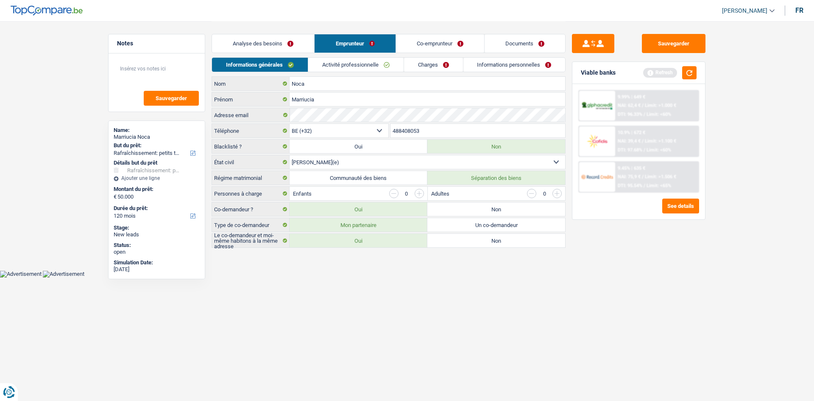
click at [432, 44] on link "Co-emprunteur" at bounding box center [440, 43] width 88 height 18
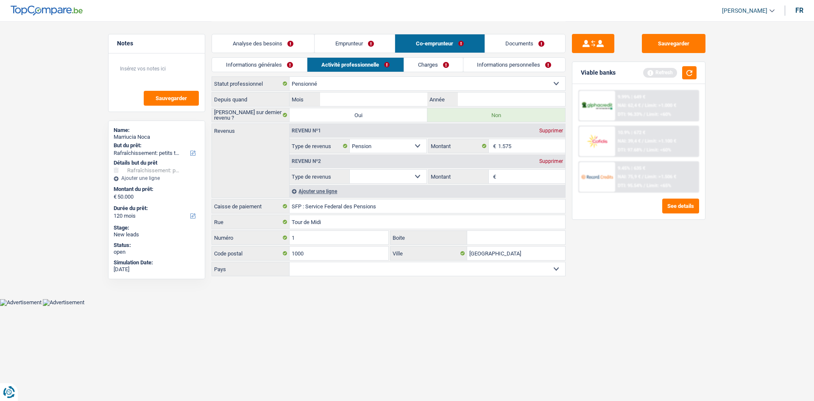
click at [367, 44] on link "Emprunteur" at bounding box center [355, 43] width 80 height 18
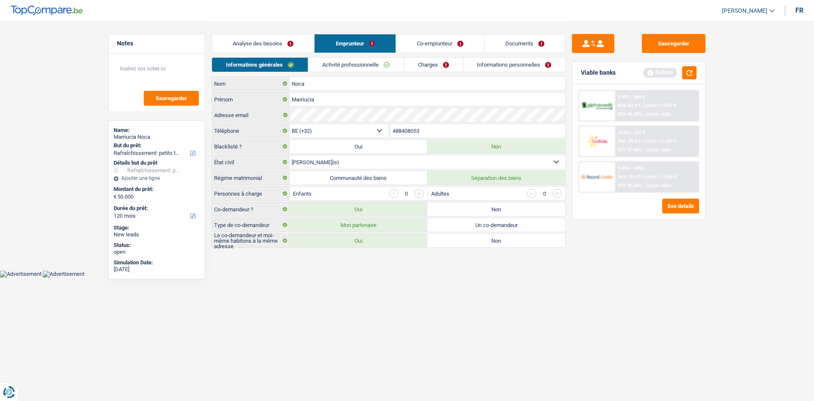
click at [361, 115] on div "Noca Nom [PERSON_NAME] Adresse email BE (+32) LU (+352) Sélectionner une option…" at bounding box center [389, 161] width 354 height 171
click at [138, 69] on textarea at bounding box center [156, 71] width 84 height 25
drag, startPoint x: 150, startPoint y: 69, endPoint x: 160, endPoint y: 65, distance: 10.2
click at [74, 56] on main "Notes 0495136340 Sauvegarder Name: [PERSON_NAME] But du prêt: Confort maison: m…" at bounding box center [407, 135] width 814 height 270
drag, startPoint x: 159, startPoint y: 64, endPoint x: 156, endPoint y: 67, distance: 4.6
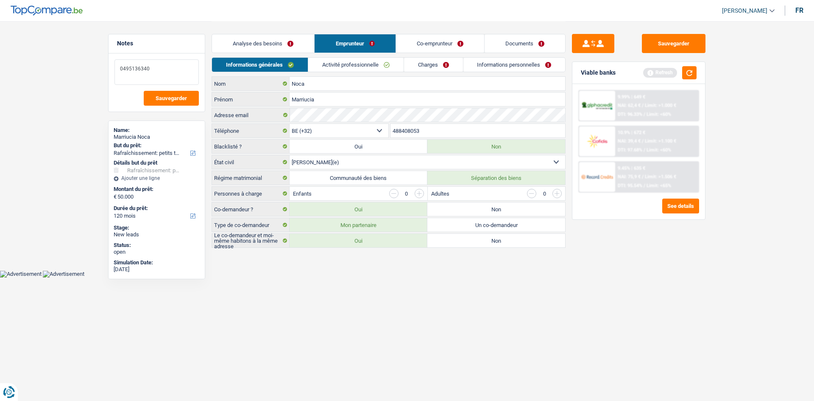
type textarea "0495136340"
click at [372, 64] on link "Activité professionnelle" at bounding box center [355, 65] width 95 height 14
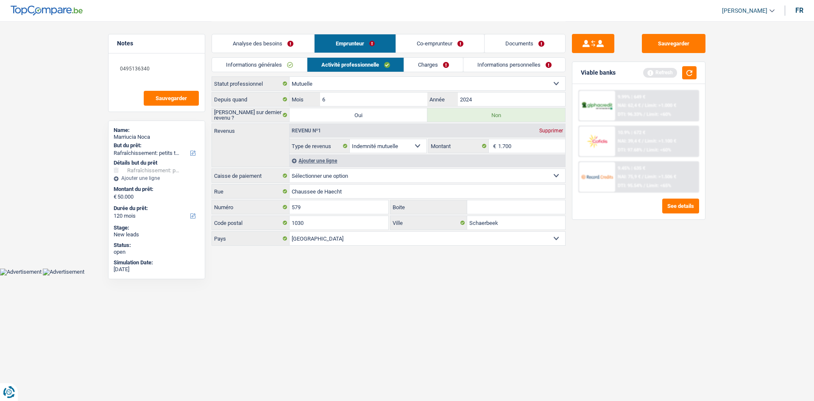
click at [432, 61] on link "Charges" at bounding box center [433, 65] width 59 height 14
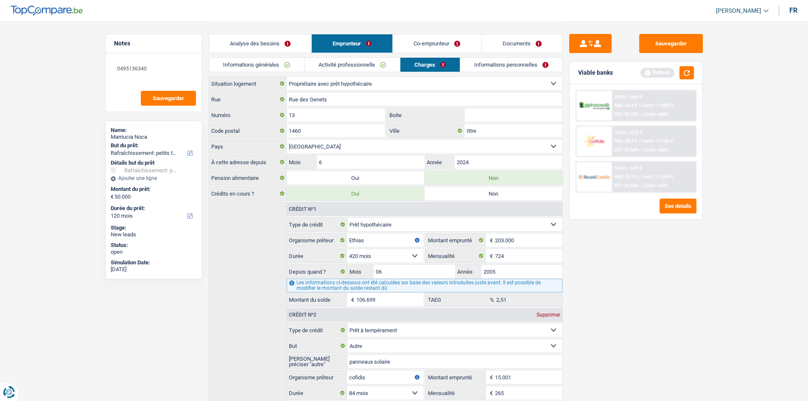
click at [511, 68] on link "Informations personnelles" at bounding box center [511, 65] width 102 height 14
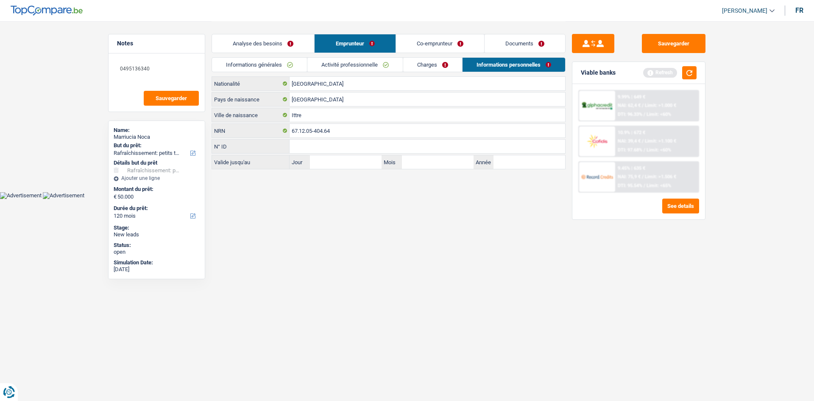
click at [285, 66] on link "Informations générales" at bounding box center [259, 65] width 95 height 14
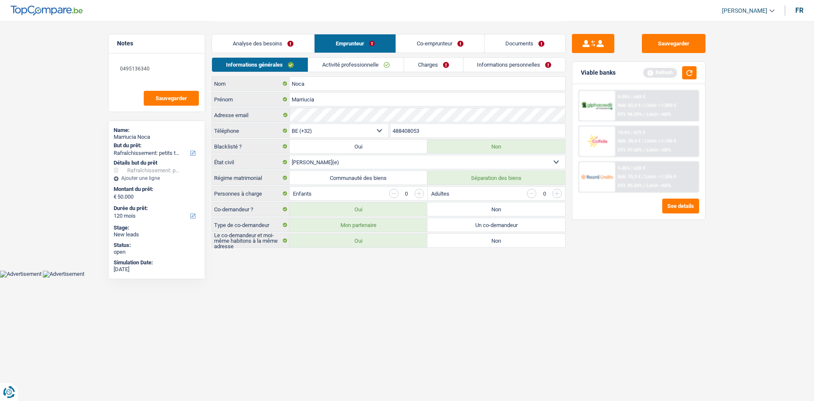
drag, startPoint x: 435, startPoint y: 132, endPoint x: 358, endPoint y: 134, distance: 77.2
click at [336, 131] on div "BE (+32) LU (+352) Sélectionner une option Téléphone 488408053 Téléphone" at bounding box center [389, 131] width 354 height 16
drag, startPoint x: 424, startPoint y: 132, endPoint x: 368, endPoint y: 142, distance: 56.4
click at [343, 144] on div "Noca Nom [PERSON_NAME] Adresse email BE (+32) LU (+352) Sélectionner une option…" at bounding box center [389, 161] width 354 height 171
click at [507, 277] on html "Vous avez le contrôle de vos données Nous utilisons des cookies, tout comme nos…" at bounding box center [407, 138] width 814 height 277
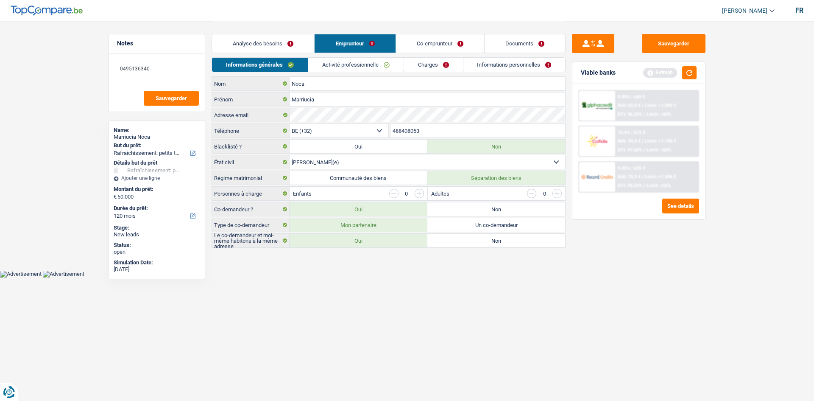
click at [371, 64] on link "Activité professionnelle" at bounding box center [355, 65] width 95 height 14
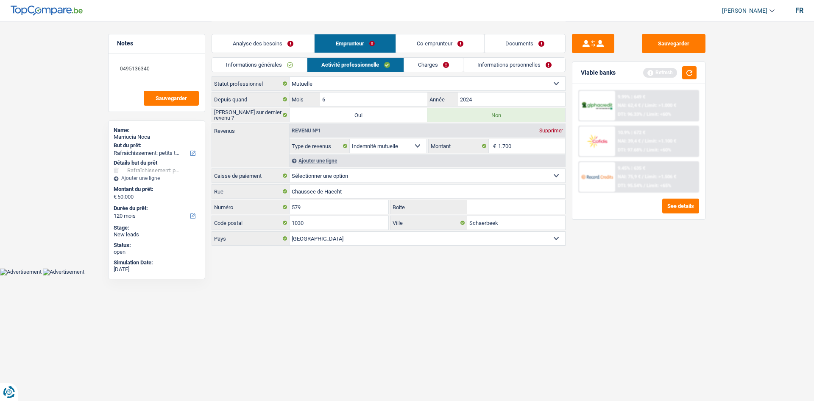
click at [430, 64] on link "Charges" at bounding box center [433, 65] width 59 height 14
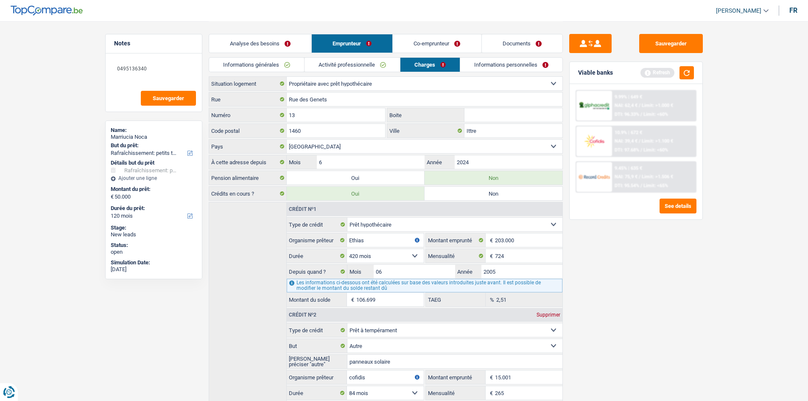
click at [377, 61] on link "Activité professionnelle" at bounding box center [351, 65] width 95 height 14
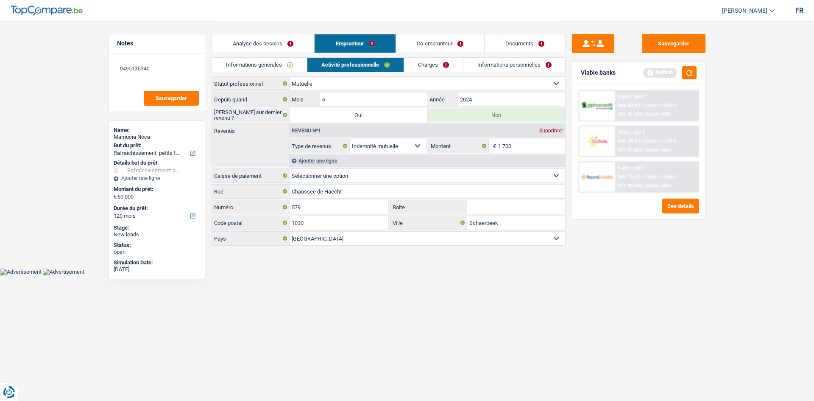
click at [435, 43] on link "Co-emprunteur" at bounding box center [440, 43] width 88 height 18
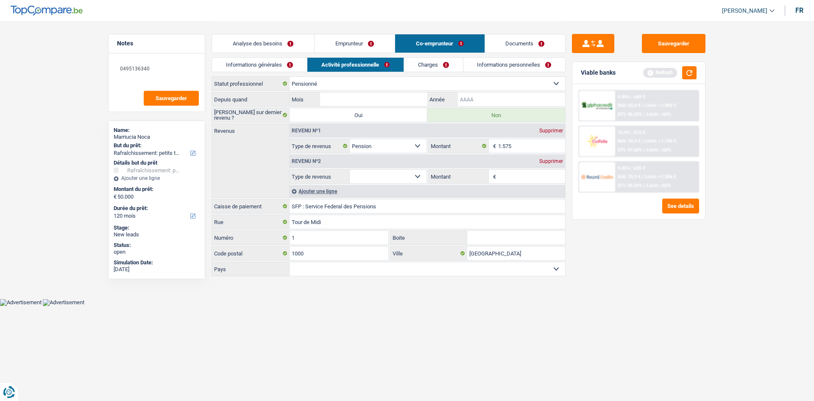
drag, startPoint x: 483, startPoint y: 99, endPoint x: 479, endPoint y: 107, distance: 9.3
click at [479, 100] on input "Année" at bounding box center [511, 99] width 107 height 14
click at [396, 177] on select "Allocation d'handicap Allocations chômage Allocations familiales Chèques repas …" at bounding box center [388, 177] width 77 height 14
click at [389, 79] on select "Ouvrier Employé privé Employé public Invalide Indépendant Pensionné Chômeur Mut…" at bounding box center [428, 84] width 276 height 14
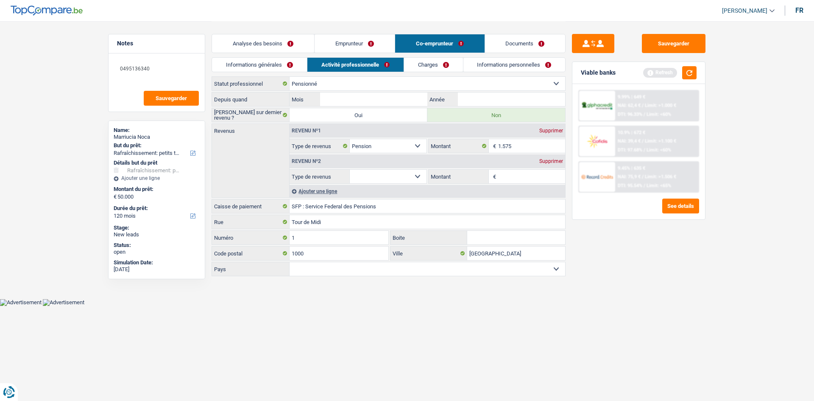
click at [396, 170] on select "Allocation d'handicap Allocations chômage Allocations familiales Chèques repas …" at bounding box center [388, 177] width 77 height 14
drag, startPoint x: 548, startPoint y: 159, endPoint x: 765, endPoint y: 301, distance: 259.8
click at [548, 159] on div "Supprimer" at bounding box center [551, 161] width 28 height 5
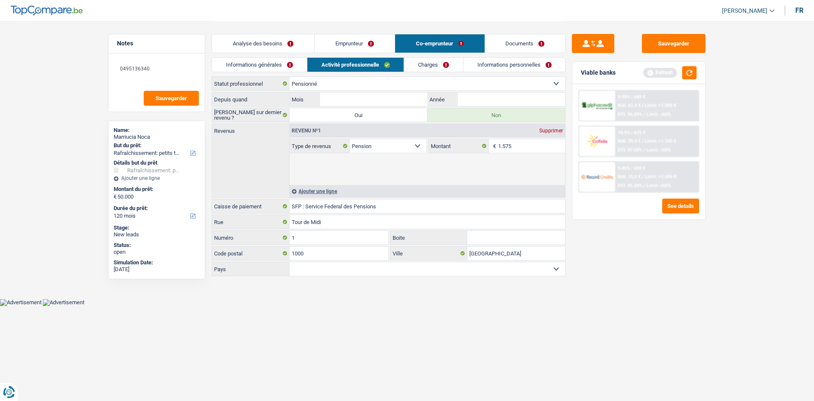
drag, startPoint x: 698, startPoint y: 299, endPoint x: 689, endPoint y: 281, distance: 20.5
click at [691, 298] on div "Sauvegarder Viable banks Refresh 9.99% | 649 € NAI: 62,4 € / Limit: >1.000 € DT…" at bounding box center [639, 210] width 146 height 353
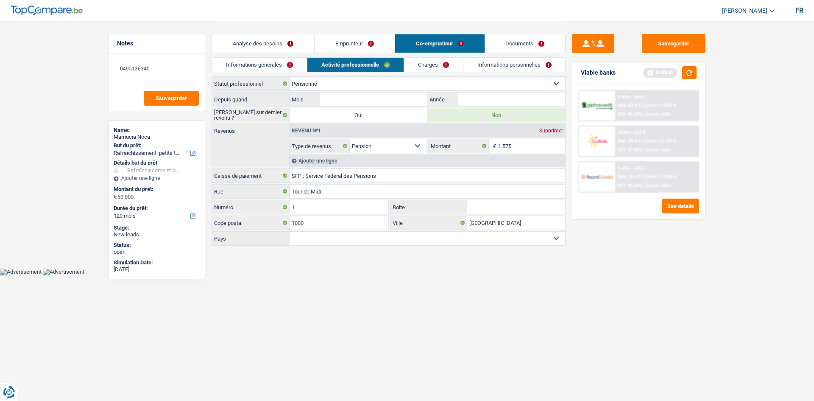
click at [530, 108] on label "Non" at bounding box center [496, 115] width 138 height 14
click at [530, 108] on input "Non" at bounding box center [496, 115] width 138 height 14
click at [504, 98] on input "Année" at bounding box center [511, 99] width 107 height 14
type input "2020"
click at [346, 97] on input "Mois" at bounding box center [373, 99] width 107 height 14
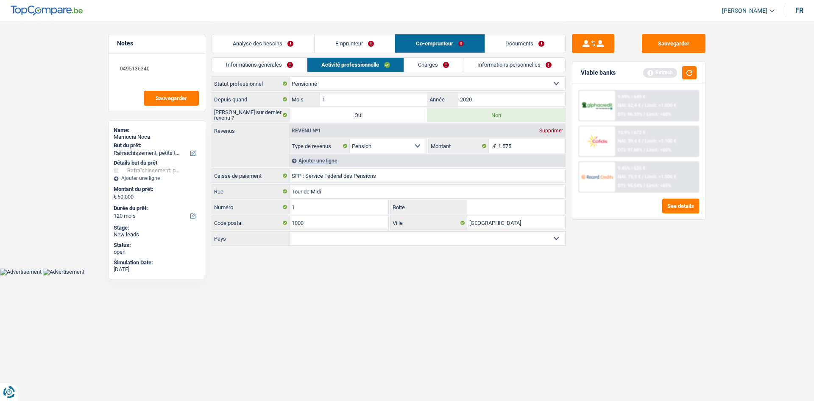
type input "10"
click at [462, 63] on link "Charges" at bounding box center [433, 65] width 59 height 14
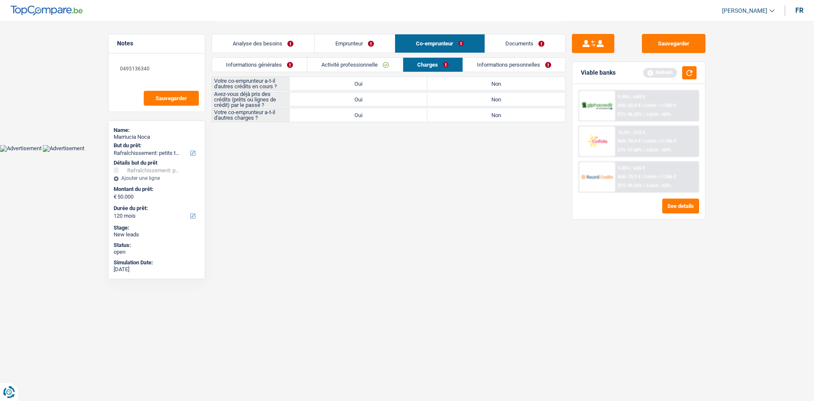
click at [485, 83] on label "Non" at bounding box center [496, 84] width 138 height 14
click at [485, 83] on input "Non" at bounding box center [496, 84] width 138 height 14
radio input "true"
click at [482, 107] on div "Votre co-emprunteur a-t-il d'autres crédits en cours ? Oui Non Avez-vous déjà p…" at bounding box center [389, 99] width 354 height 46
click at [500, 115] on label "Non" at bounding box center [496, 115] width 138 height 14
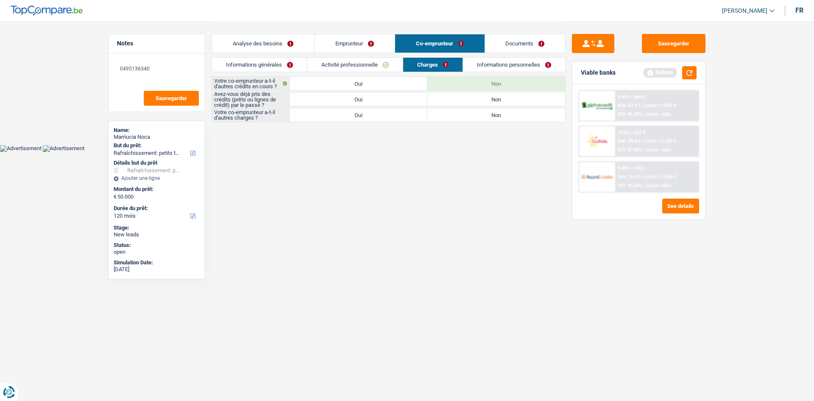
click at [500, 115] on input "Non" at bounding box center [496, 115] width 138 height 14
radio input "true"
click at [333, 96] on label "Oui" at bounding box center [359, 99] width 138 height 14
click at [333, 96] on input "Oui" at bounding box center [359, 99] width 138 height 14
radio input "true"
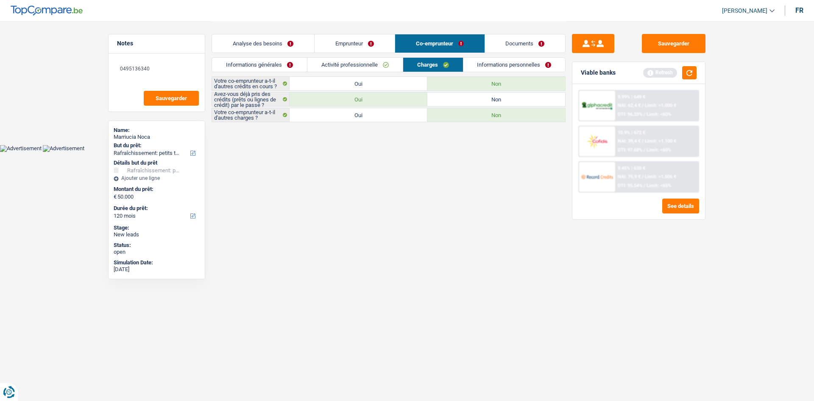
click at [505, 64] on link "Informations personnelles" at bounding box center [514, 65] width 102 height 14
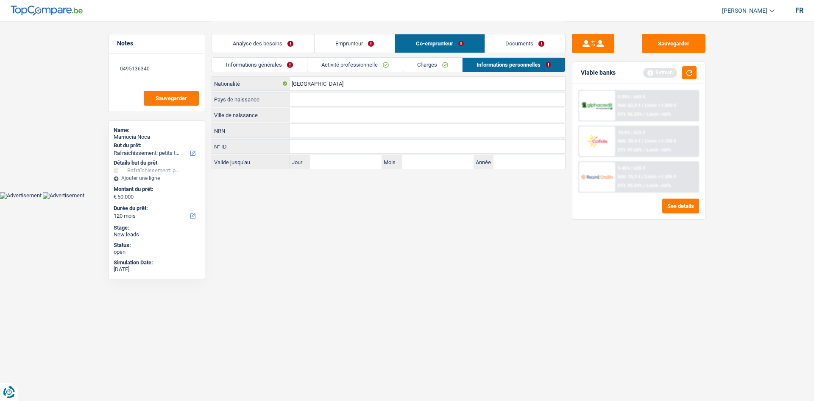
click at [353, 37] on link "Emprunteur" at bounding box center [355, 43] width 80 height 18
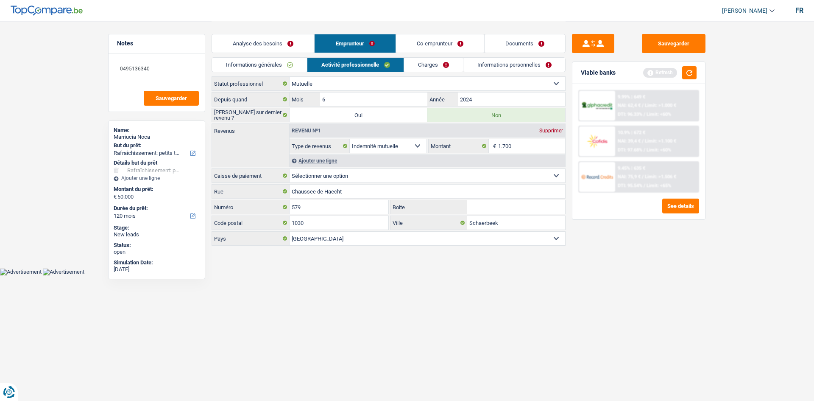
click at [554, 67] on link "Informations personnelles" at bounding box center [514, 65] width 102 height 14
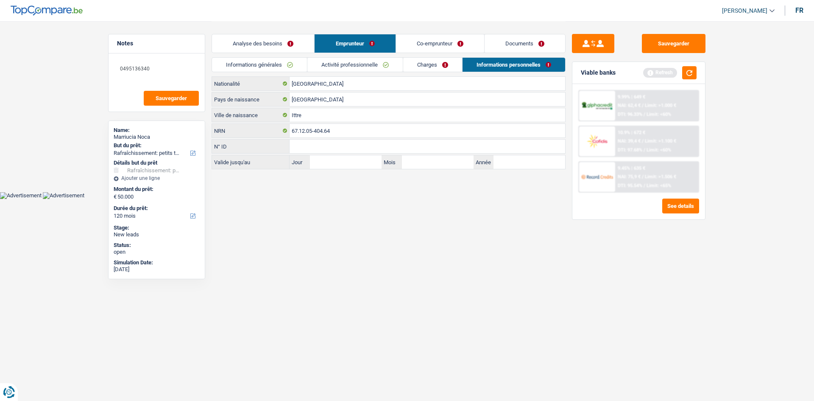
click at [440, 41] on link "Co-emprunteur" at bounding box center [440, 43] width 88 height 18
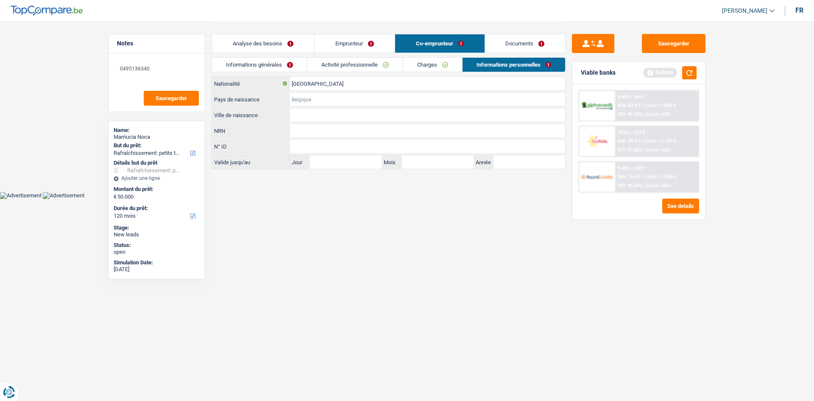
click at [342, 95] on input "Pays de naissance" at bounding box center [428, 99] width 276 height 14
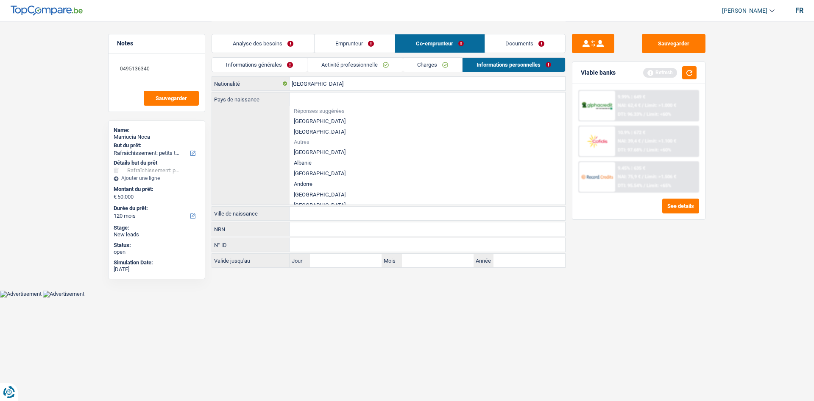
click at [320, 123] on li "[GEOGRAPHIC_DATA]" at bounding box center [428, 121] width 276 height 11
type input "[GEOGRAPHIC_DATA]"
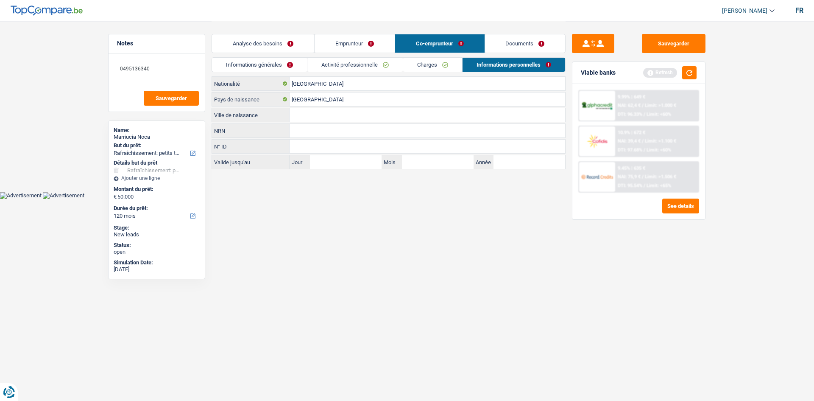
click at [300, 114] on input "Ville de naissance" at bounding box center [428, 115] width 276 height 14
type input "Ixelles"
click at [287, 65] on link "Informations générales" at bounding box center [259, 65] width 95 height 14
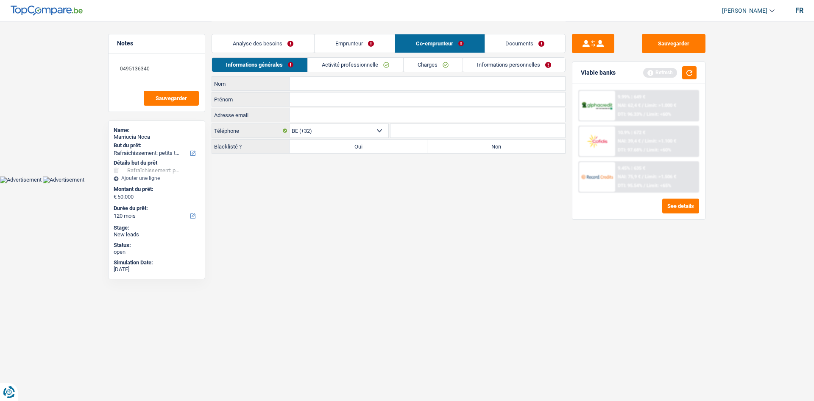
click at [326, 80] on input "Nom" at bounding box center [428, 84] width 276 height 14
type input "Beeghs"
click at [341, 92] on input "Prénom" at bounding box center [428, 99] width 276 height 14
type input "[DEMOGRAPHIC_DATA]"
click at [491, 152] on label "Non" at bounding box center [496, 146] width 138 height 14
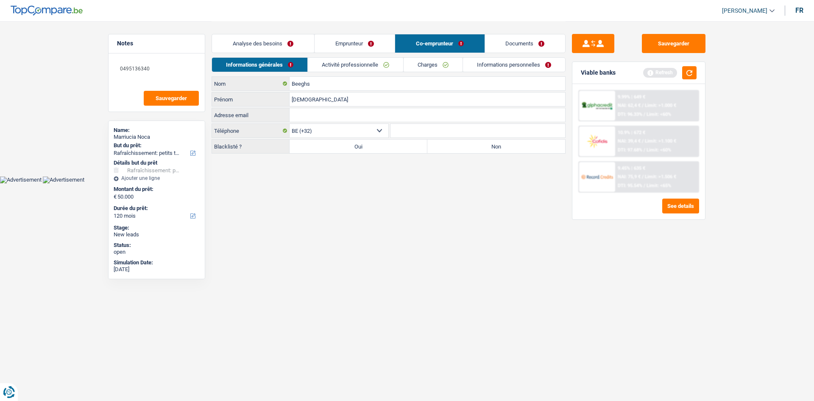
click at [491, 152] on input "Non" at bounding box center [496, 146] width 138 height 14
radio input "true"
click at [346, 59] on link "Activité professionnelle" at bounding box center [355, 65] width 95 height 14
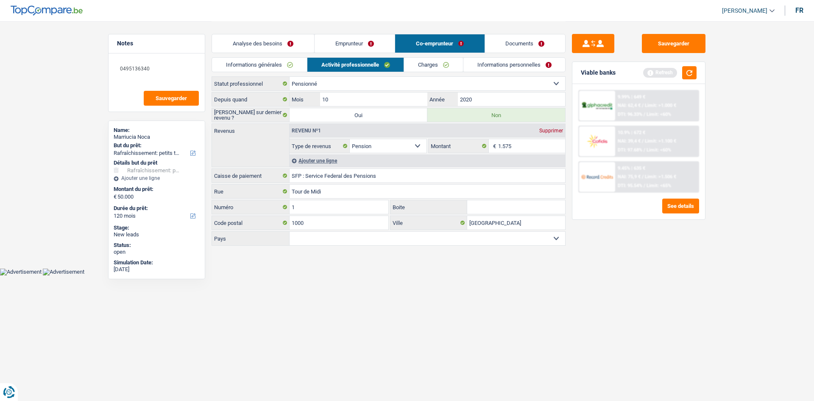
click at [447, 63] on link "Charges" at bounding box center [433, 65] width 59 height 14
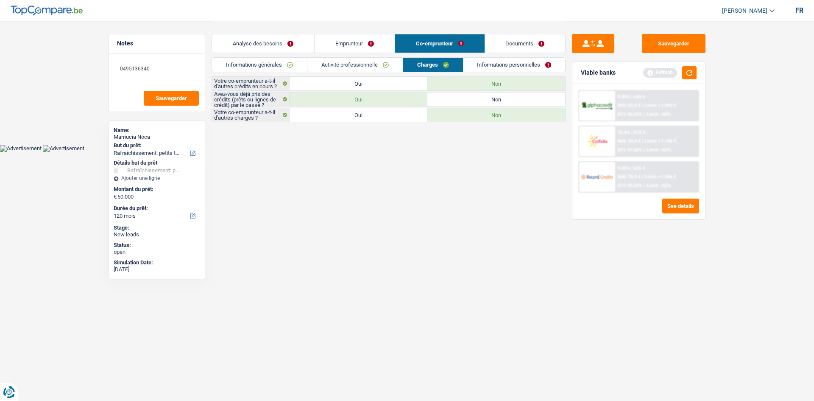
click at [503, 65] on link "Informations personnelles" at bounding box center [514, 65] width 102 height 14
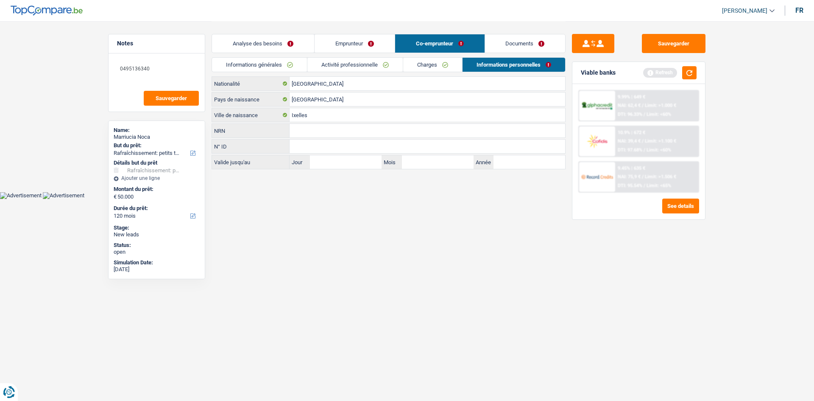
click at [348, 33] on div "Analyse des besoins Emprunteur Co-emprunteur Documents" at bounding box center [389, 39] width 354 height 36
click at [358, 42] on link "Emprunteur" at bounding box center [355, 43] width 80 height 18
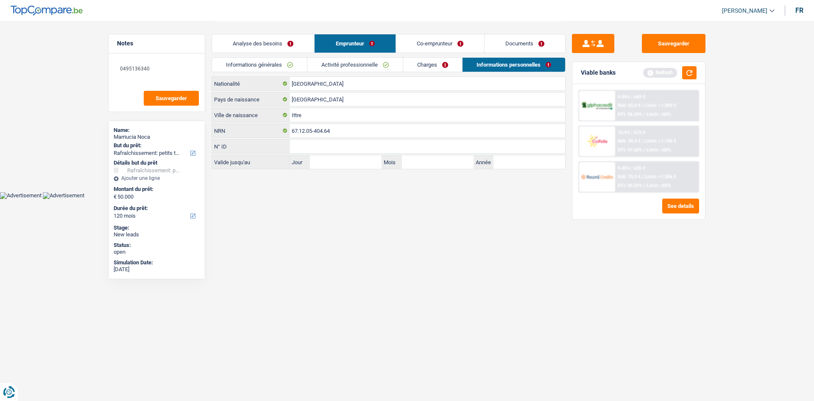
click at [452, 65] on link "Charges" at bounding box center [432, 65] width 59 height 14
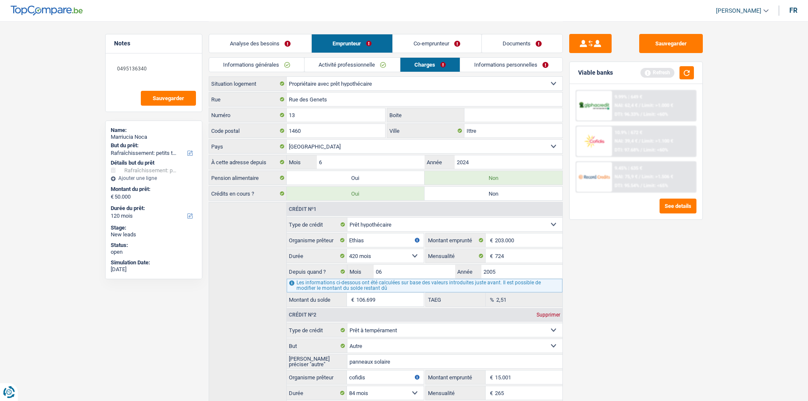
click at [273, 69] on link "Informations générales" at bounding box center [256, 65] width 95 height 14
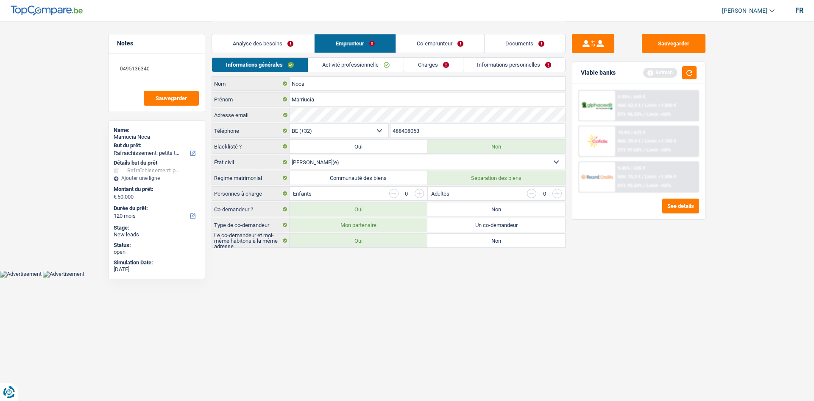
click at [345, 68] on link "Activité professionnelle" at bounding box center [355, 65] width 95 height 14
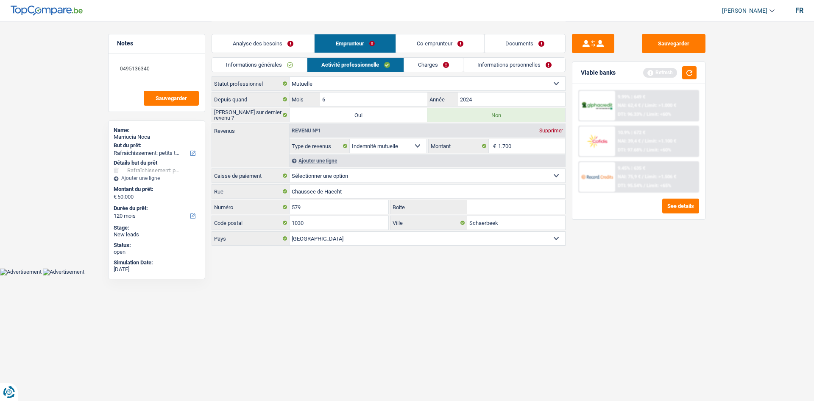
click at [454, 69] on link "Charges" at bounding box center [433, 65] width 59 height 14
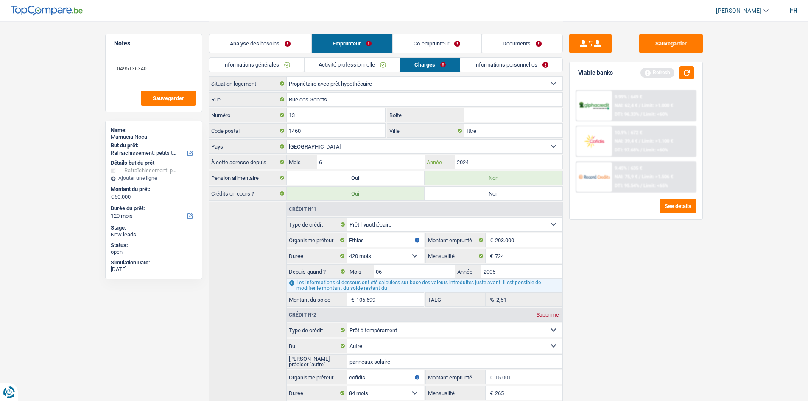
drag, startPoint x: 477, startPoint y: 159, endPoint x: 709, endPoint y: 216, distance: 238.7
click at [477, 159] on input "2024" at bounding box center [507, 162] width 107 height 14
type input "2005"
click at [648, 249] on div "Sauvegarder Viable banks Refresh 9.99% | 649 € NAI: 62,4 € / Limit: >1.000 € DT…" at bounding box center [636, 210] width 146 height 353
click at [359, 59] on link "Activité professionnelle" at bounding box center [351, 65] width 95 height 14
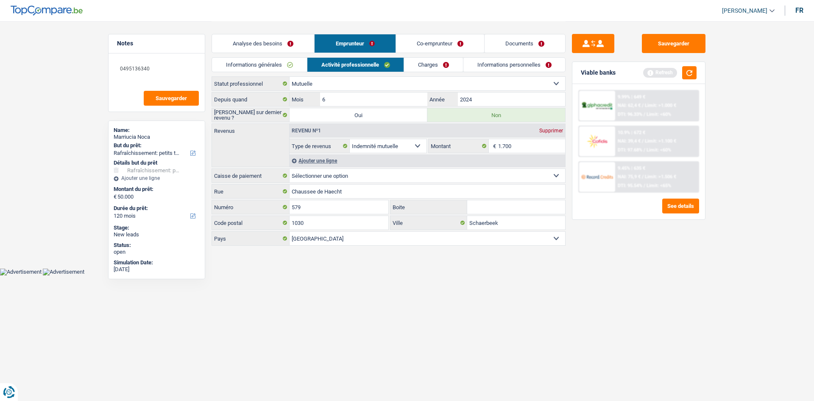
click at [435, 61] on link "Charges" at bounding box center [433, 65] width 59 height 14
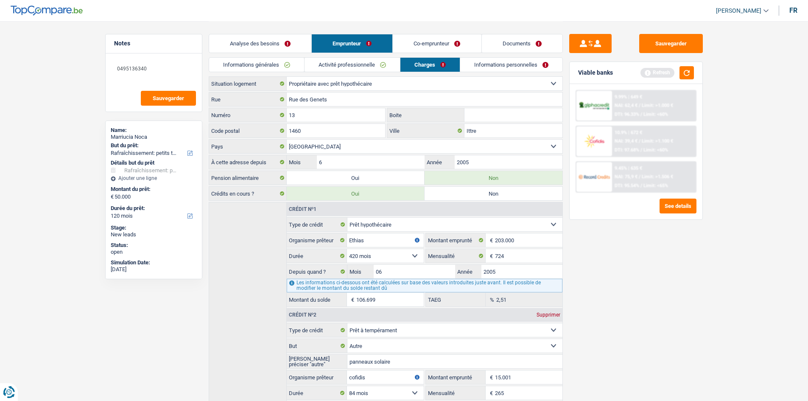
click at [376, 59] on link "Activité professionnelle" at bounding box center [351, 65] width 95 height 14
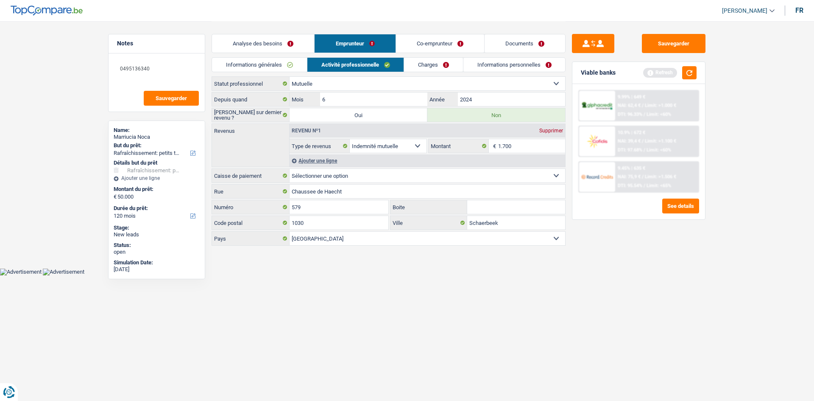
click at [265, 60] on link "Informations générales" at bounding box center [259, 65] width 95 height 14
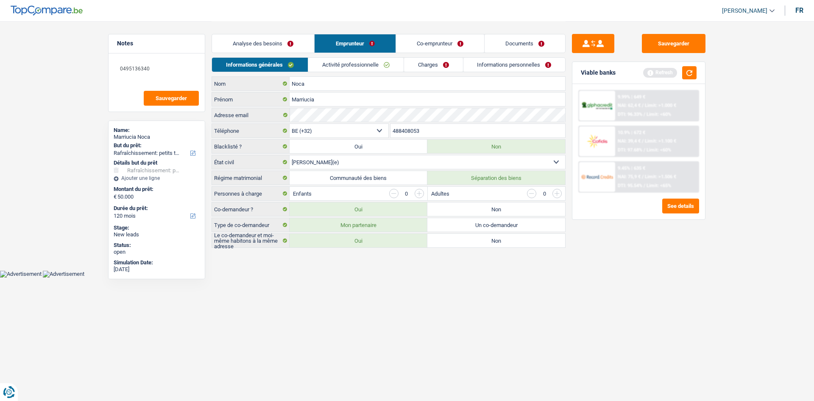
click at [329, 61] on link "Activité professionnelle" at bounding box center [355, 65] width 95 height 14
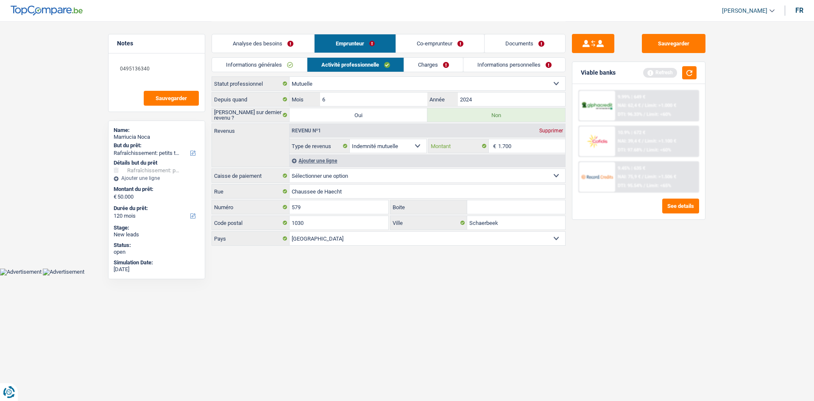
click at [525, 144] on input "1.700" at bounding box center [531, 146] width 67 height 14
click at [301, 64] on link "Informations générales" at bounding box center [259, 65] width 95 height 14
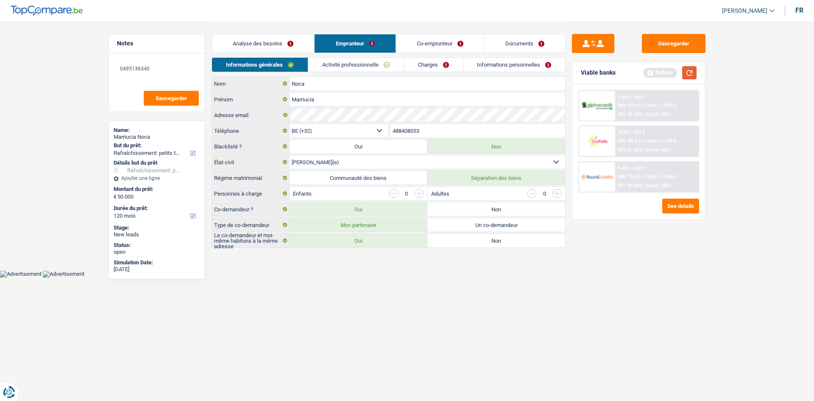
click at [693, 71] on button "button" at bounding box center [689, 72] width 14 height 13
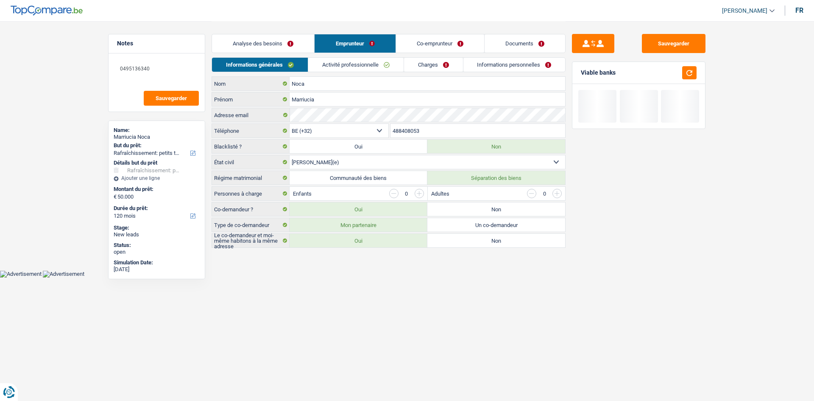
click at [293, 40] on link "Analyse des besoins" at bounding box center [263, 43] width 102 height 18
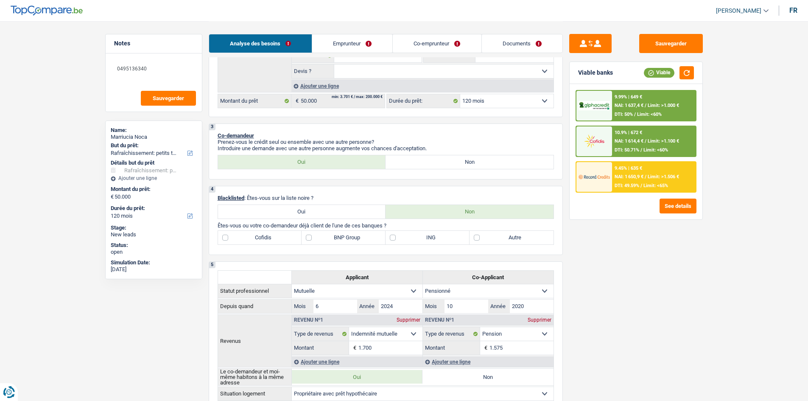
scroll to position [127, 0]
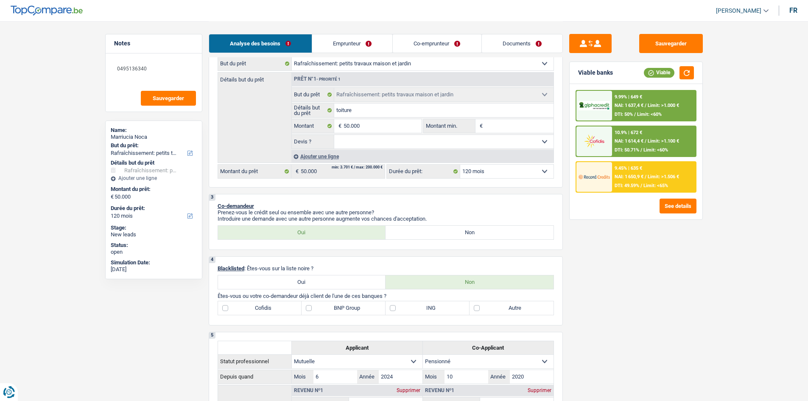
click at [515, 303] on label "Autre" at bounding box center [511, 308] width 84 height 14
click at [515, 303] on input "Autre" at bounding box center [511, 308] width 84 height 14
checkbox input "true"
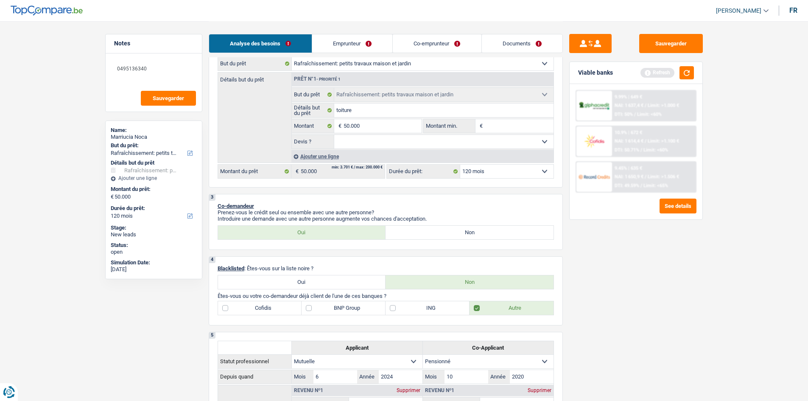
click at [275, 306] on label "Cofidis" at bounding box center [260, 308] width 84 height 14
click at [275, 306] on input "Cofidis" at bounding box center [260, 308] width 84 height 14
checkbox input "true"
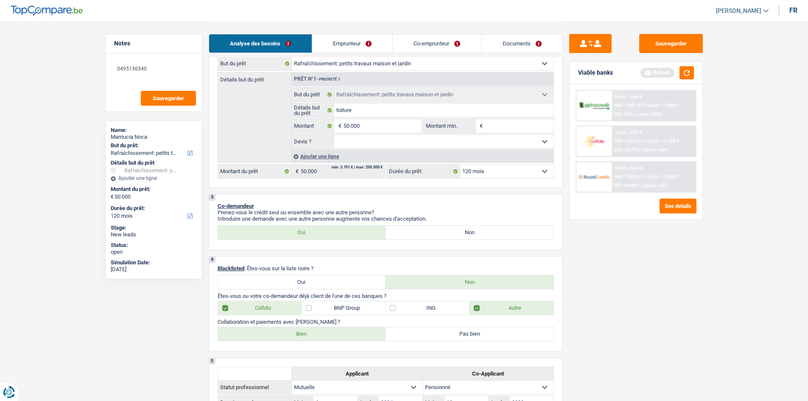
click at [284, 328] on label "Bien" at bounding box center [302, 334] width 168 height 14
click at [284, 328] on input "Bien" at bounding box center [302, 334] width 168 height 14
radio input "true"
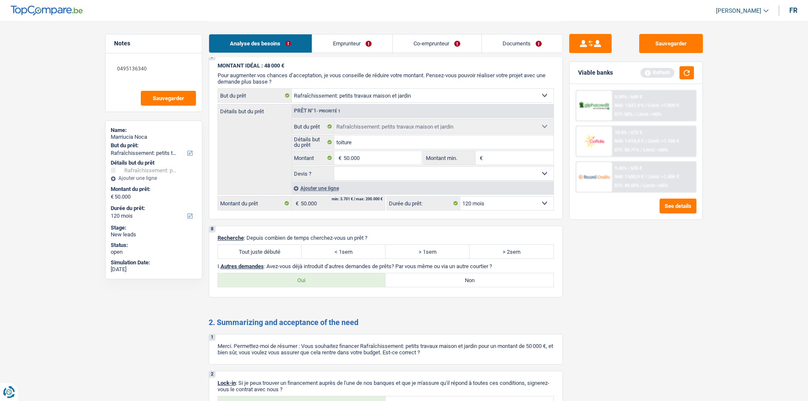
scroll to position [1017, 0]
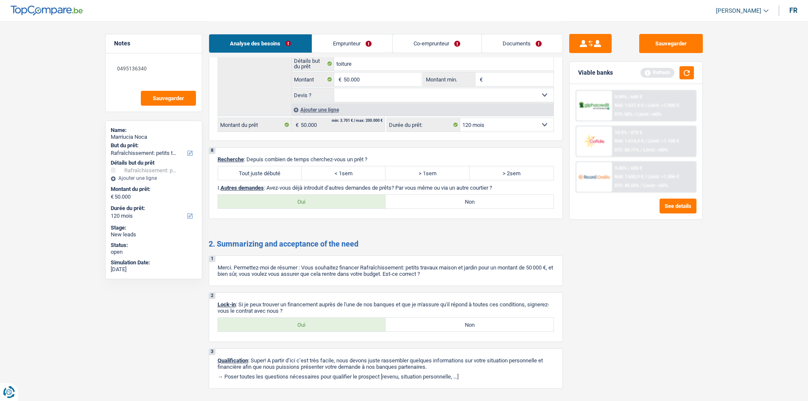
click at [268, 174] on label "Tout juste débuté" at bounding box center [260, 173] width 84 height 14
click at [268, 174] on input "Tout juste débuté" at bounding box center [260, 173] width 84 height 14
radio input "true"
click at [315, 330] on div "2 Lock-in : Si je peux trouver un financement auprès de l'une de nos banques et…" at bounding box center [386, 317] width 354 height 50
click at [288, 337] on div "2 Lock-in : Si je peux trouver un financement auprès de l'une de nos banques et…" at bounding box center [386, 317] width 354 height 50
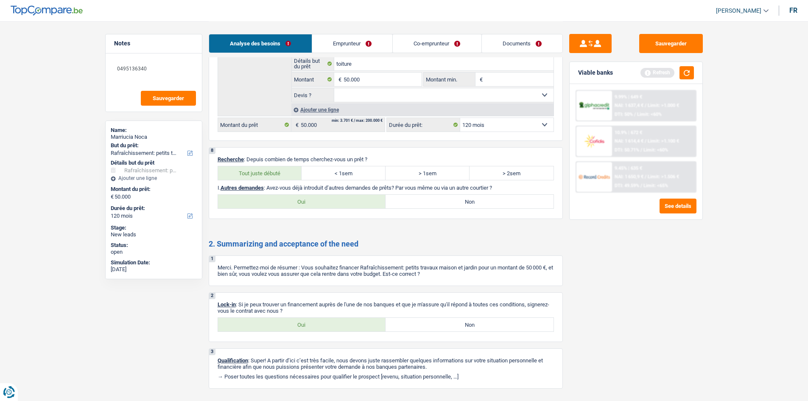
click at [314, 329] on label "Oui" at bounding box center [302, 325] width 168 height 14
click at [314, 329] on input "Oui" at bounding box center [302, 325] width 168 height 14
radio input "true"
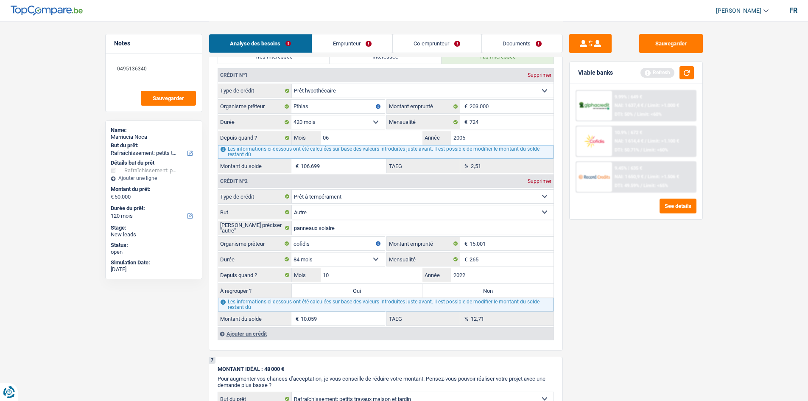
scroll to position [424, 0]
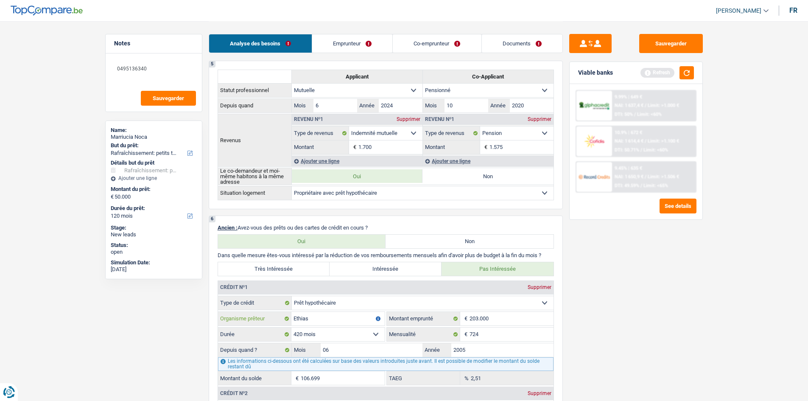
click at [343, 321] on input "Ethias" at bounding box center [337, 319] width 93 height 14
type input "E"
type input "C"
type input "Ethias"
click at [669, 332] on div "Sauvegarder Viable banks Refresh 9.99% | 649 € NAI: 1 637,4 € / Limit: >1.000 €…" at bounding box center [636, 210] width 146 height 353
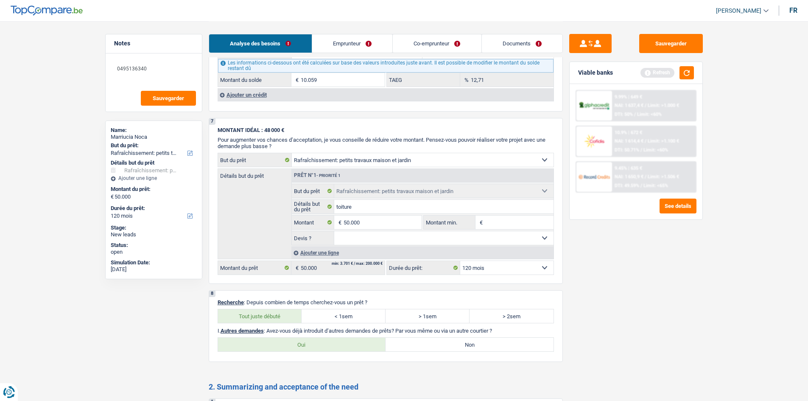
scroll to position [975, 0]
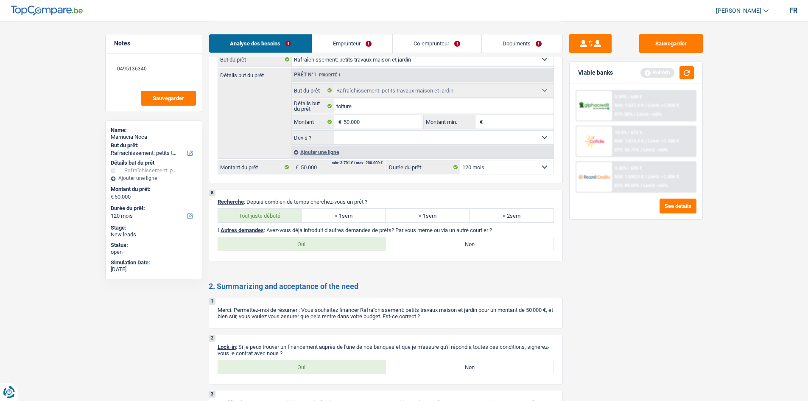
click at [482, 243] on label "Non" at bounding box center [469, 244] width 168 height 14
click at [482, 243] on input "Non" at bounding box center [469, 244] width 168 height 14
radio input "true"
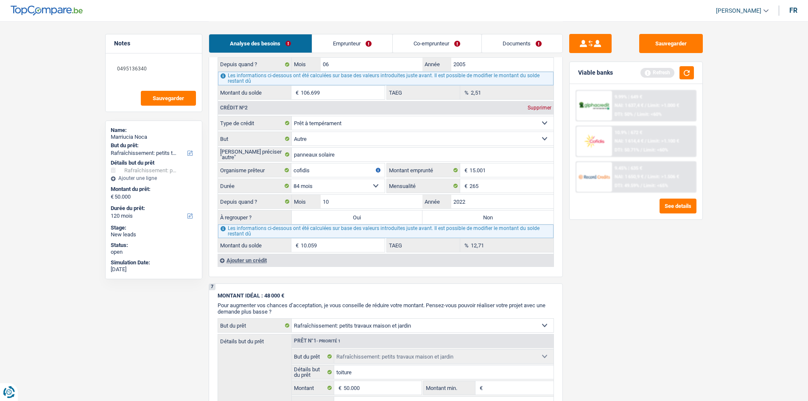
scroll to position [636, 0]
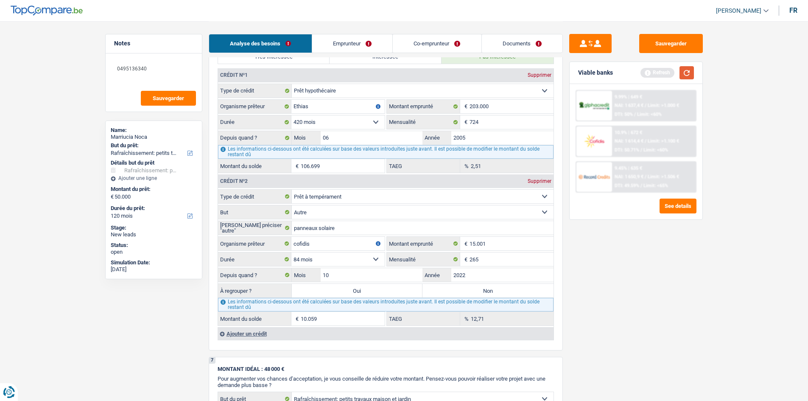
drag, startPoint x: 683, startPoint y: 75, endPoint x: 678, endPoint y: 88, distance: 13.3
click at [683, 75] on button "button" at bounding box center [686, 72] width 14 height 13
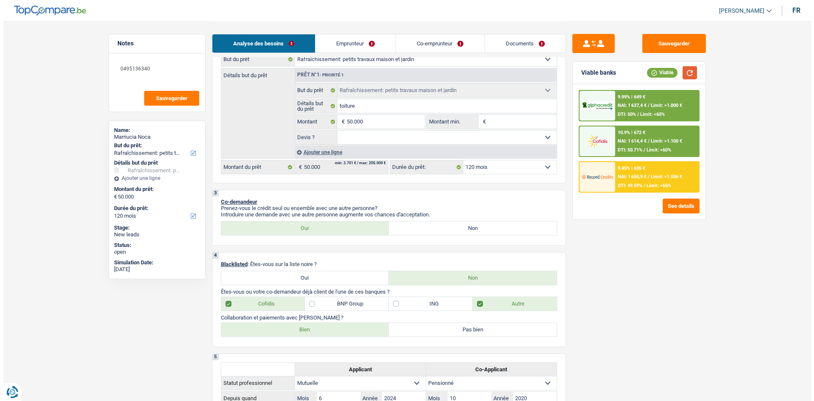
scroll to position [0, 0]
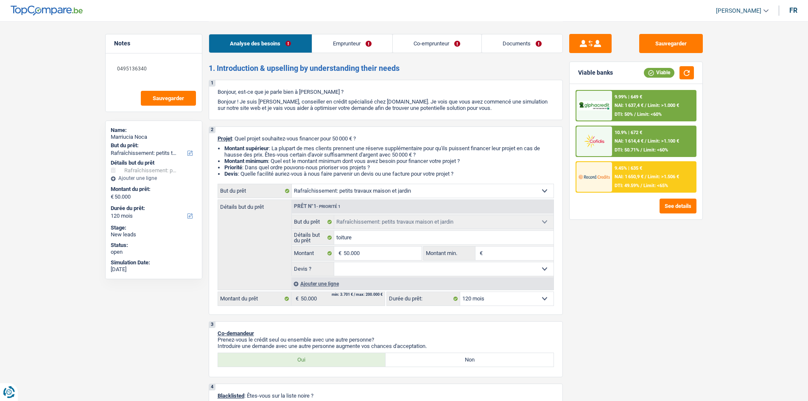
click at [662, 174] on span "Limit: >1.506 €" at bounding box center [662, 177] width 31 height 6
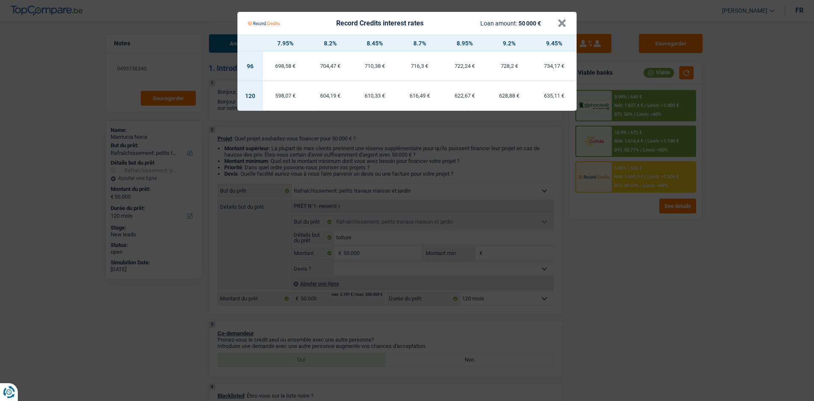
click at [626, 272] on Credits "Record Credits interest rates Loan amount: 50 000 € × 7.95% 8.2% 8.45% 8.7% 8.9…" at bounding box center [407, 200] width 814 height 401
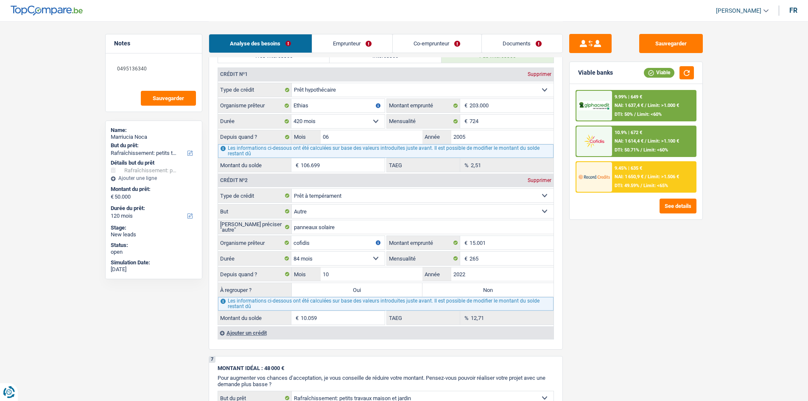
scroll to position [678, 0]
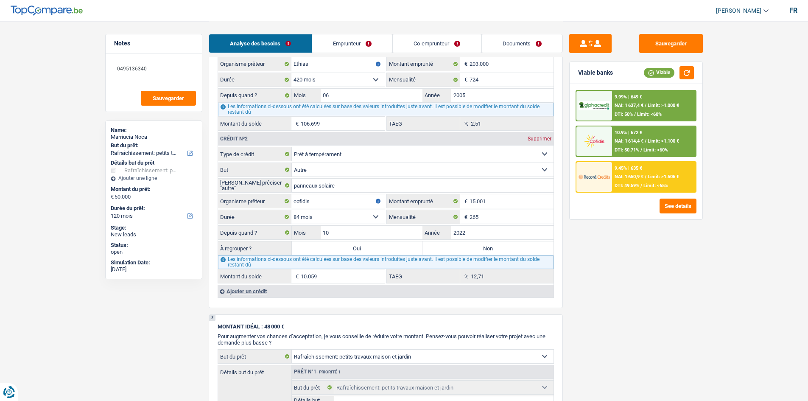
click at [335, 245] on label "Oui" at bounding box center [357, 248] width 131 height 14
click at [335, 245] on input "Oui" at bounding box center [357, 248] width 131 height 14
radio input "true"
type input "60.059"
select select "144"
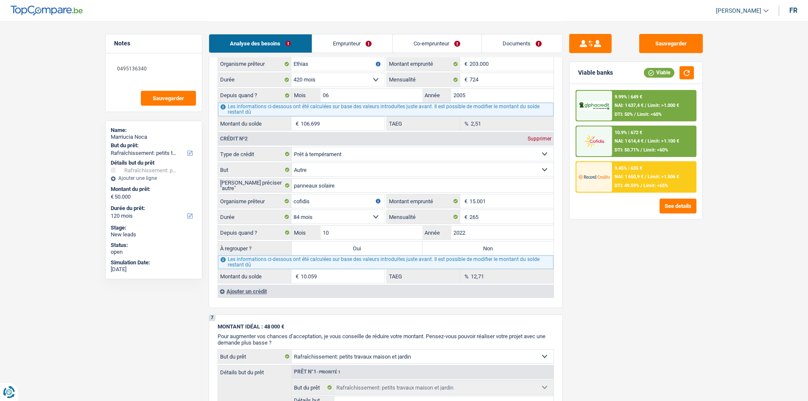
type input "10.059"
select select "144"
type input "10.059"
select select "144"
select select "refinancing"
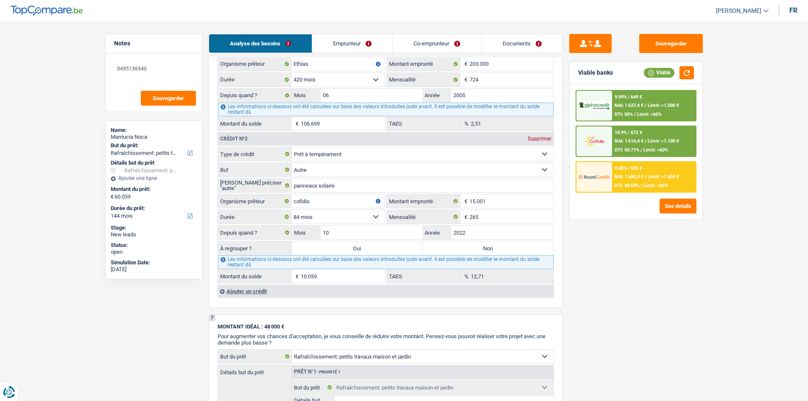
select select "refinancing"
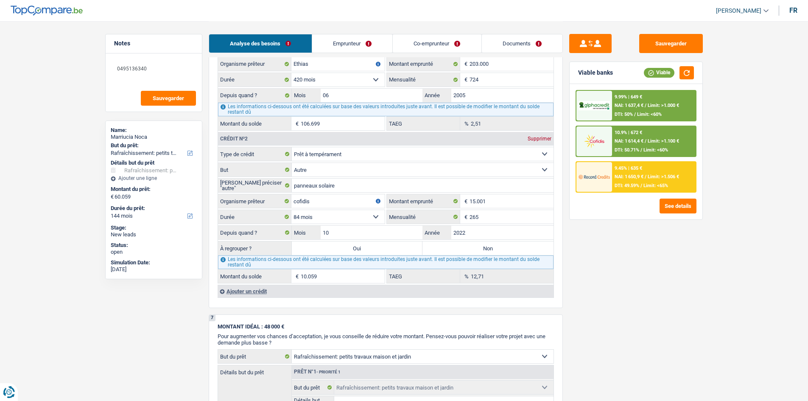
select select "houseOrGarden"
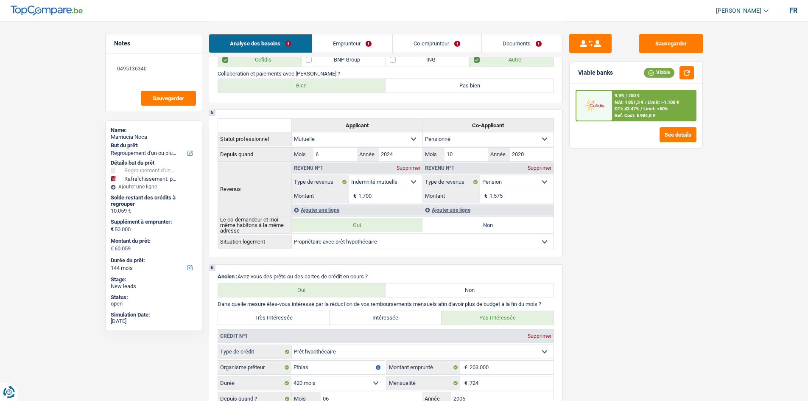
scroll to position [212, 0]
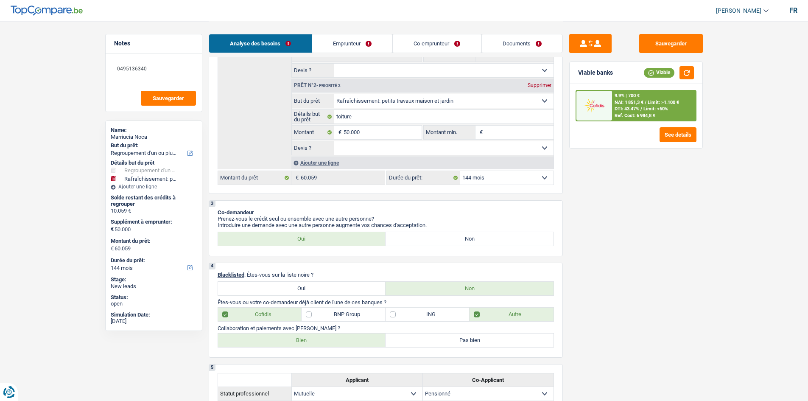
click at [494, 182] on select "12 mois 18 mois 24 mois 30 mois 36 mois 42 mois 48 mois 60 mois 72 mois 84 mois…" at bounding box center [506, 178] width 93 height 14
select select "120"
click at [460, 171] on select "12 mois 18 mois 24 mois 30 mois 36 mois 42 mois 48 mois 60 mois 72 mois 84 mois…" at bounding box center [506, 178] width 93 height 14
select select "120"
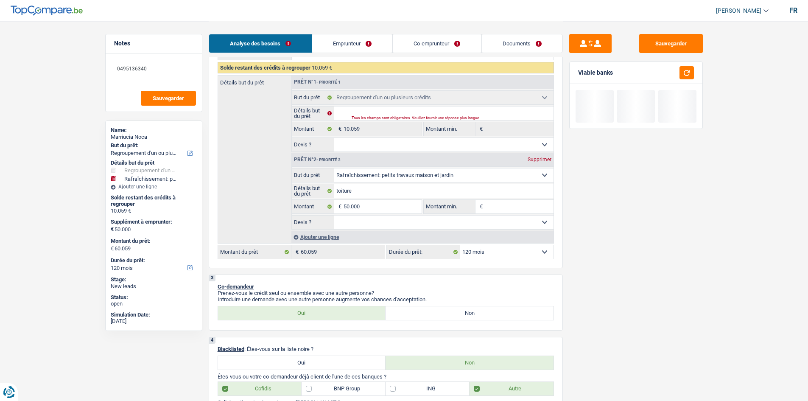
scroll to position [127, 0]
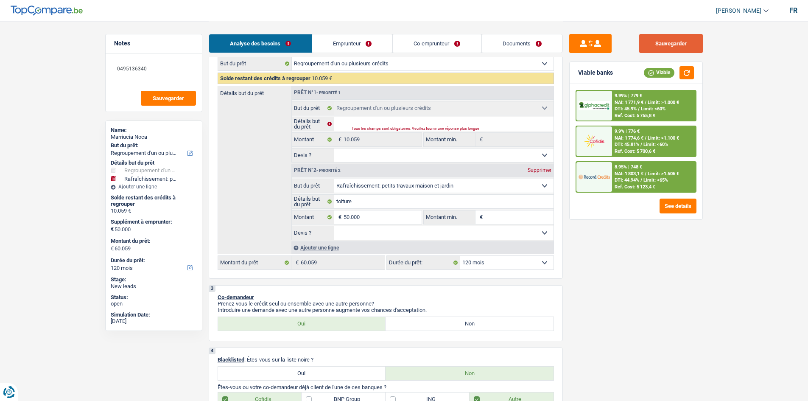
click at [680, 41] on button "Sauvegarder" at bounding box center [671, 43] width 64 height 19
click at [610, 178] on div at bounding box center [594, 177] width 36 height 30
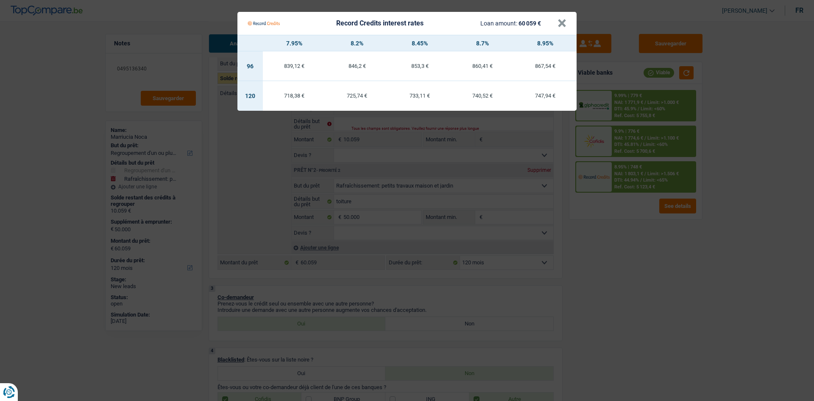
click at [645, 240] on Credits "Record Credits interest rates Loan amount: 60 059 € × 7.95% 8.2% 8.45% 8.7% 8.9…" at bounding box center [407, 200] width 814 height 401
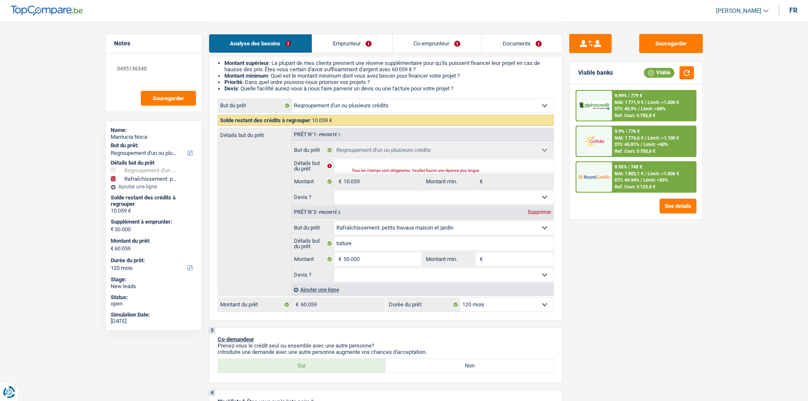
scroll to position [85, 0]
click at [426, 273] on select "Oui Non Non répondu Sélectionner une option" at bounding box center [443, 275] width 219 height 14
select select "yes"
click at [334, 268] on select "Oui Non Non répondu Sélectionner une option" at bounding box center [443, 275] width 219 height 14
select select "yes"
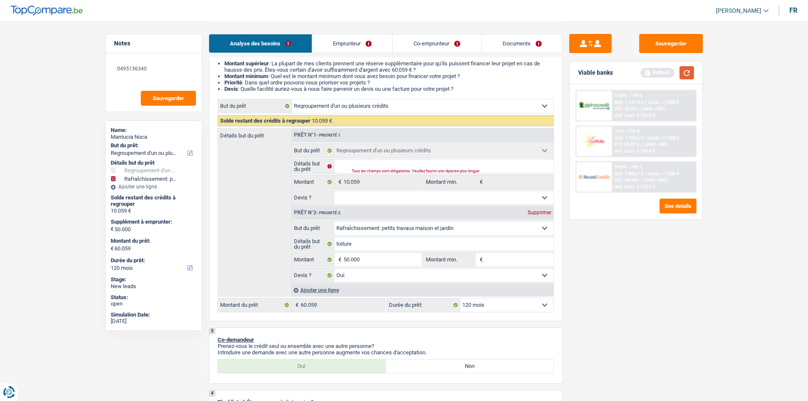
click at [685, 76] on button "button" at bounding box center [686, 72] width 14 height 13
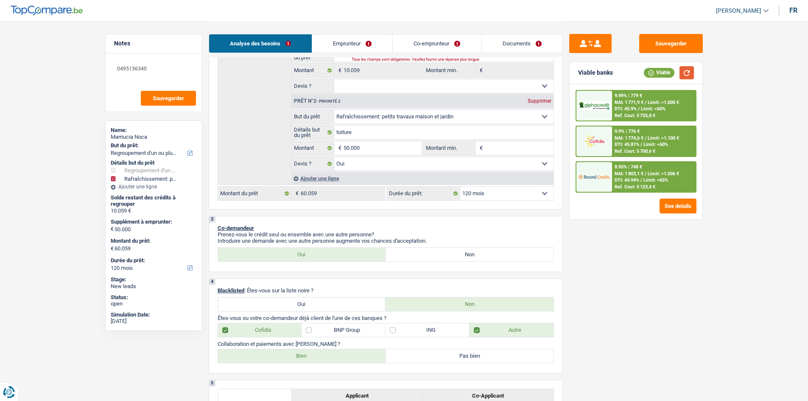
scroll to position [170, 0]
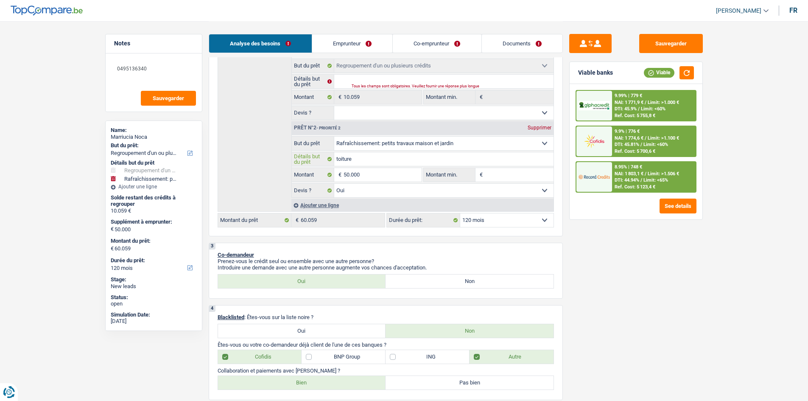
click at [527, 163] on input "toiture" at bounding box center [443, 159] width 219 height 14
click at [517, 172] on input "Montant min." at bounding box center [519, 175] width 69 height 14
type input "3"
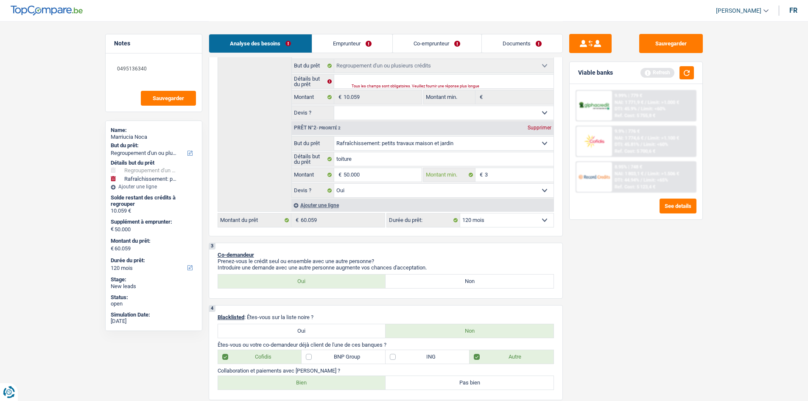
type input "30"
type input "300"
type input "3.000"
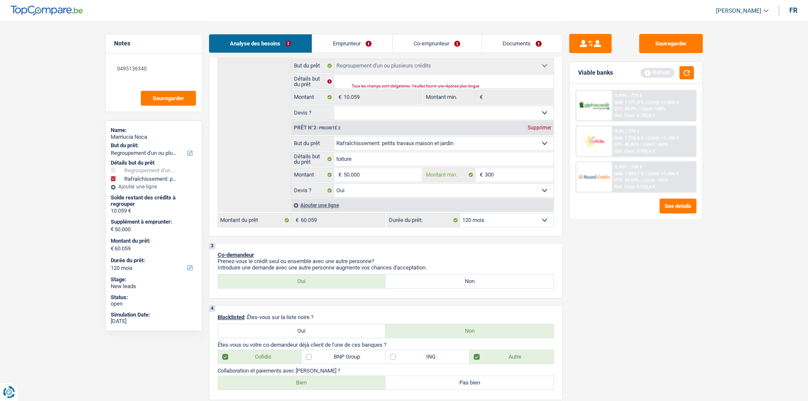
type input "3.000"
type input "30.000"
click at [682, 315] on div "Sauvegarder Viable banks Refresh 9.99% | 779 € NAI: 1 771,9 € / Limit: >1.000 €…" at bounding box center [636, 210] width 146 height 353
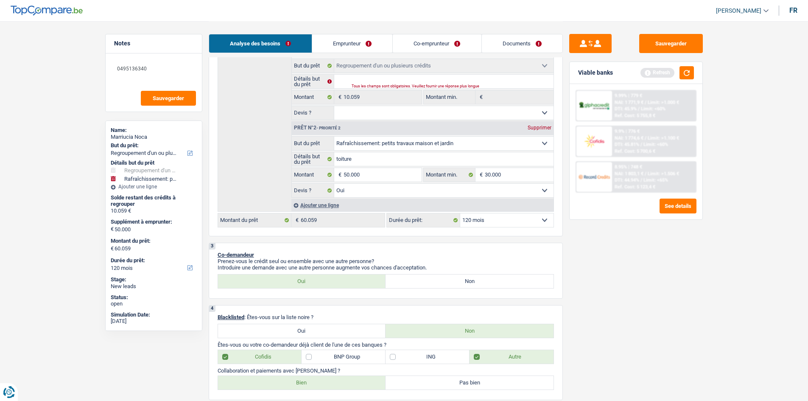
click at [673, 17] on header "[PERSON_NAME] Se déconnecter fr" at bounding box center [404, 11] width 808 height 22
click at [670, 45] on button "Sauvegarder" at bounding box center [671, 43] width 64 height 19
drag, startPoint x: 155, startPoint y: 72, endPoint x: 35, endPoint y: 52, distance: 121.3
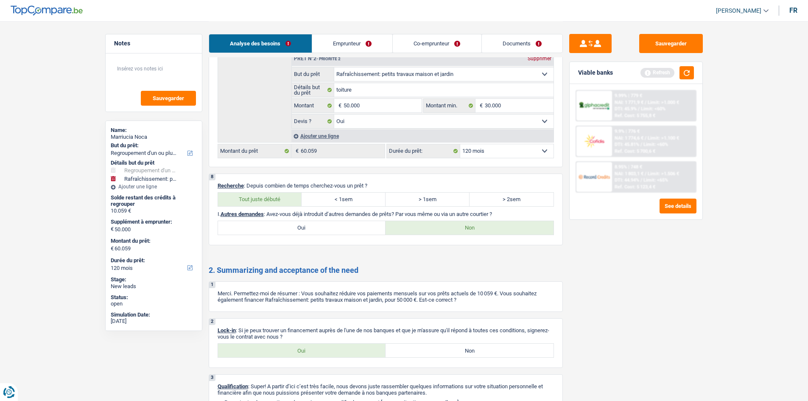
scroll to position [1272, 0]
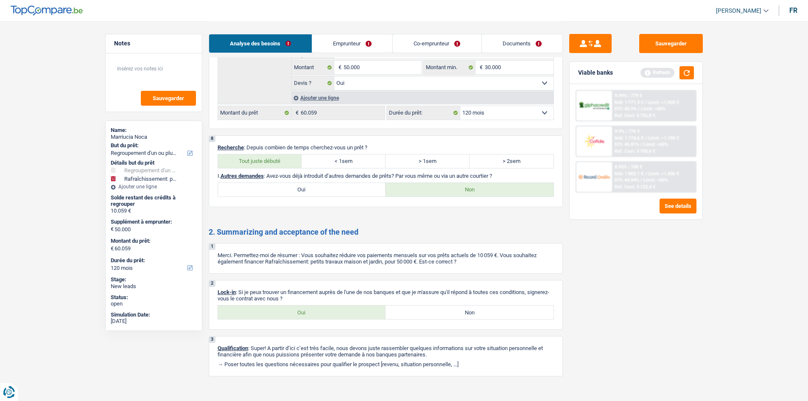
click at [357, 43] on link "Emprunteur" at bounding box center [352, 43] width 80 height 18
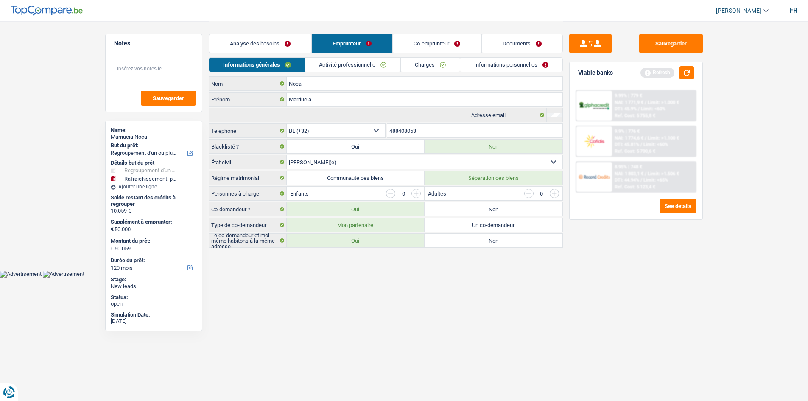
scroll to position [0, 0]
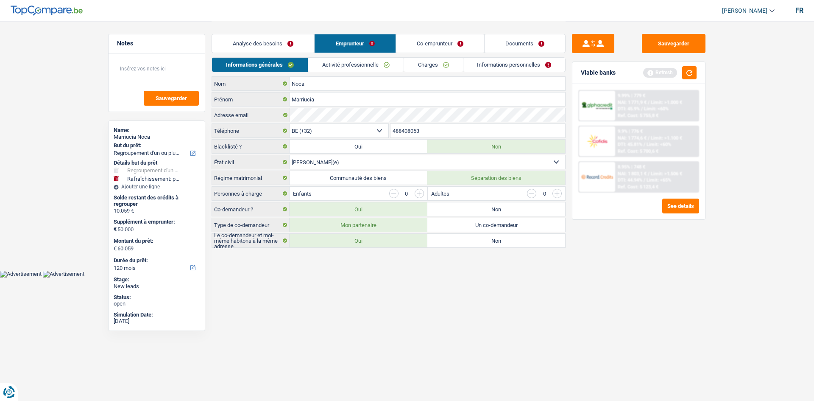
click at [283, 40] on link "Analyse des besoins" at bounding box center [263, 43] width 102 height 18
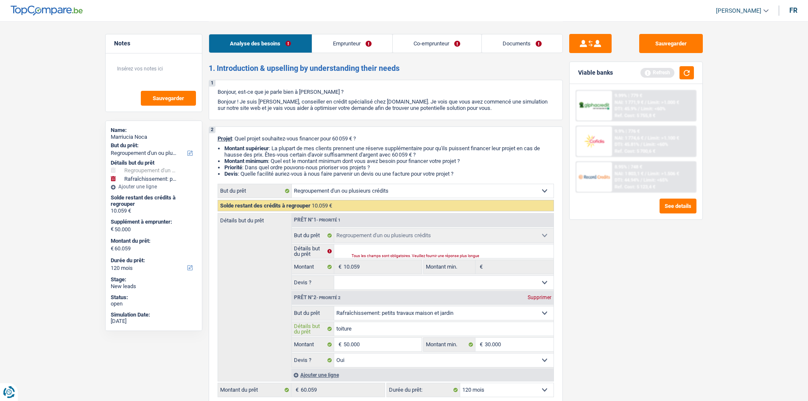
click at [368, 334] on input "toiture" at bounding box center [443, 329] width 219 height 14
type input "toiture"
type input "toiture,"
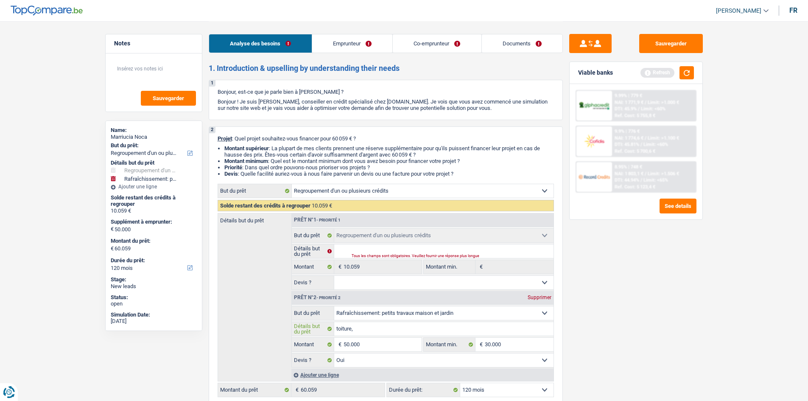
type input "toiture,"
type input "toiture, c"
type input "toiture, ch"
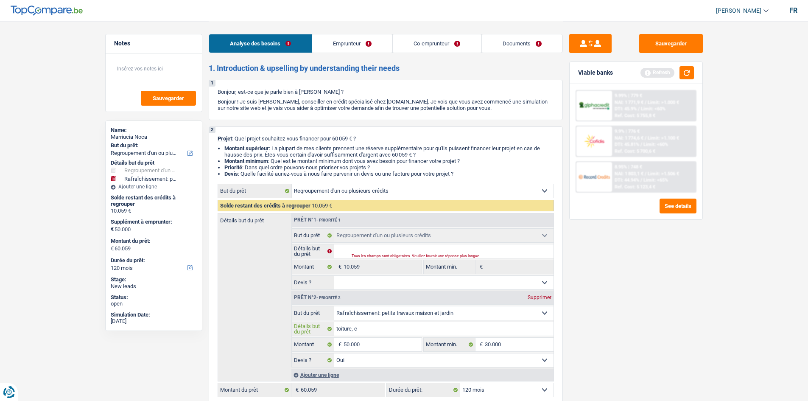
type input "toiture, ch"
type input "toiture, cha"
type input "toiture, chas"
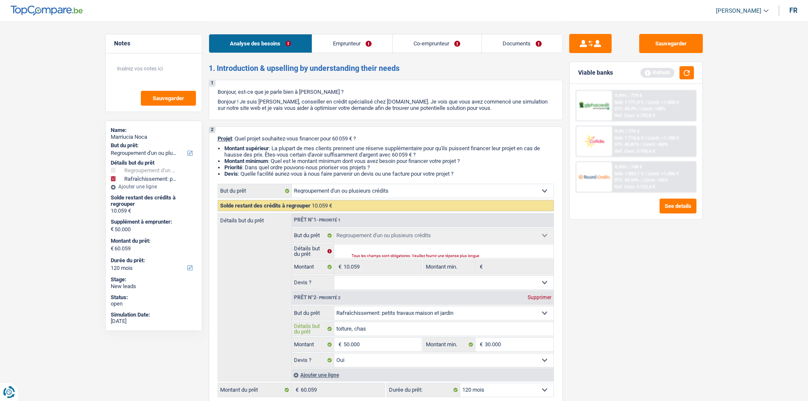
type input "toiture, chass"
type input "toiture, chassi"
type input "toiture, chassis"
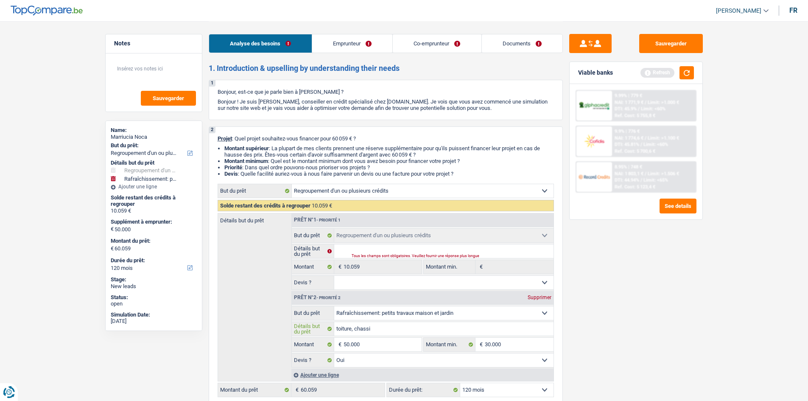
type input "toiture, chassis"
type input "toiture, chassis."
click at [509, 38] on link "Documents" at bounding box center [522, 43] width 81 height 18
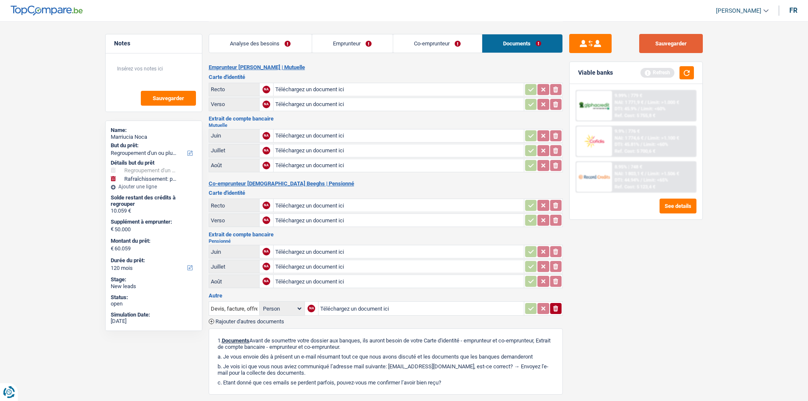
click at [676, 48] on button "Sauvegarder" at bounding box center [671, 43] width 64 height 19
click at [257, 39] on link "Analyse des besoins" at bounding box center [260, 43] width 103 height 18
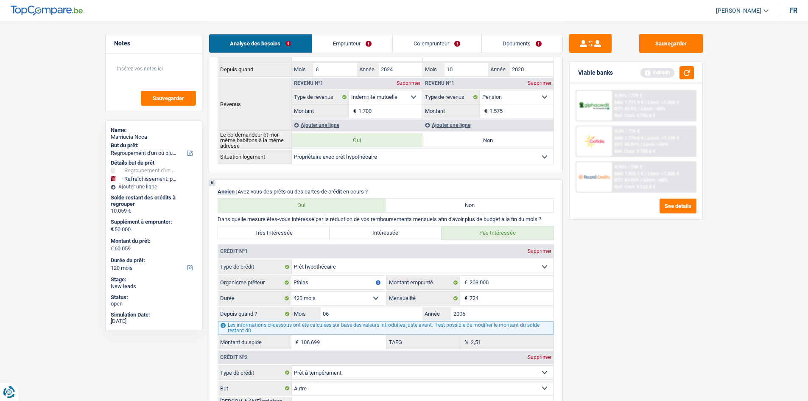
scroll to position [721, 0]
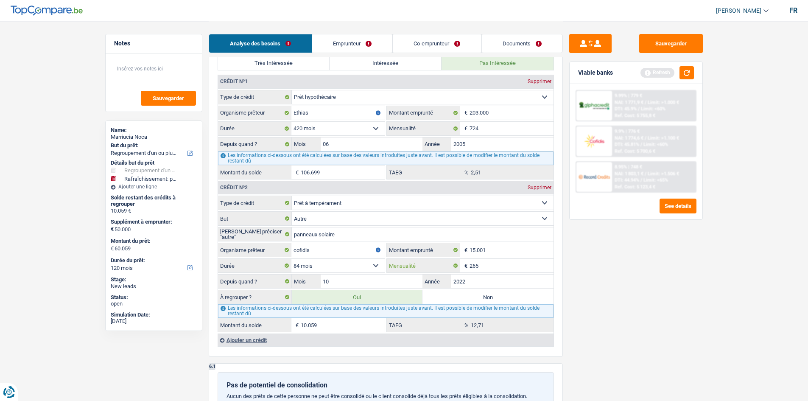
click at [492, 268] on input "265" at bounding box center [511, 266] width 84 height 14
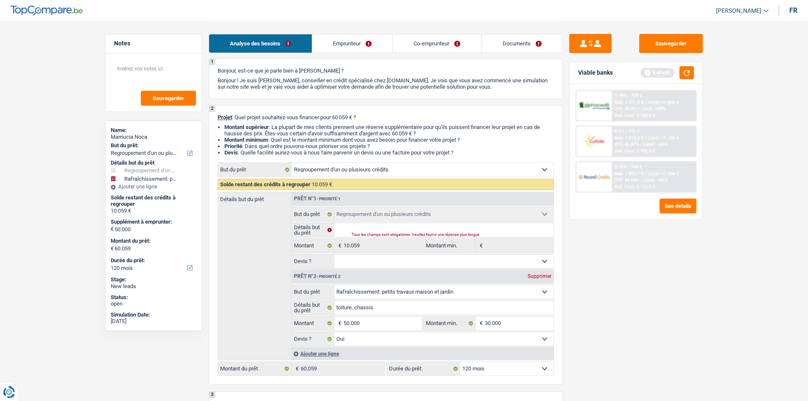
scroll to position [0, 0]
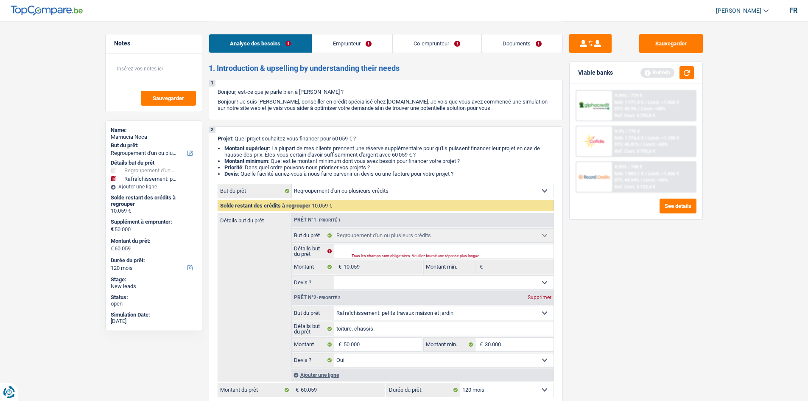
click at [357, 56] on div "Analyse des besoins Emprunteur Co-emprunteur Documents" at bounding box center [386, 39] width 354 height 36
click at [367, 47] on link "Emprunteur" at bounding box center [352, 43] width 80 height 18
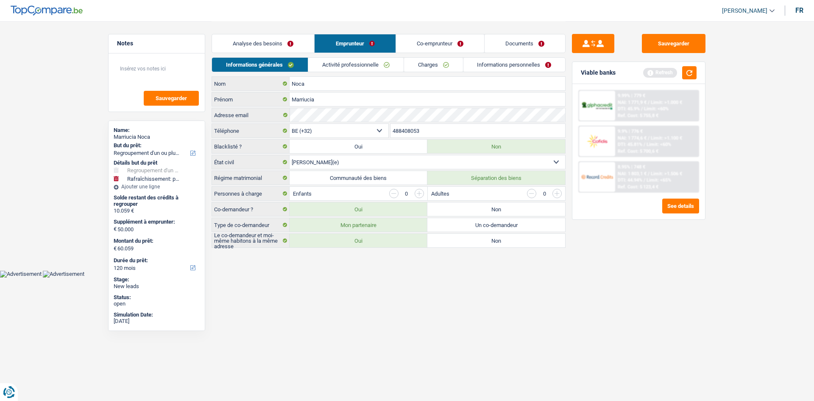
drag, startPoint x: 376, startPoint y: 63, endPoint x: 388, endPoint y: 59, distance: 12.9
click at [376, 63] on link "Activité professionnelle" at bounding box center [355, 65] width 95 height 14
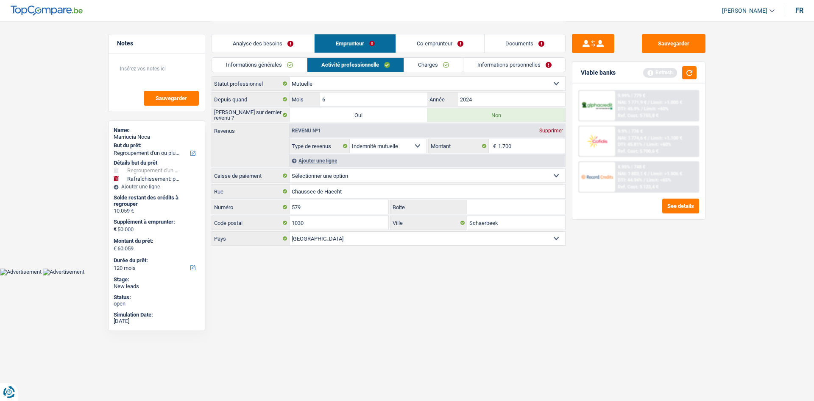
click at [420, 64] on link "Charges" at bounding box center [433, 65] width 59 height 14
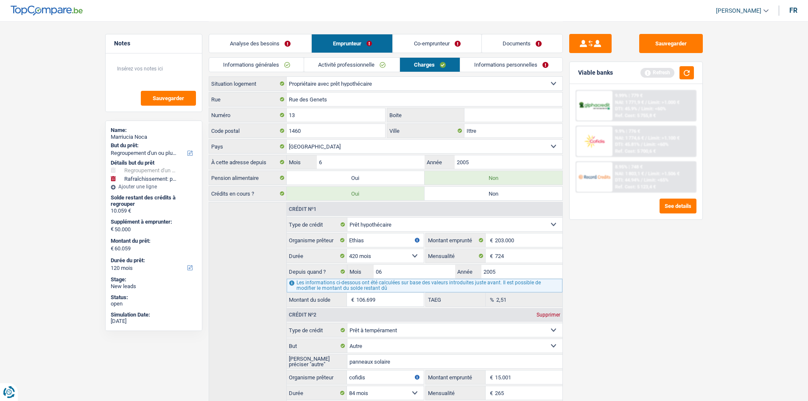
click at [510, 67] on link "Informations personnelles" at bounding box center [511, 65] width 102 height 14
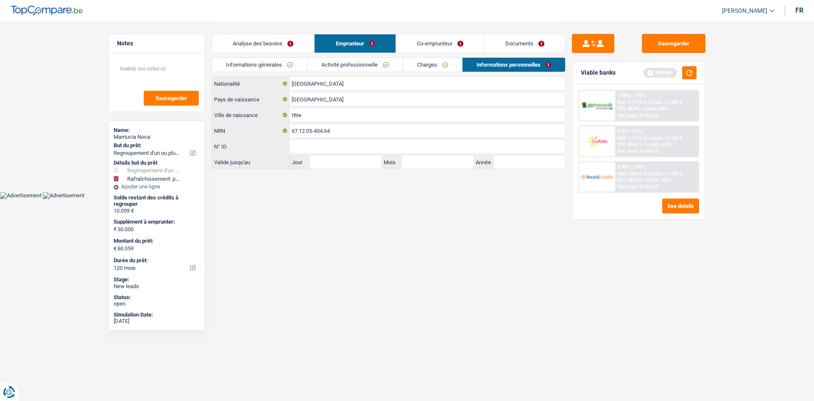
click at [447, 50] on link "Co-emprunteur" at bounding box center [440, 43] width 88 height 18
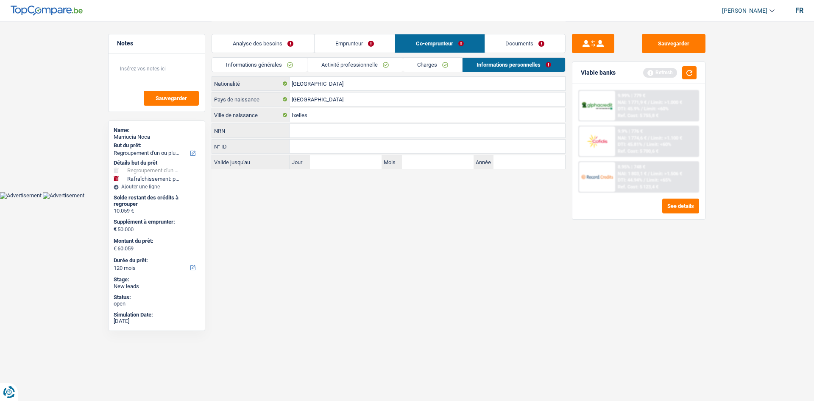
click at [354, 62] on link "Activité professionnelle" at bounding box center [354, 65] width 95 height 14
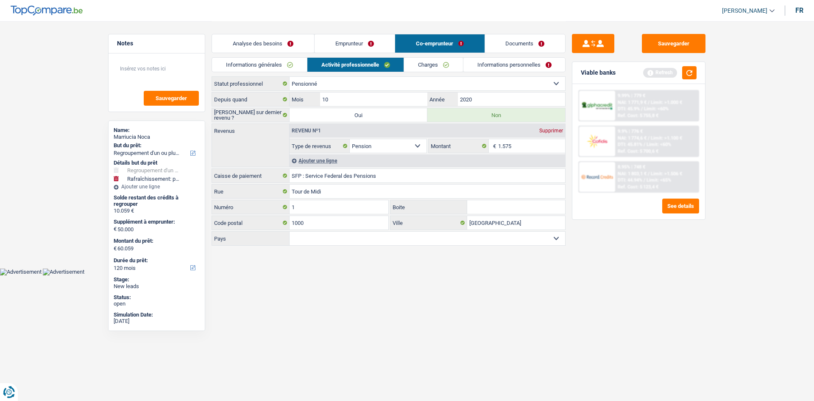
click at [427, 67] on link "Charges" at bounding box center [433, 65] width 59 height 14
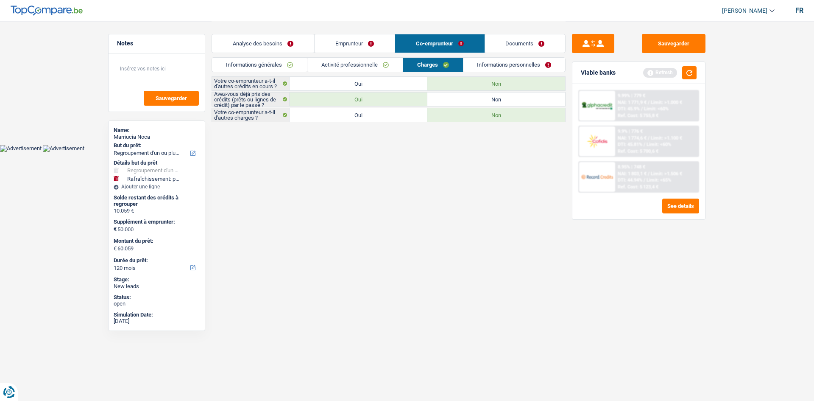
click at [224, 61] on link "Informations générales" at bounding box center [259, 65] width 95 height 14
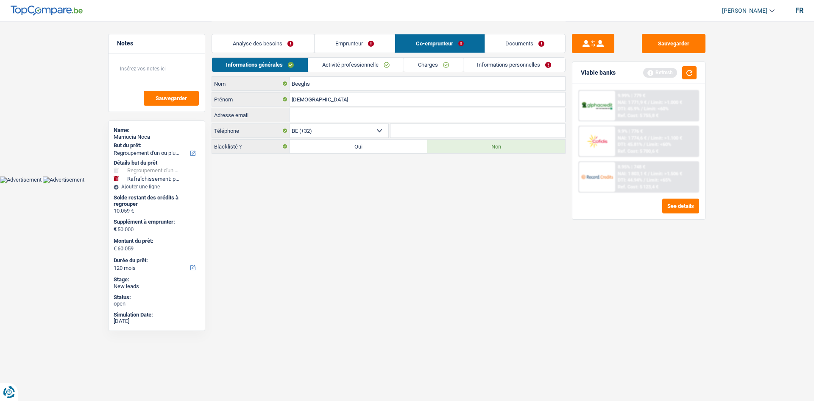
click at [561, 38] on link "Documents" at bounding box center [525, 43] width 81 height 18
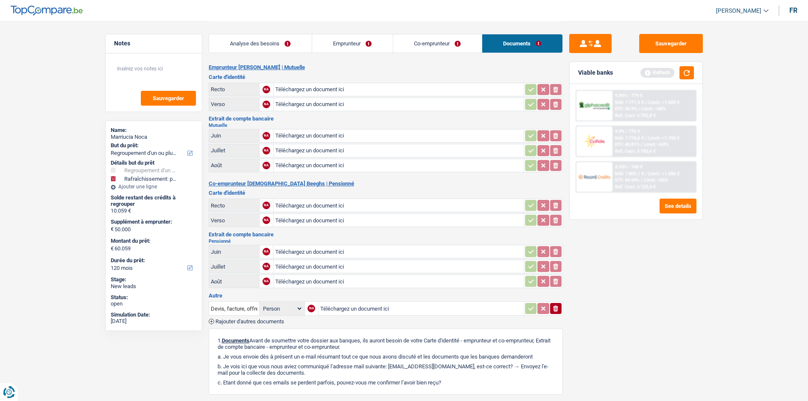
click at [368, 40] on link "Emprunteur" at bounding box center [352, 43] width 81 height 18
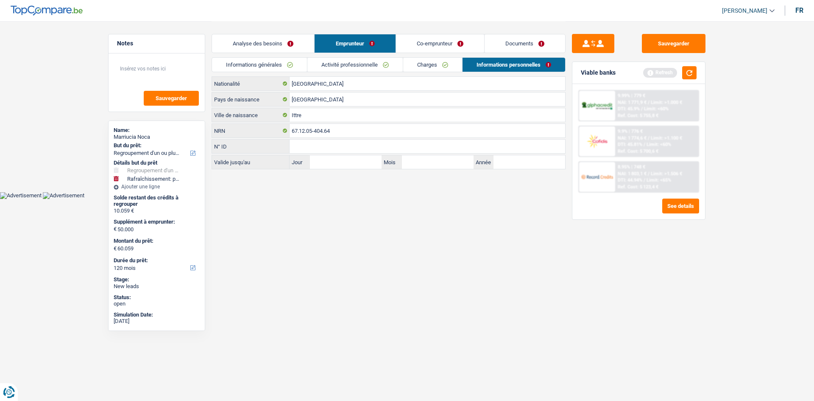
click at [420, 61] on link "Charges" at bounding box center [432, 65] width 59 height 14
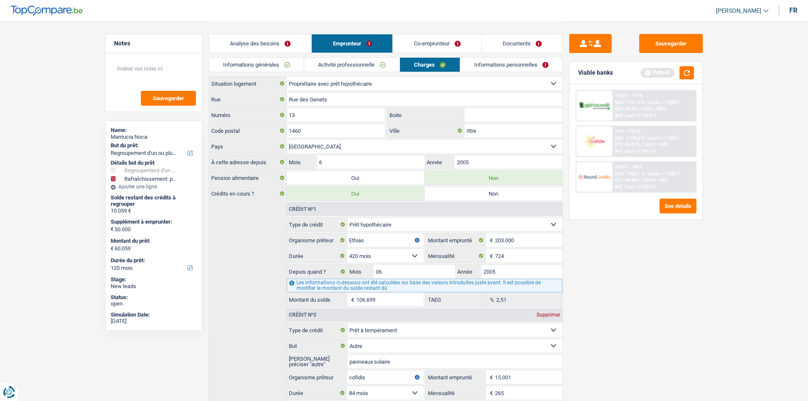
click at [377, 62] on link "Activité professionnelle" at bounding box center [351, 65] width 95 height 14
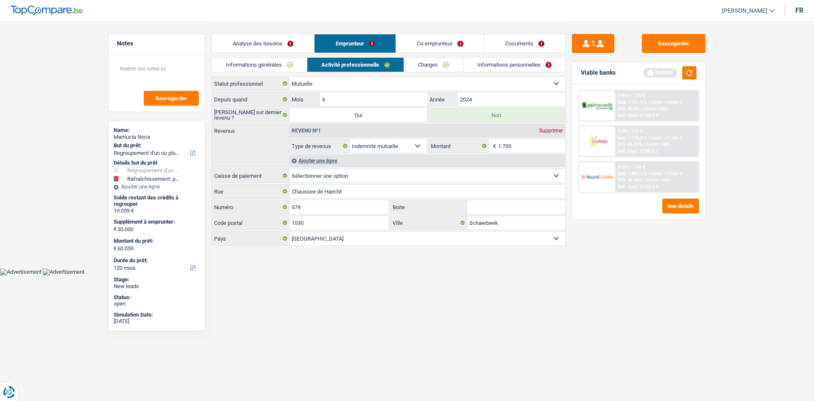
click at [274, 64] on link "Informations générales" at bounding box center [259, 65] width 95 height 14
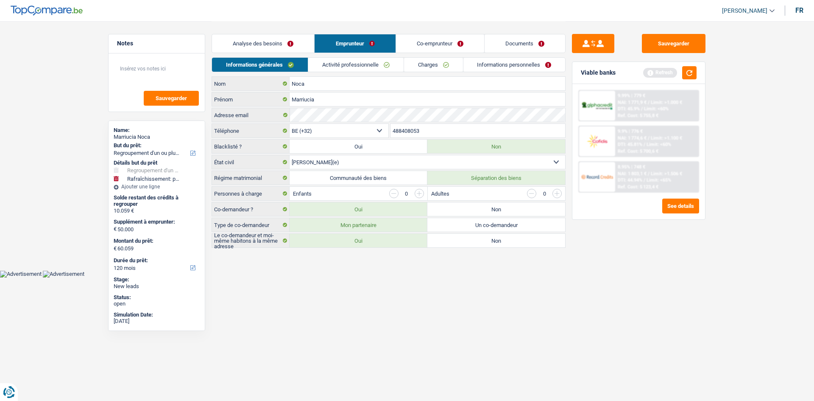
click at [297, 38] on link "Analyse des besoins" at bounding box center [263, 43] width 102 height 18
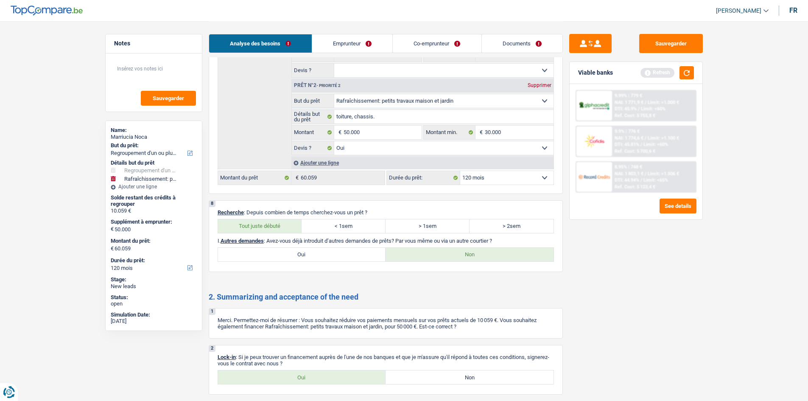
scroll to position [1272, 0]
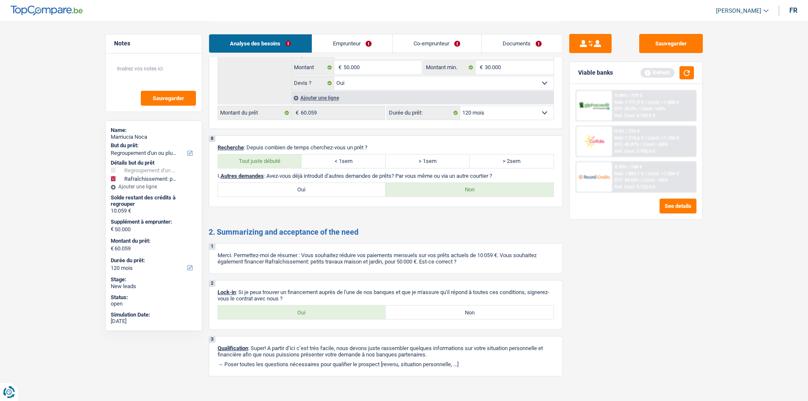
click at [559, 43] on link "Documents" at bounding box center [522, 43] width 81 height 18
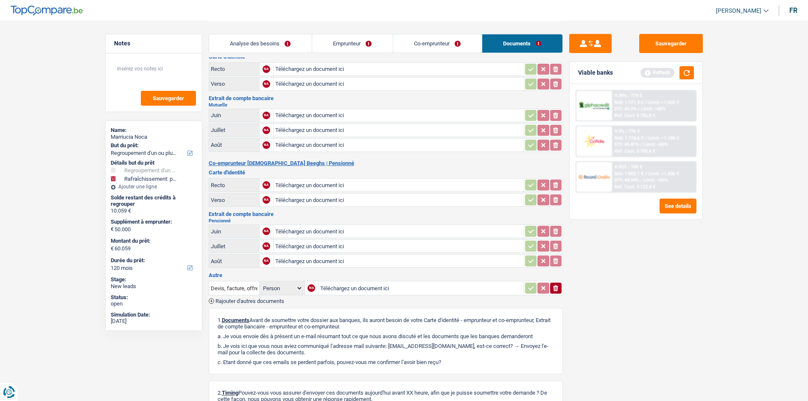
scroll to position [0, 0]
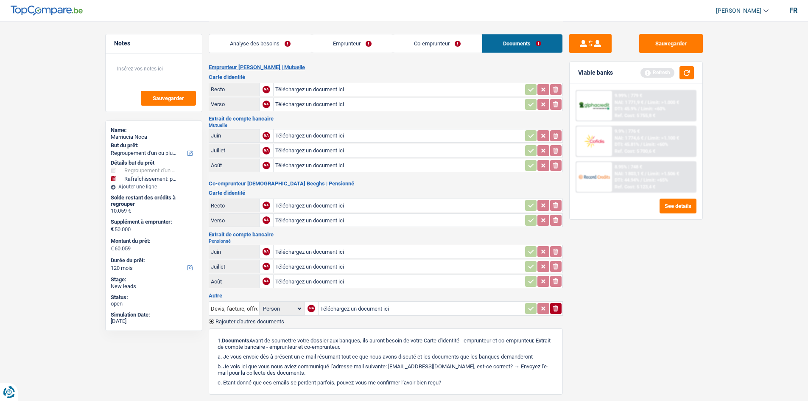
click at [279, 54] on div "Analyse des besoins Emprunteur Co-emprunteur Documents" at bounding box center [386, 39] width 354 height 36
click at [292, 47] on link "Analyse des besoins" at bounding box center [260, 43] width 103 height 18
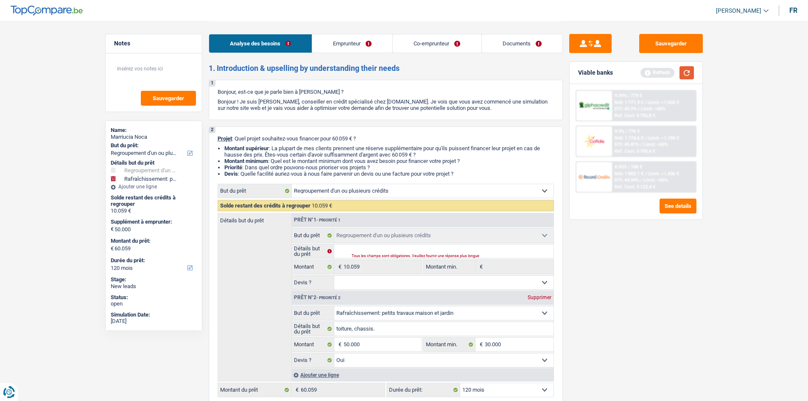
click at [686, 78] on button "button" at bounding box center [686, 72] width 14 height 13
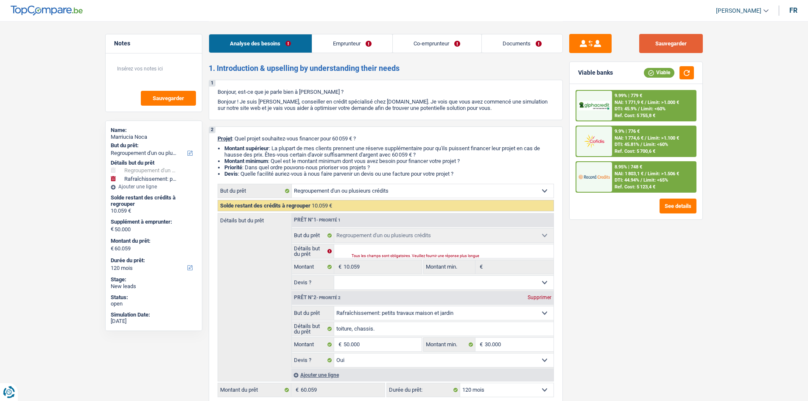
click at [691, 44] on button "Sauvegarder" at bounding box center [671, 43] width 64 height 19
